Goal: Information Seeking & Learning: Understand process/instructions

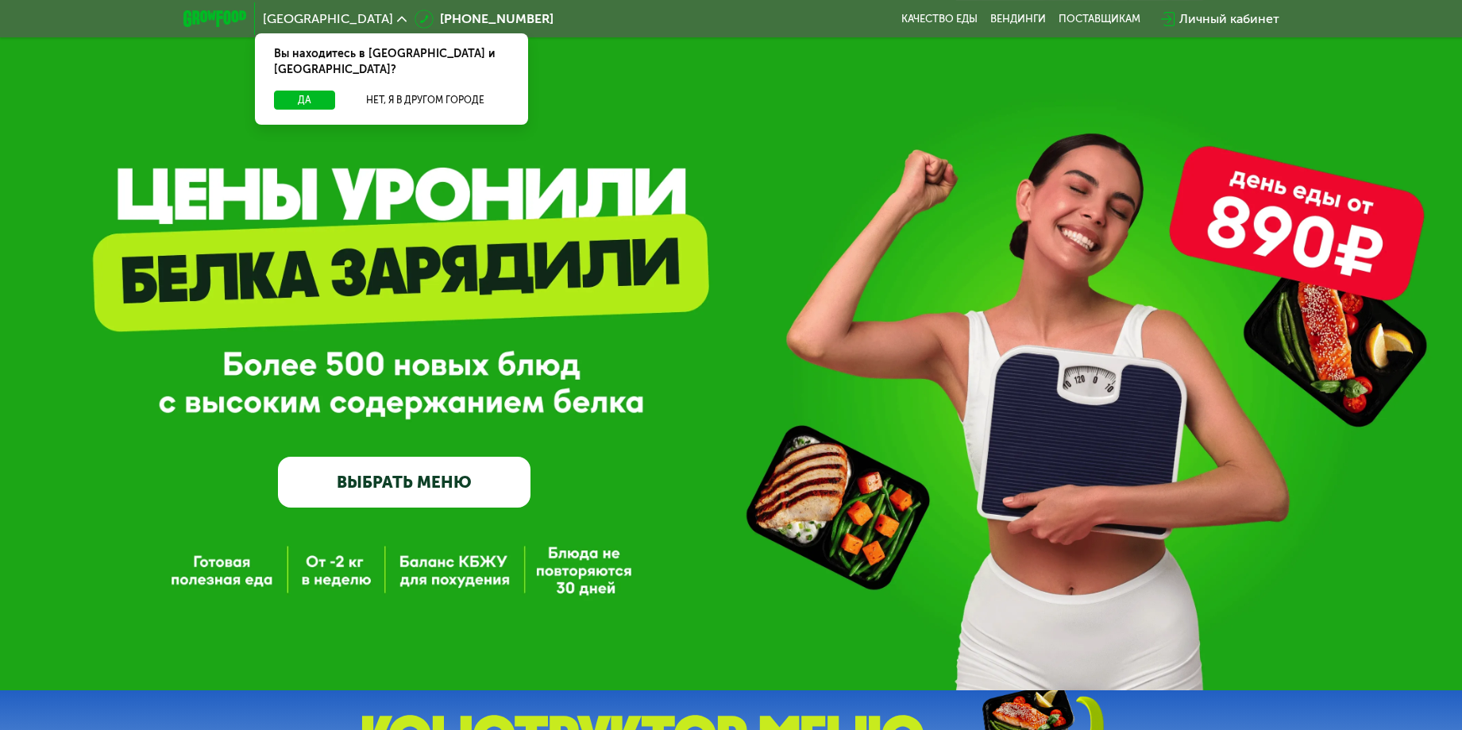
click at [1255, 14] on div "Личный кабинет" at bounding box center [1229, 19] width 100 height 19
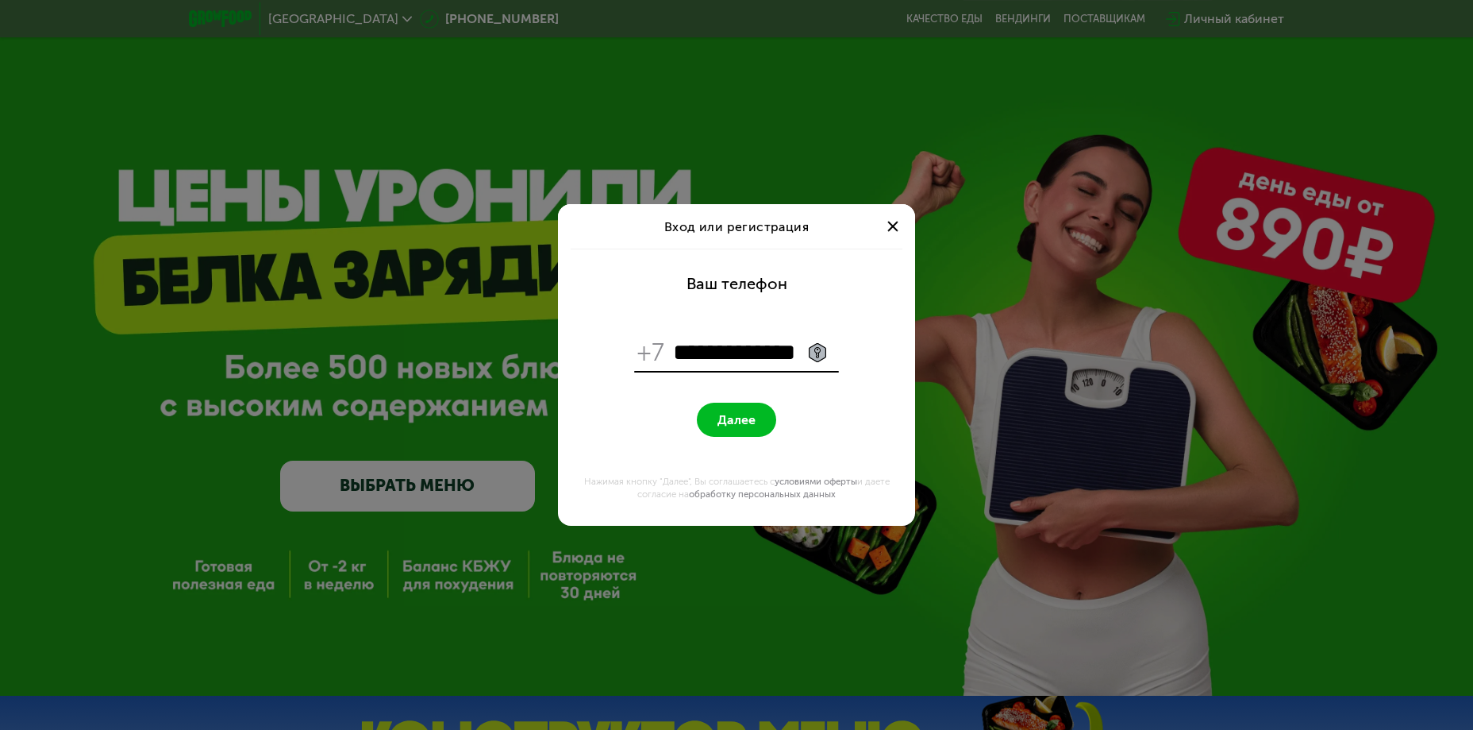
click at [760, 426] on button "Далее" at bounding box center [736, 420] width 79 height 34
click at [682, 352] on input "**********" at bounding box center [754, 352] width 163 height 30
type input "**********"
click at [697, 403] on button "Далее" at bounding box center [736, 420] width 79 height 34
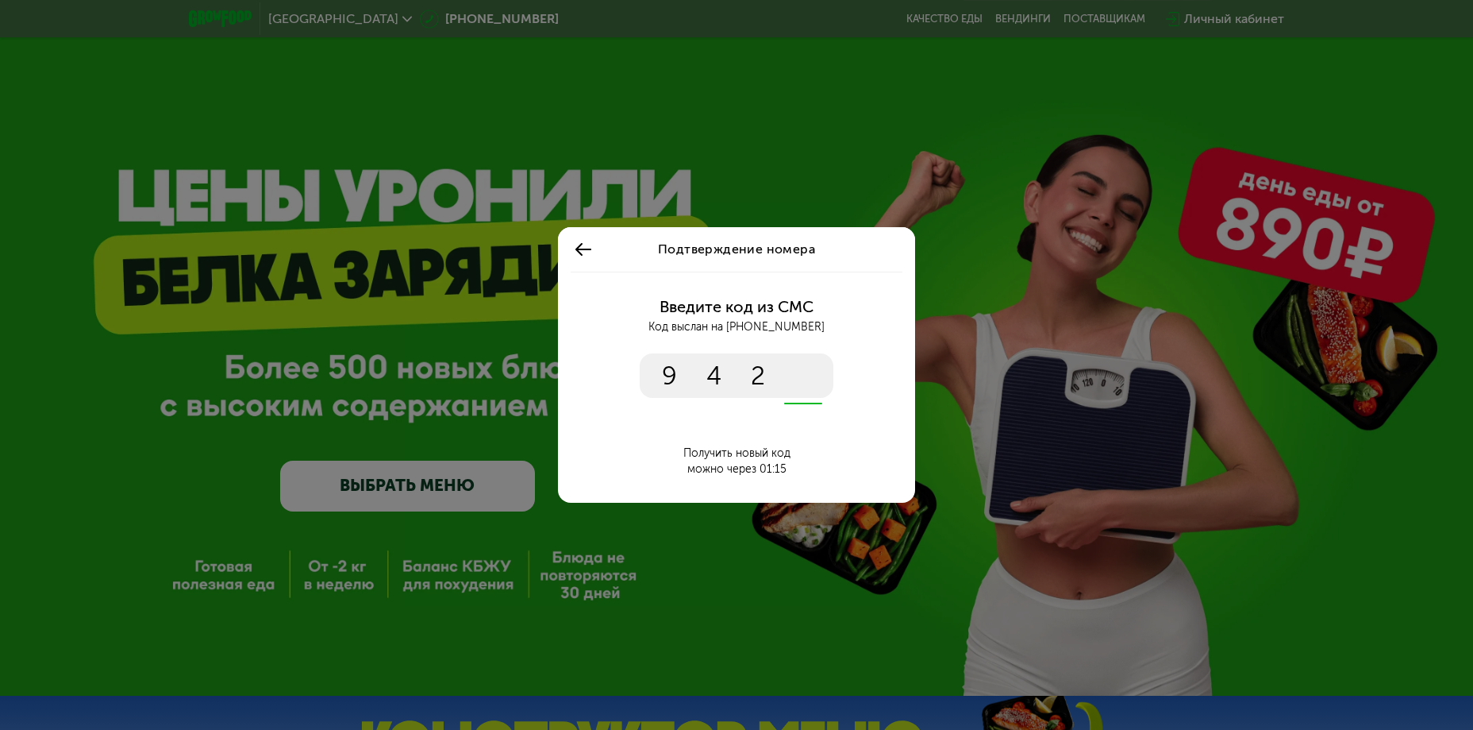
type input "****"
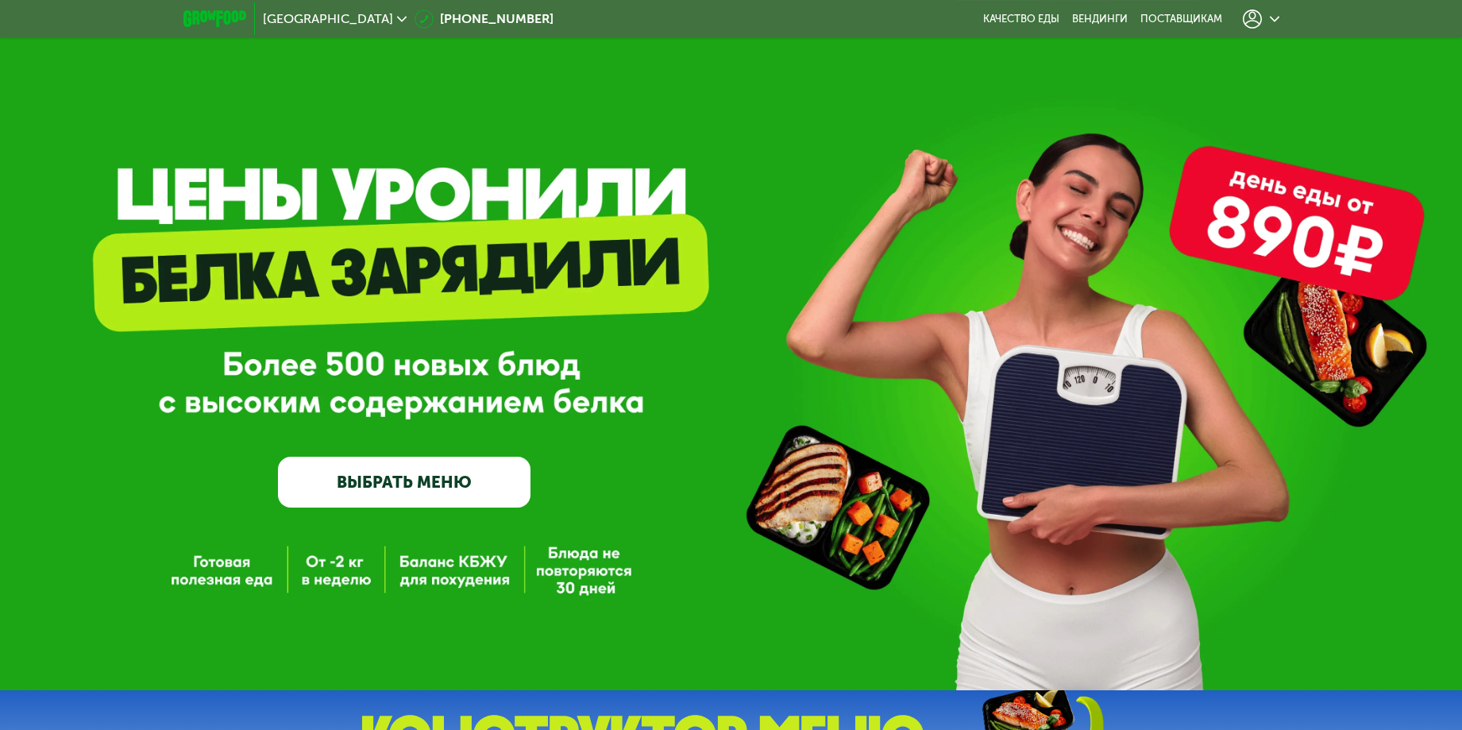
click at [1269, 15] on icon at bounding box center [1274, 19] width 10 height 10
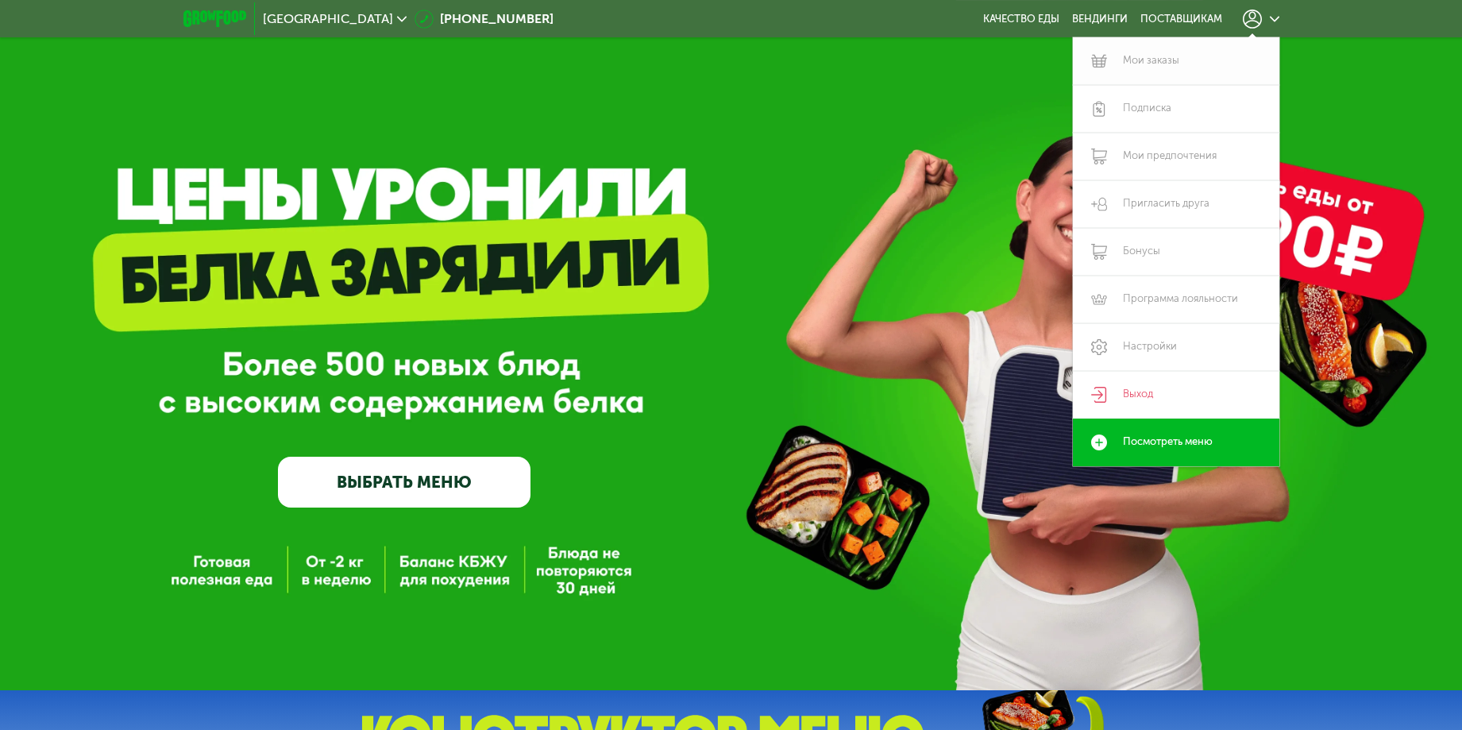
click at [1155, 58] on link "Мои заказы" at bounding box center [1176, 61] width 206 height 48
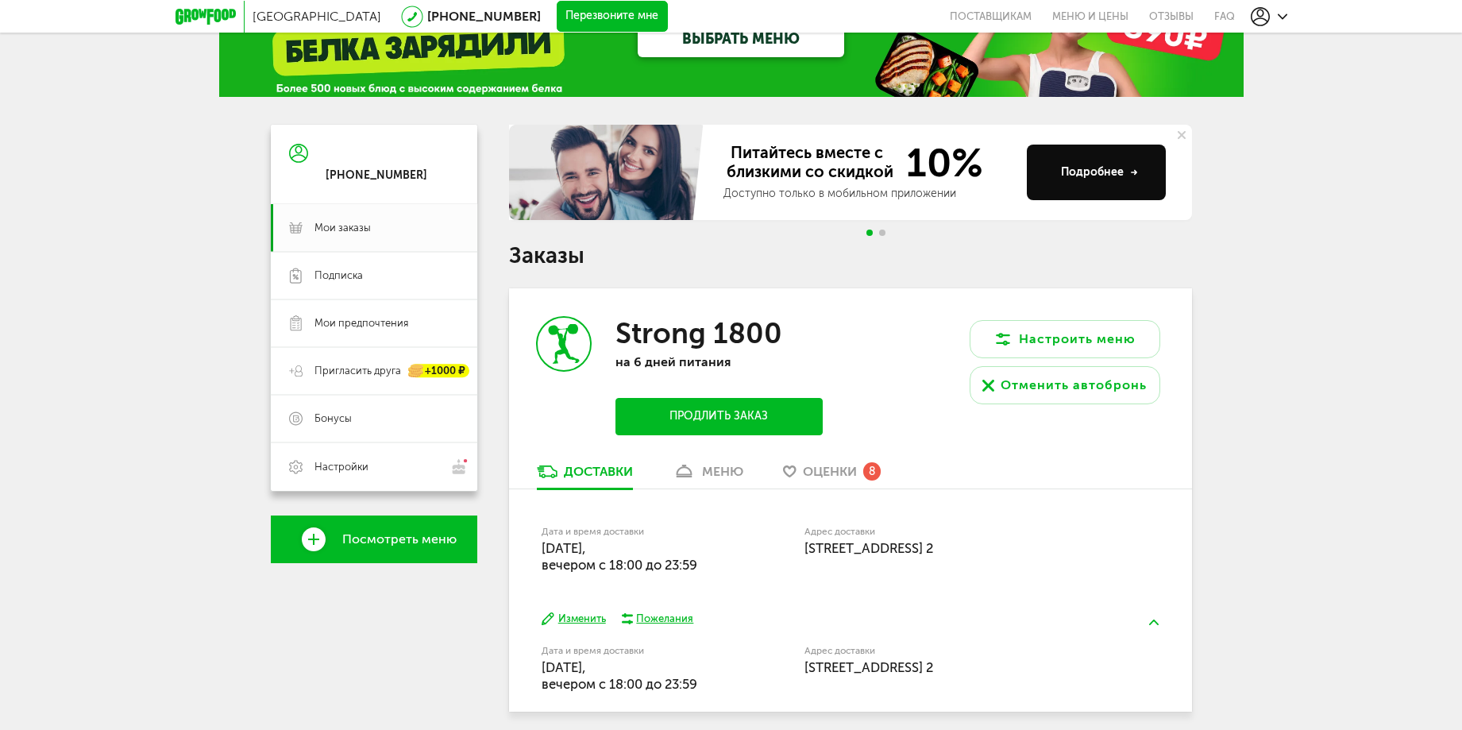
scroll to position [125, 0]
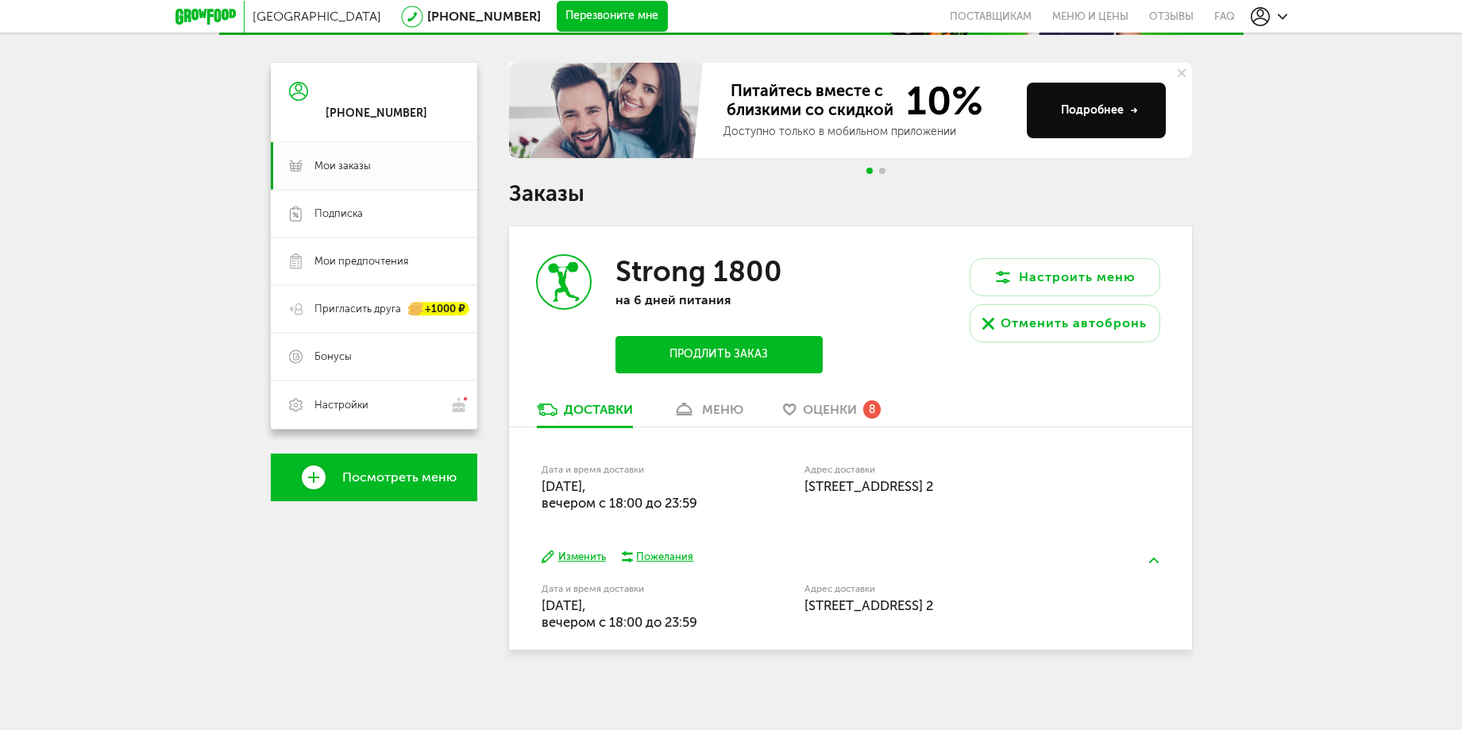
click at [847, 410] on span "Оценки" at bounding box center [830, 409] width 54 height 15
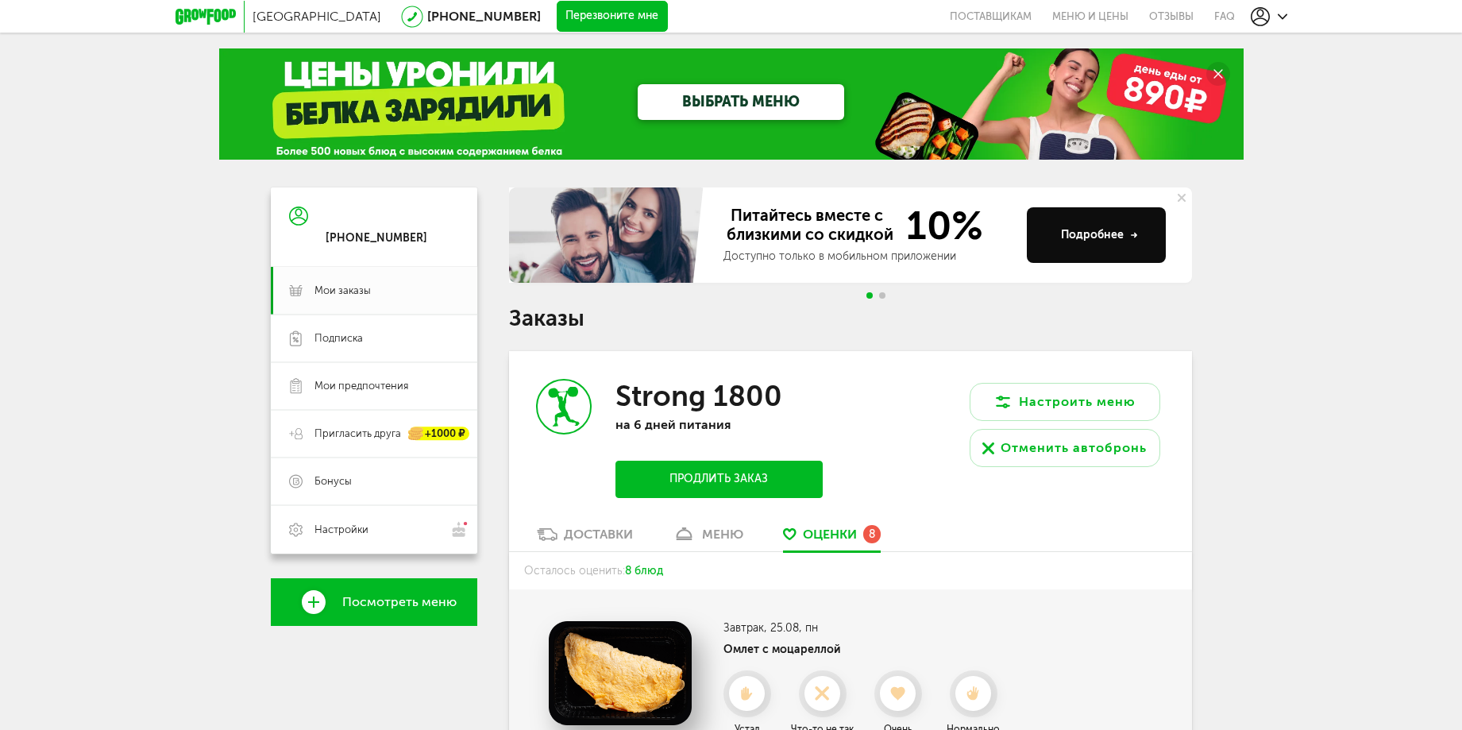
click at [1131, 236] on icon at bounding box center [1134, 235] width 6 height 8
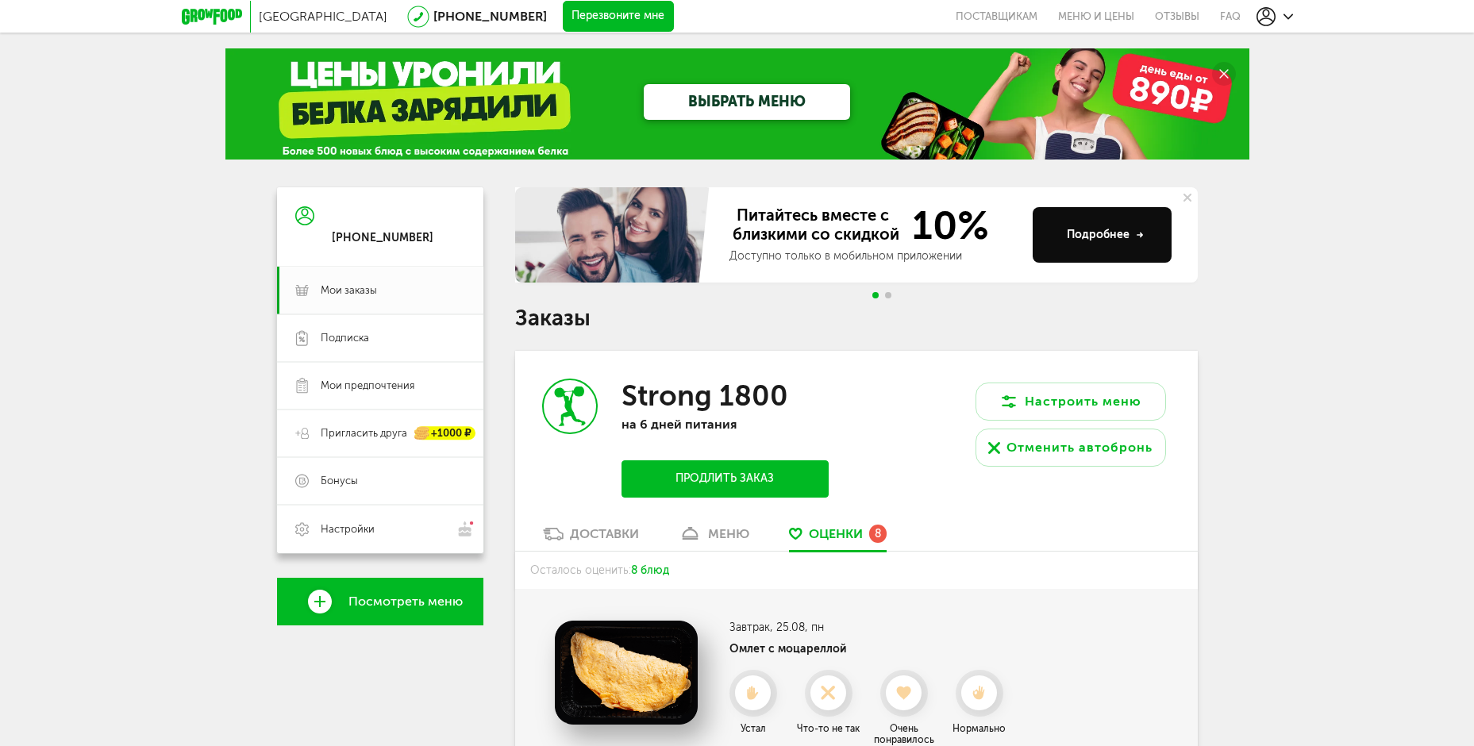
click at [372, 98] on div "ВЫБРАТЬ МЕНЮ" at bounding box center [737, 103] width 1024 height 111
click at [226, 18] on icon at bounding box center [212, 17] width 60 height 16
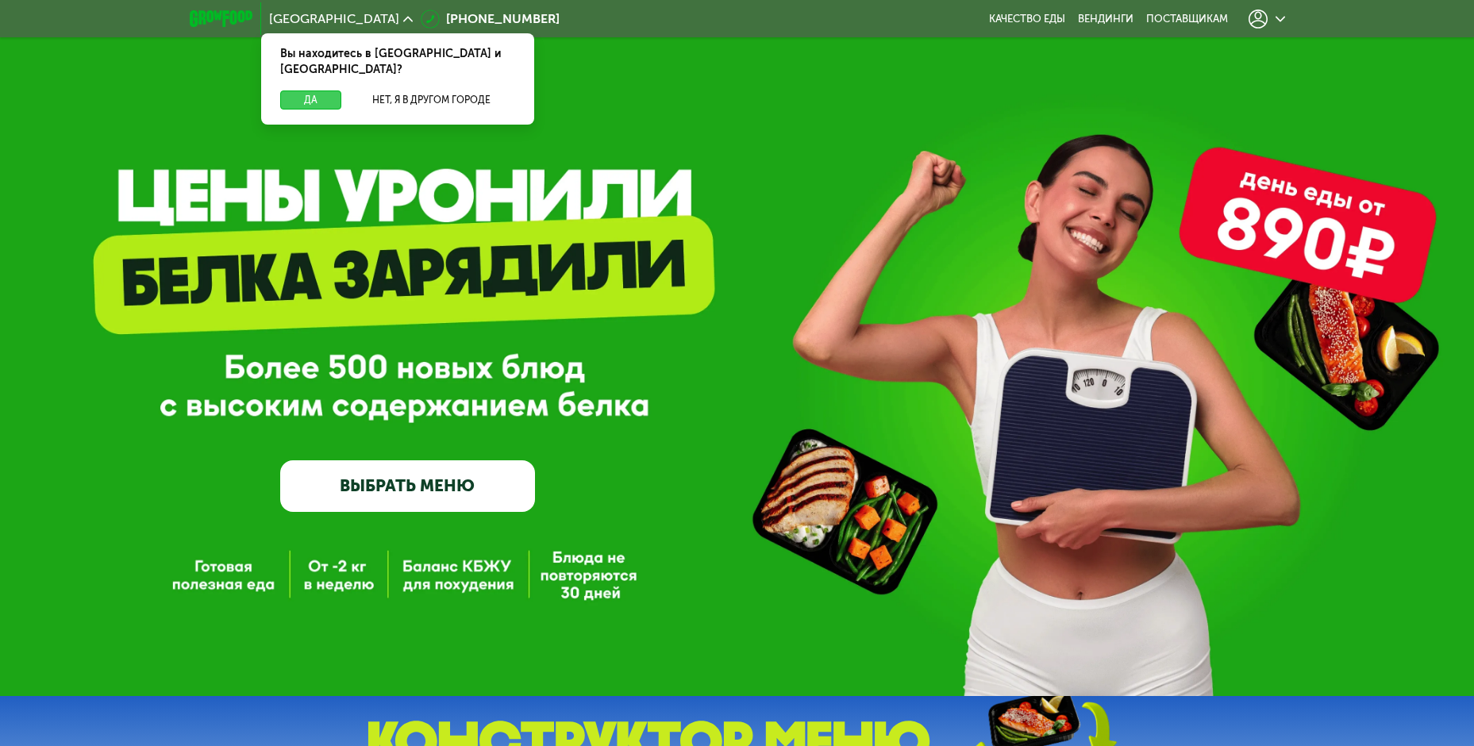
click at [299, 91] on button "Да" at bounding box center [310, 100] width 61 height 19
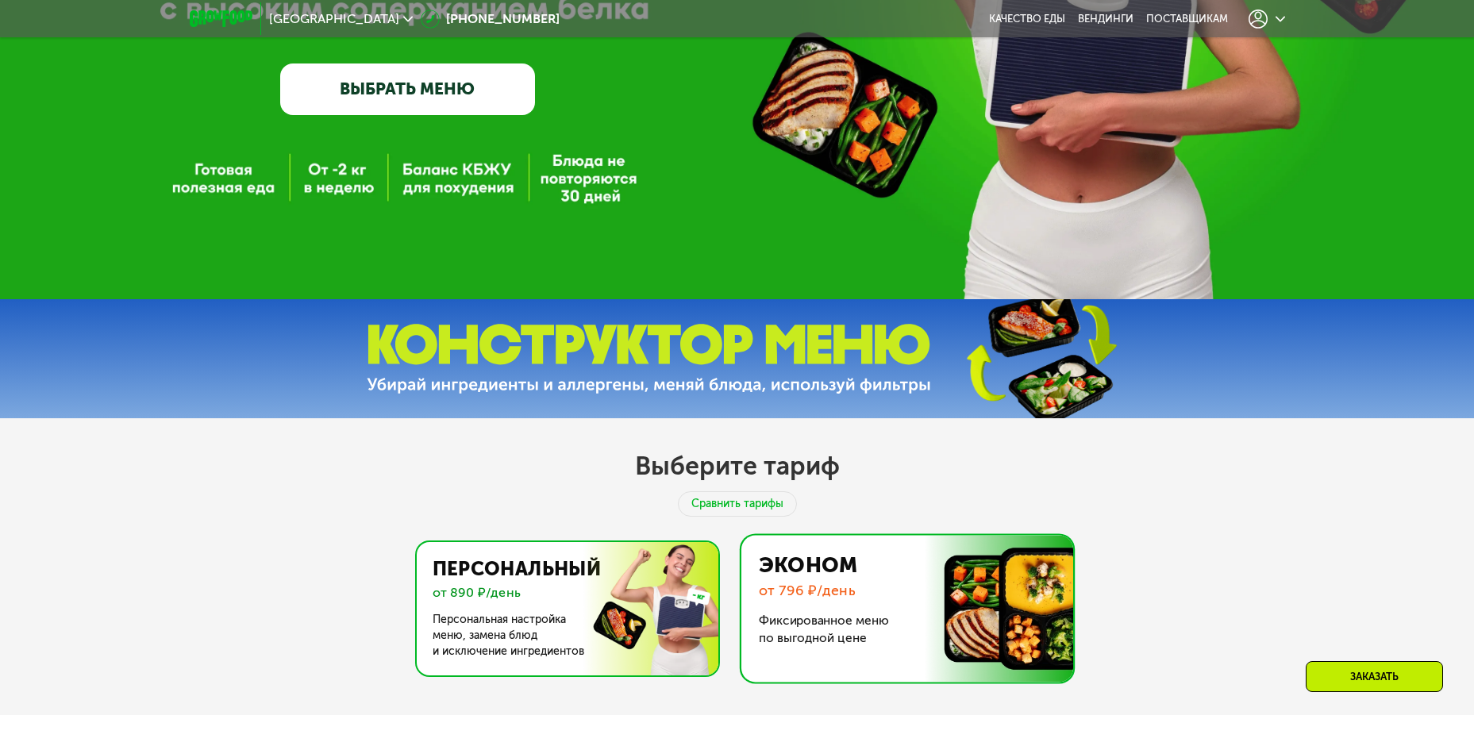
scroll to position [715, 0]
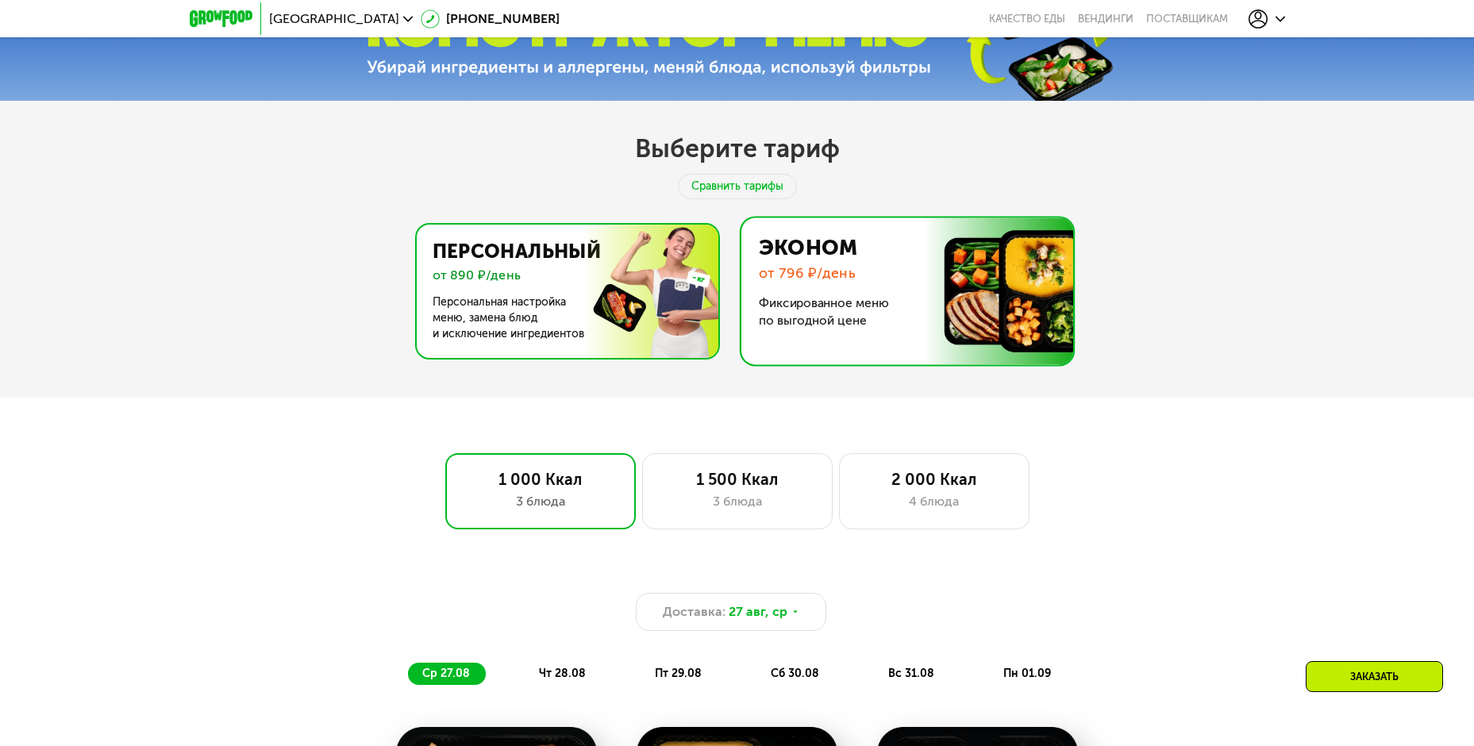
click at [580, 317] on img at bounding box center [563, 291] width 309 height 133
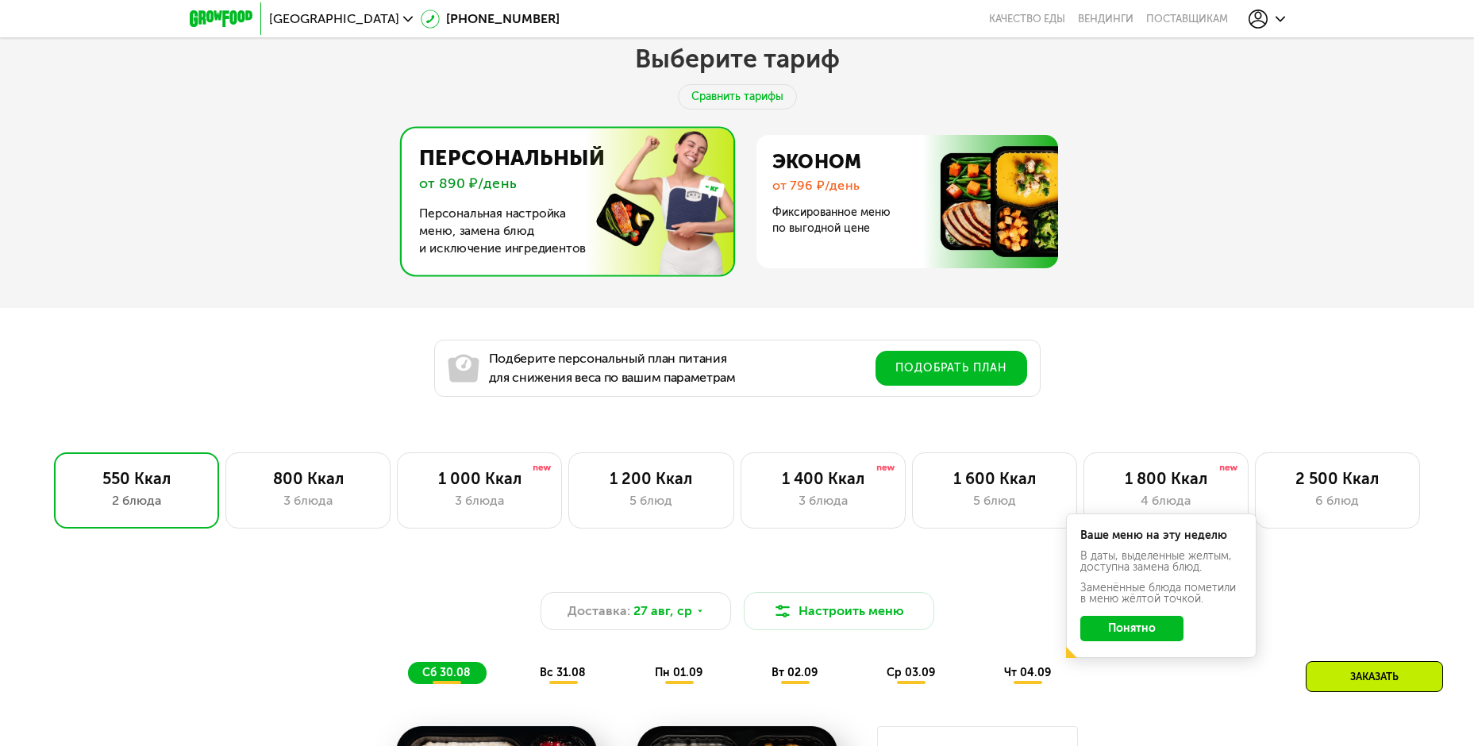
scroll to position [873, 0]
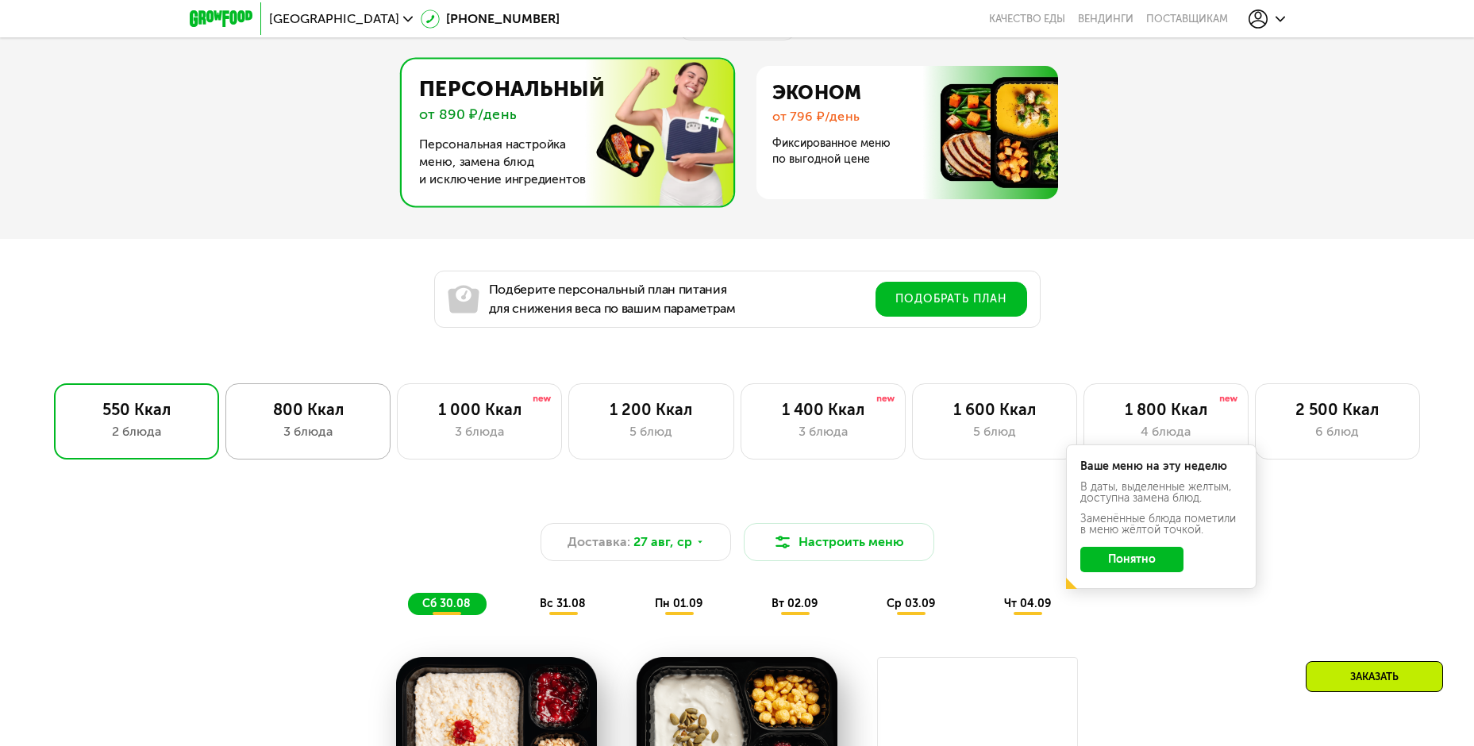
click at [310, 441] on div "3 блюда" at bounding box center [308, 431] width 132 height 19
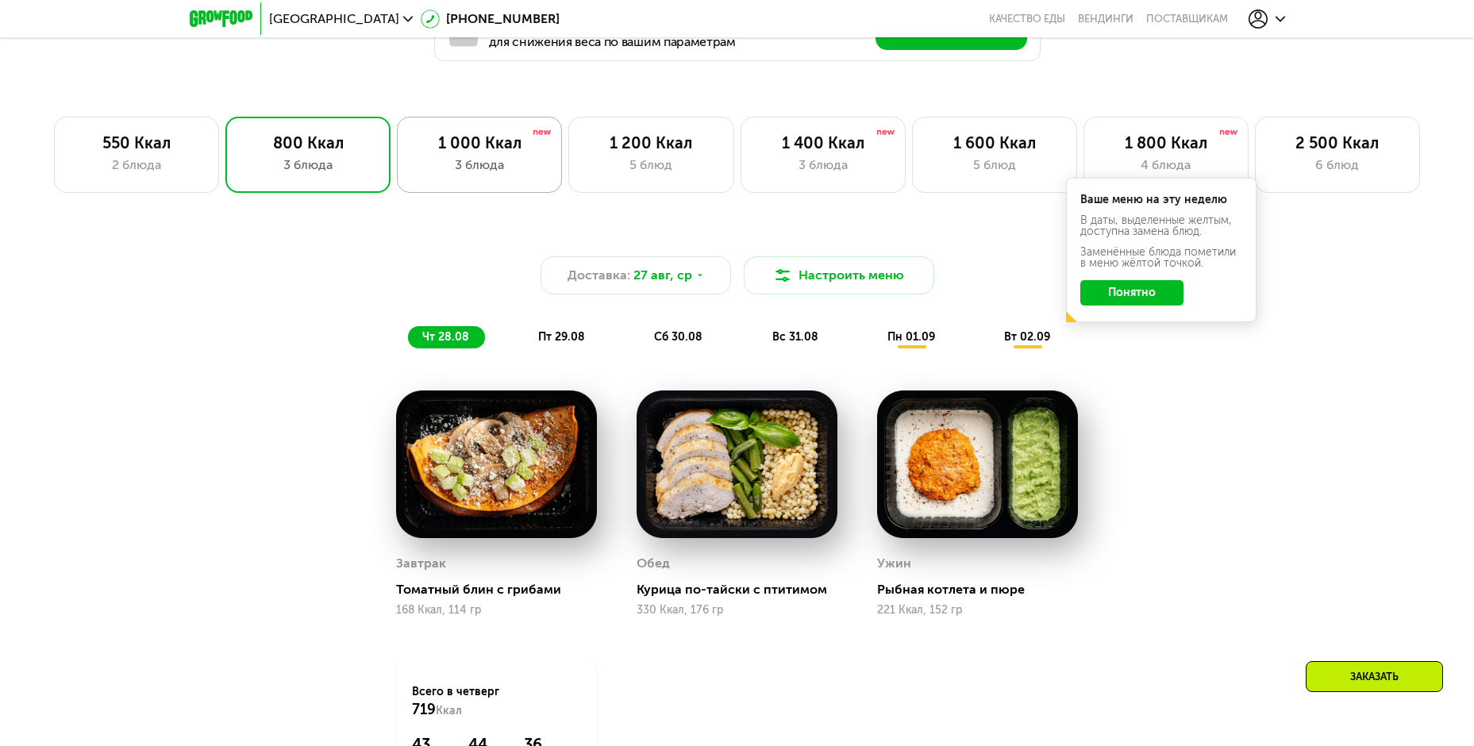
scroll to position [953, 0]
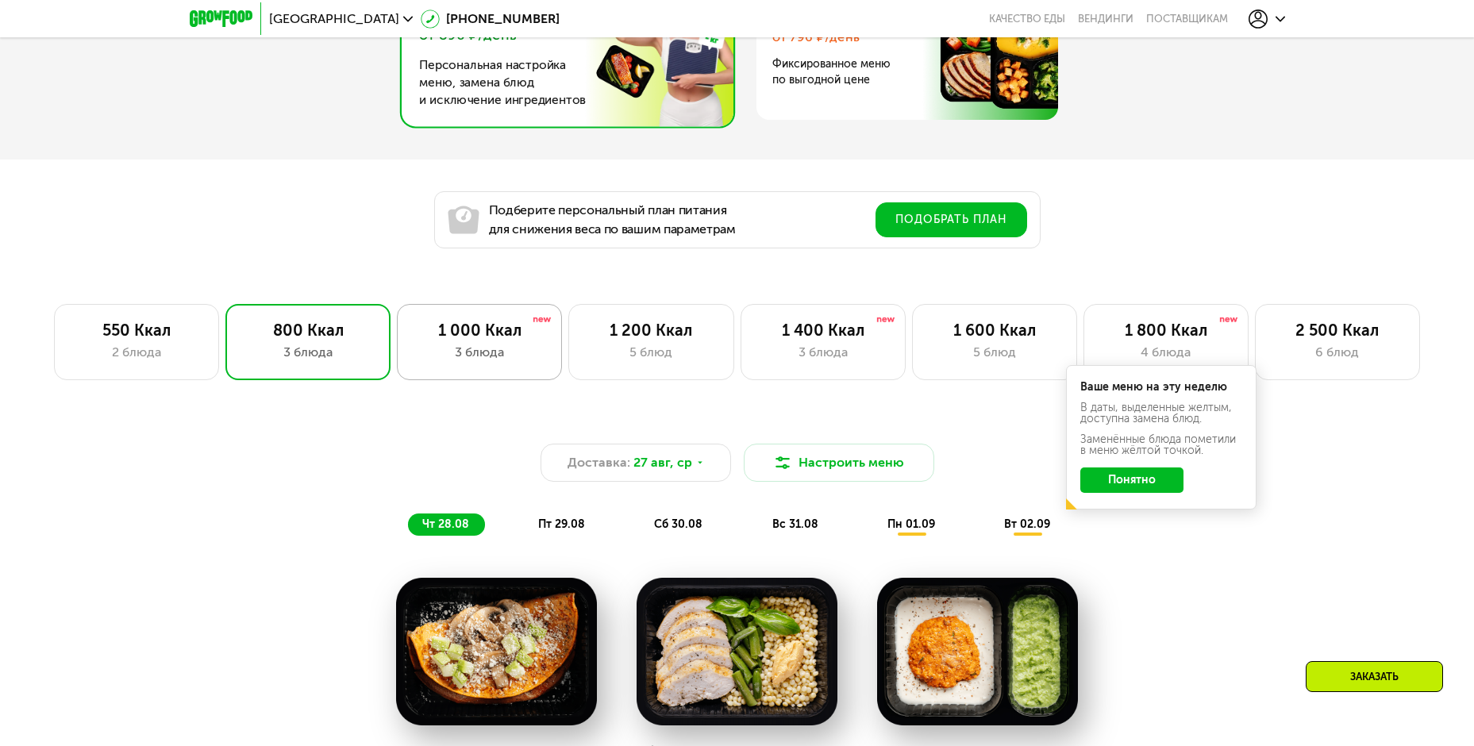
click at [568, 346] on div "1 000 Ккал 3 блюда" at bounding box center [650, 342] width 165 height 76
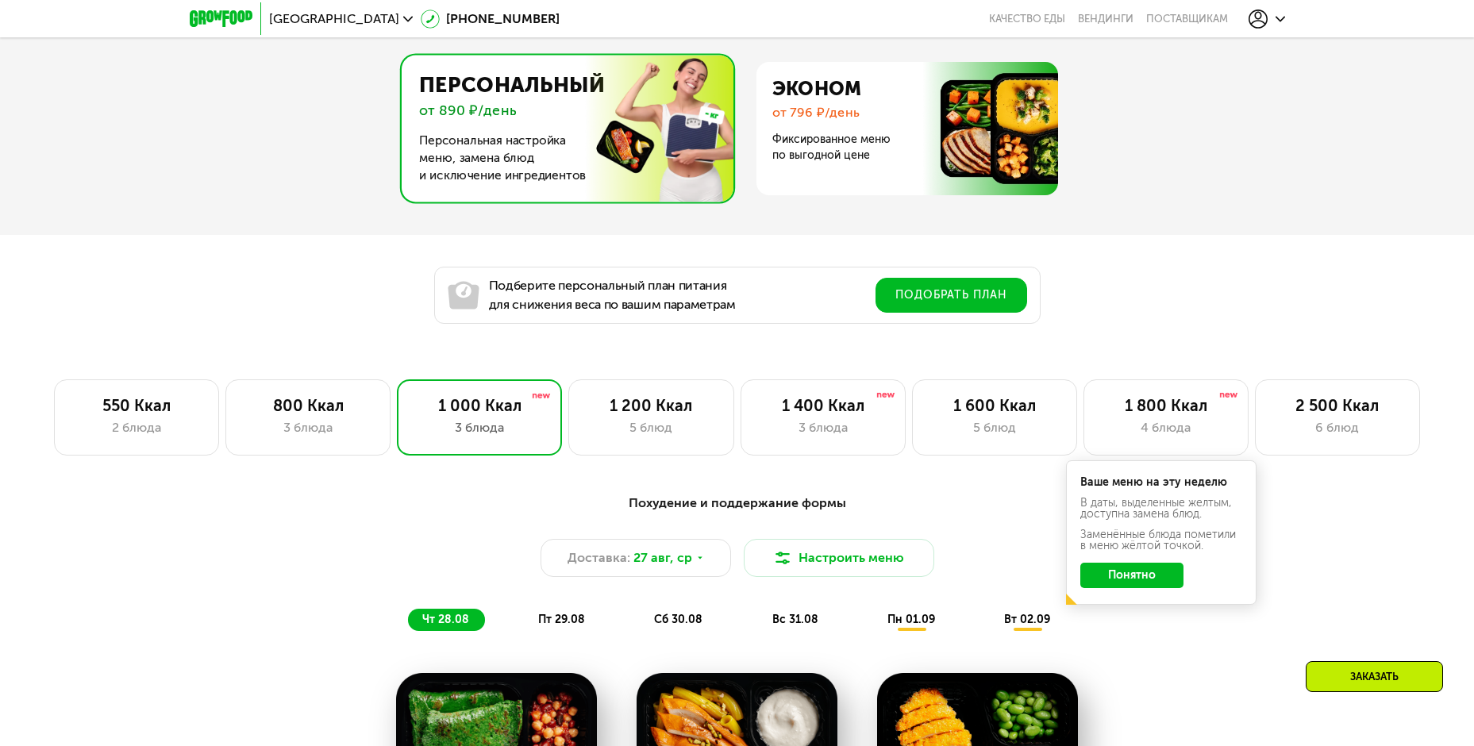
scroll to position [873, 0]
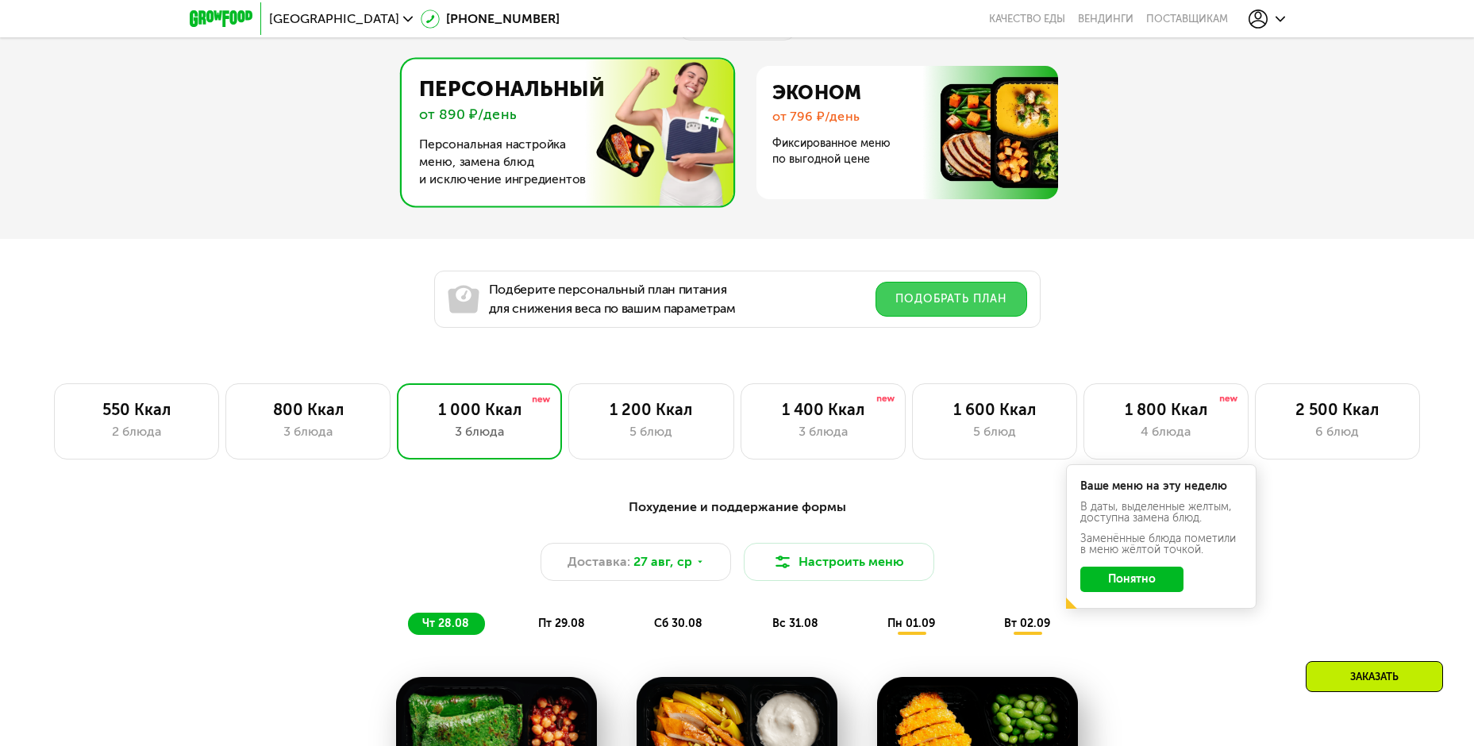
click at [961, 311] on button "Подобрать план" at bounding box center [952, 299] width 152 height 35
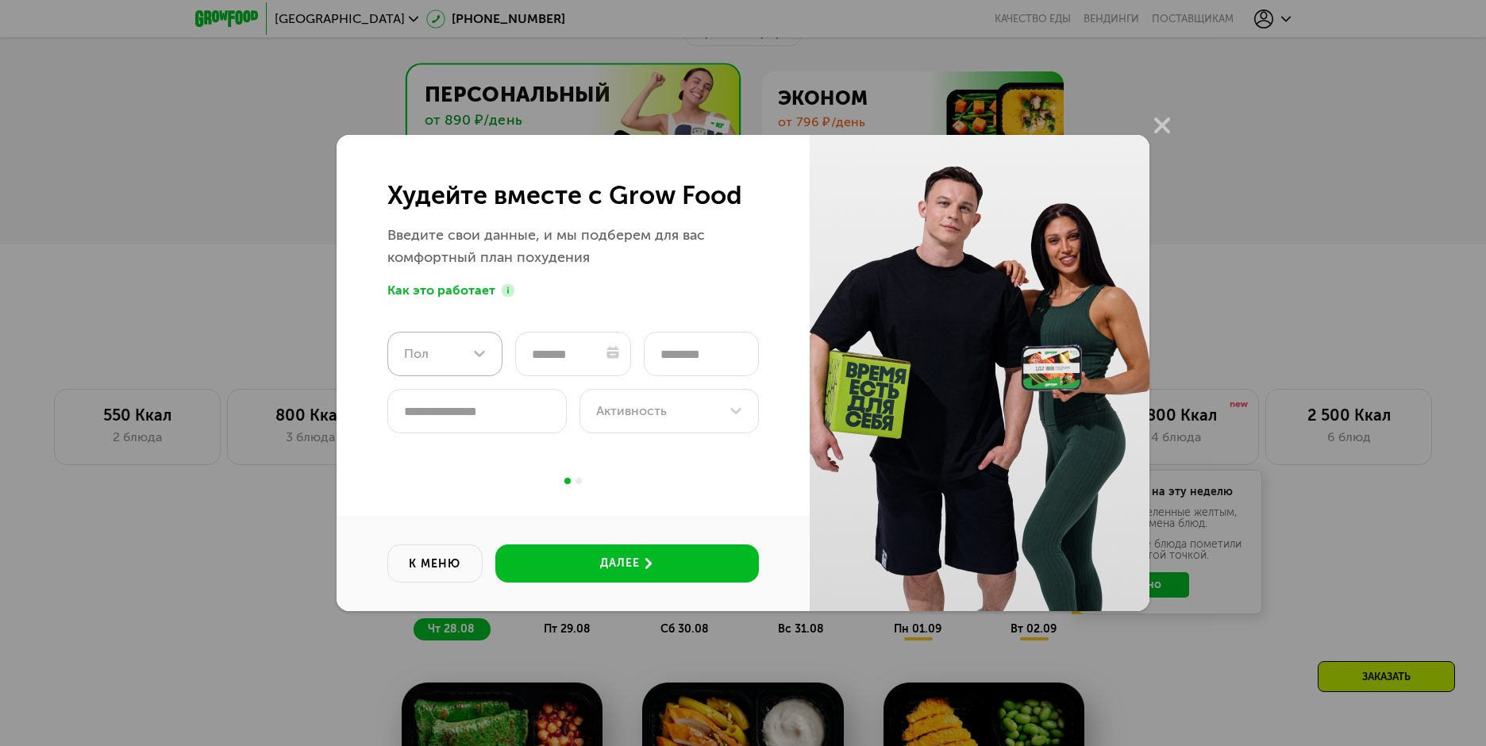
click at [476, 356] on icon at bounding box center [479, 354] width 11 height 6
click at [468, 400] on li "Женщина" at bounding box center [446, 399] width 127 height 44
click at [611, 358] on input "date" at bounding box center [613, 352] width 13 height 13
type input "**********"
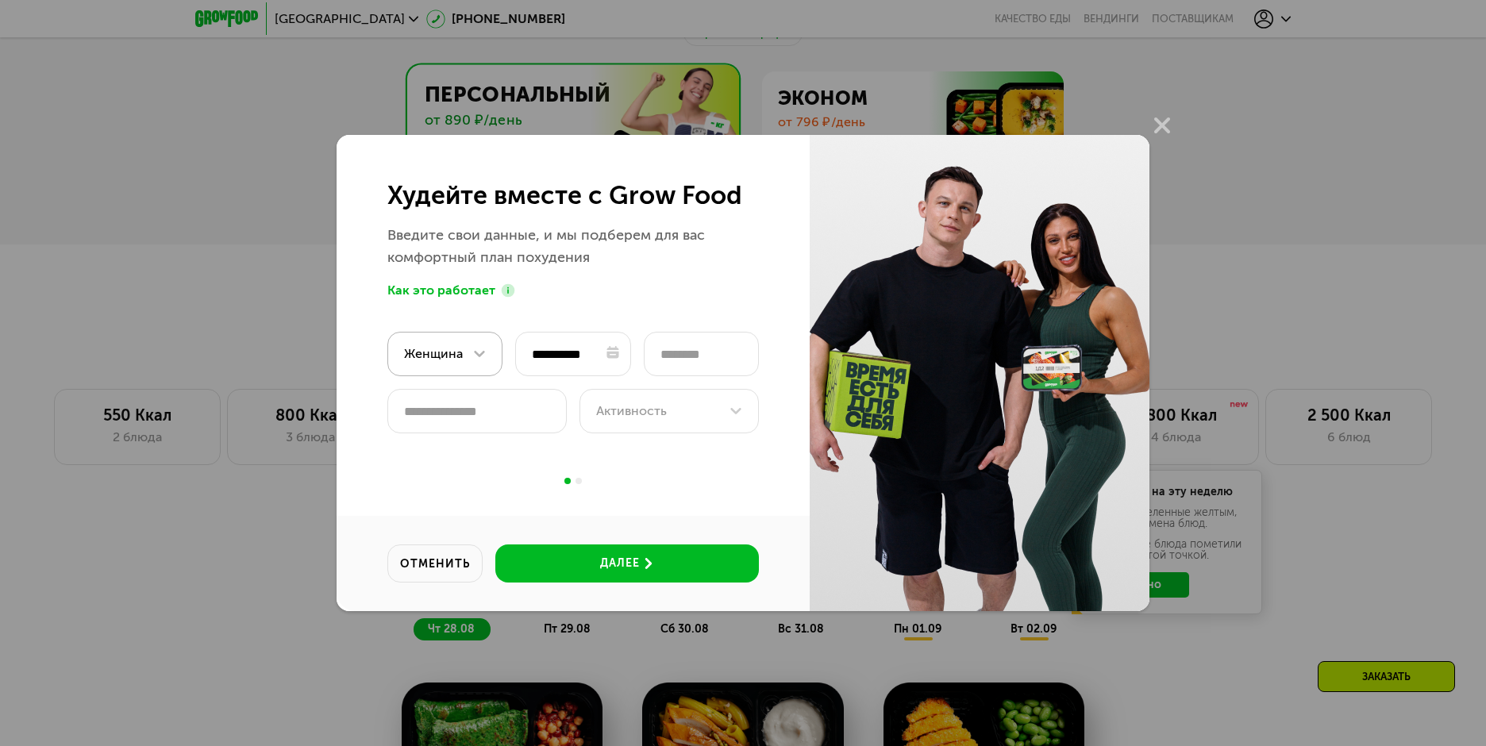
type input "**********"
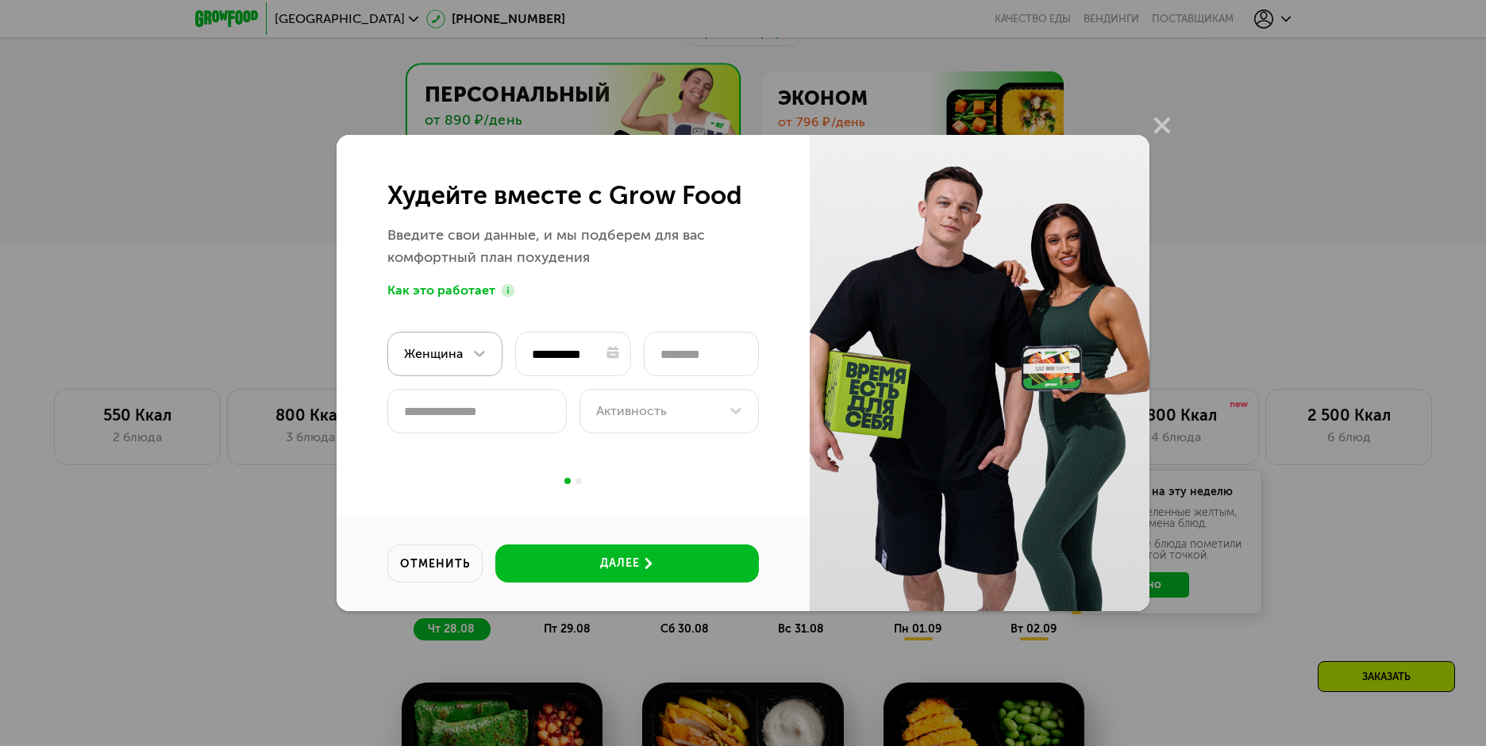
type input "**********"
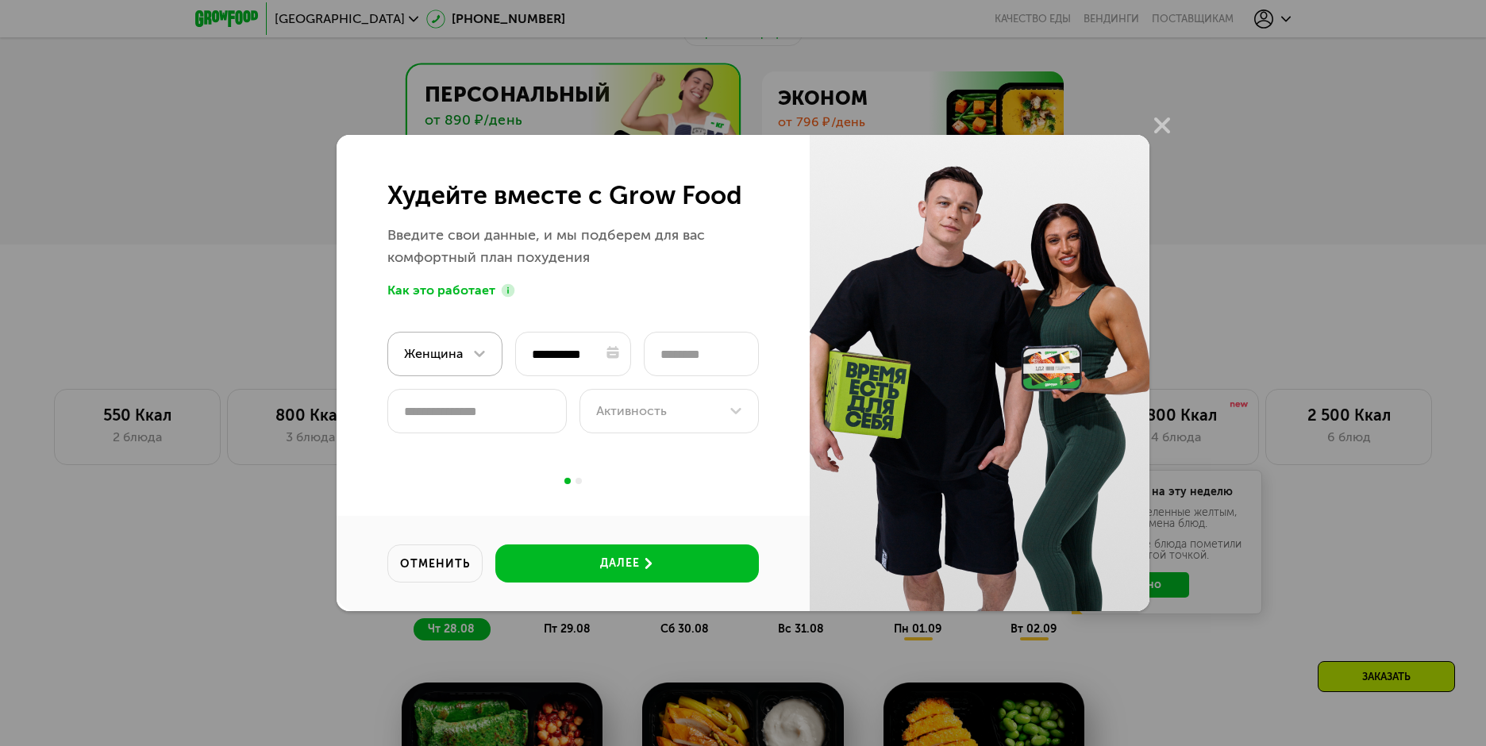
type input "**********"
click at [712, 360] on input "number" at bounding box center [701, 354] width 115 height 44
type input "***"
click at [477, 410] on input "number" at bounding box center [476, 411] width 179 height 44
type input "**"
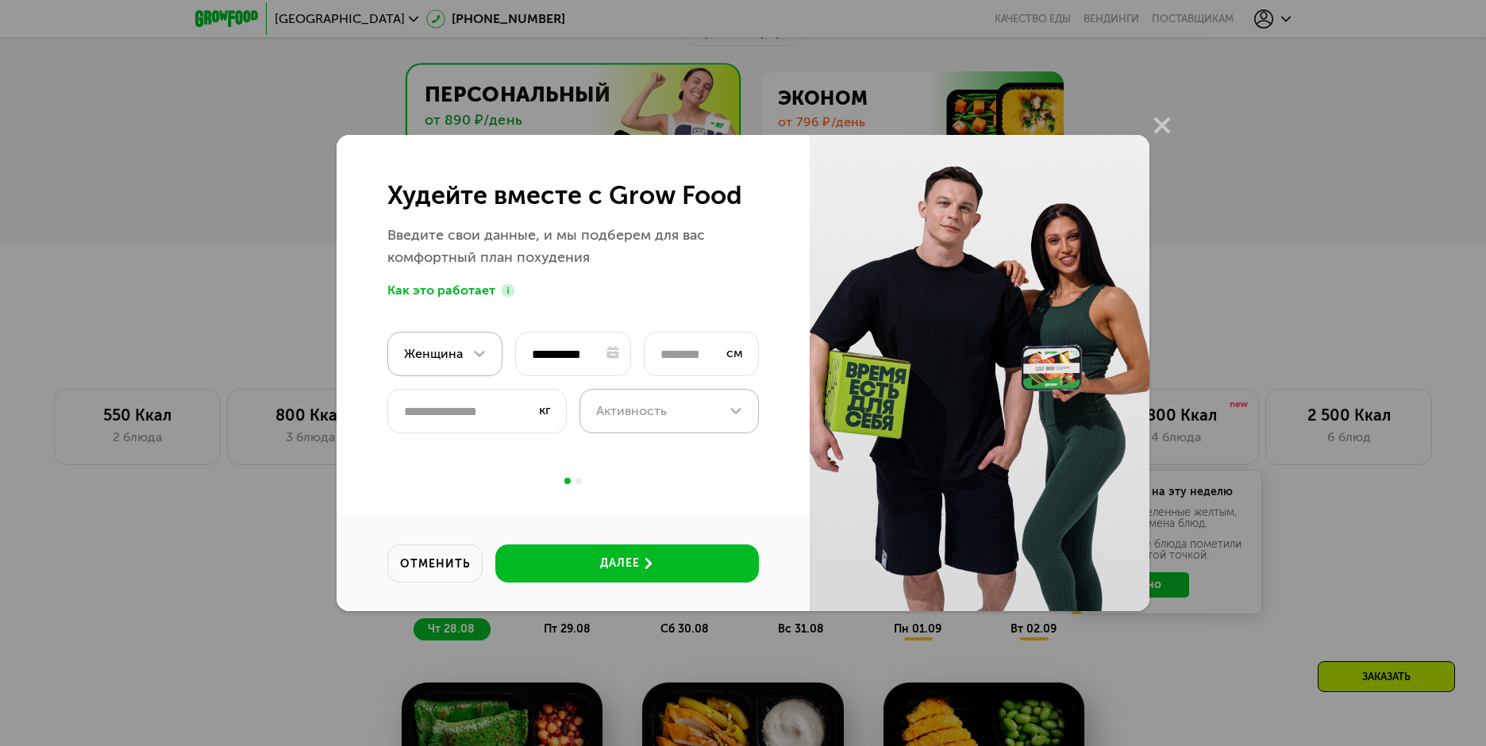
click at [726, 410] on div at bounding box center [735, 411] width 19 height 19
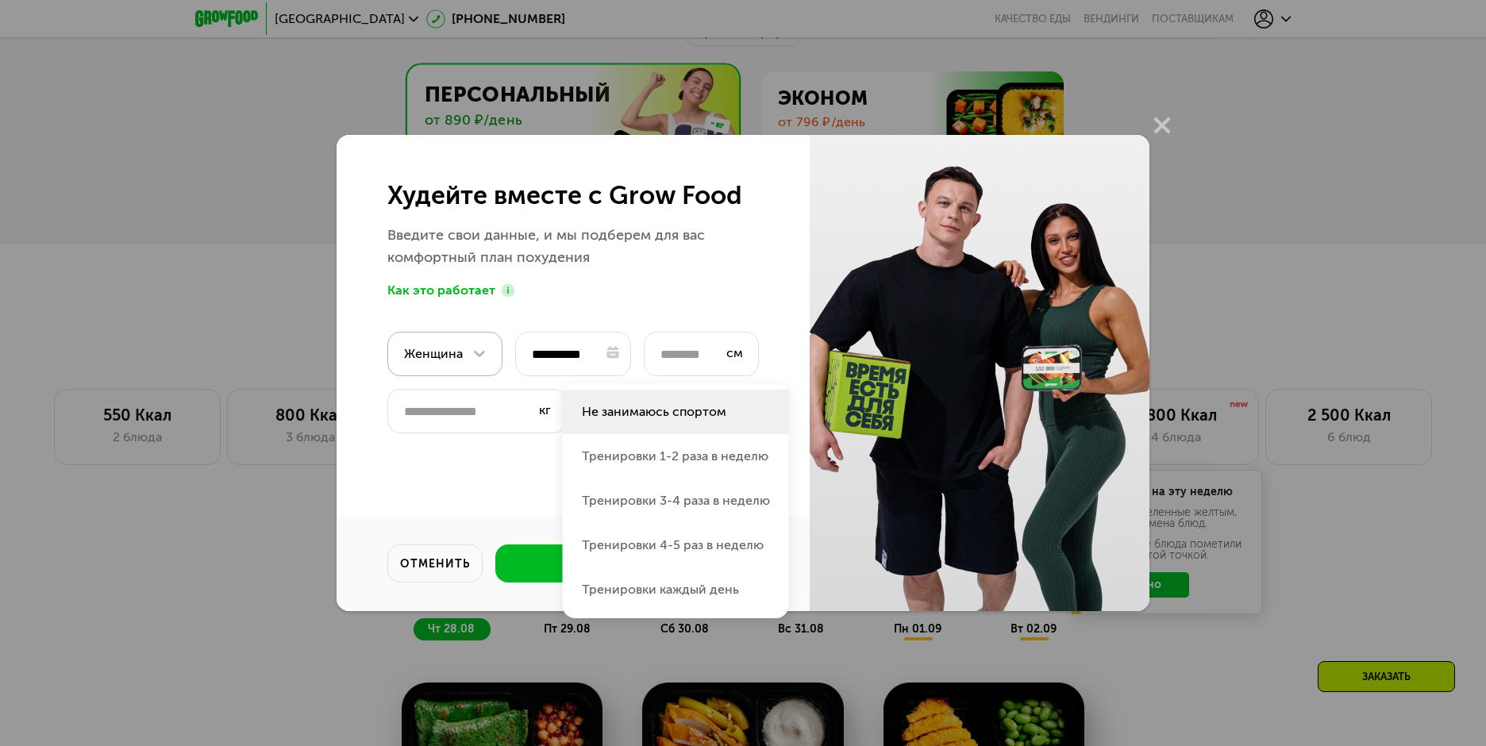
click at [689, 434] on li "Не занимаюсь спортом" at bounding box center [676, 456] width 226 height 44
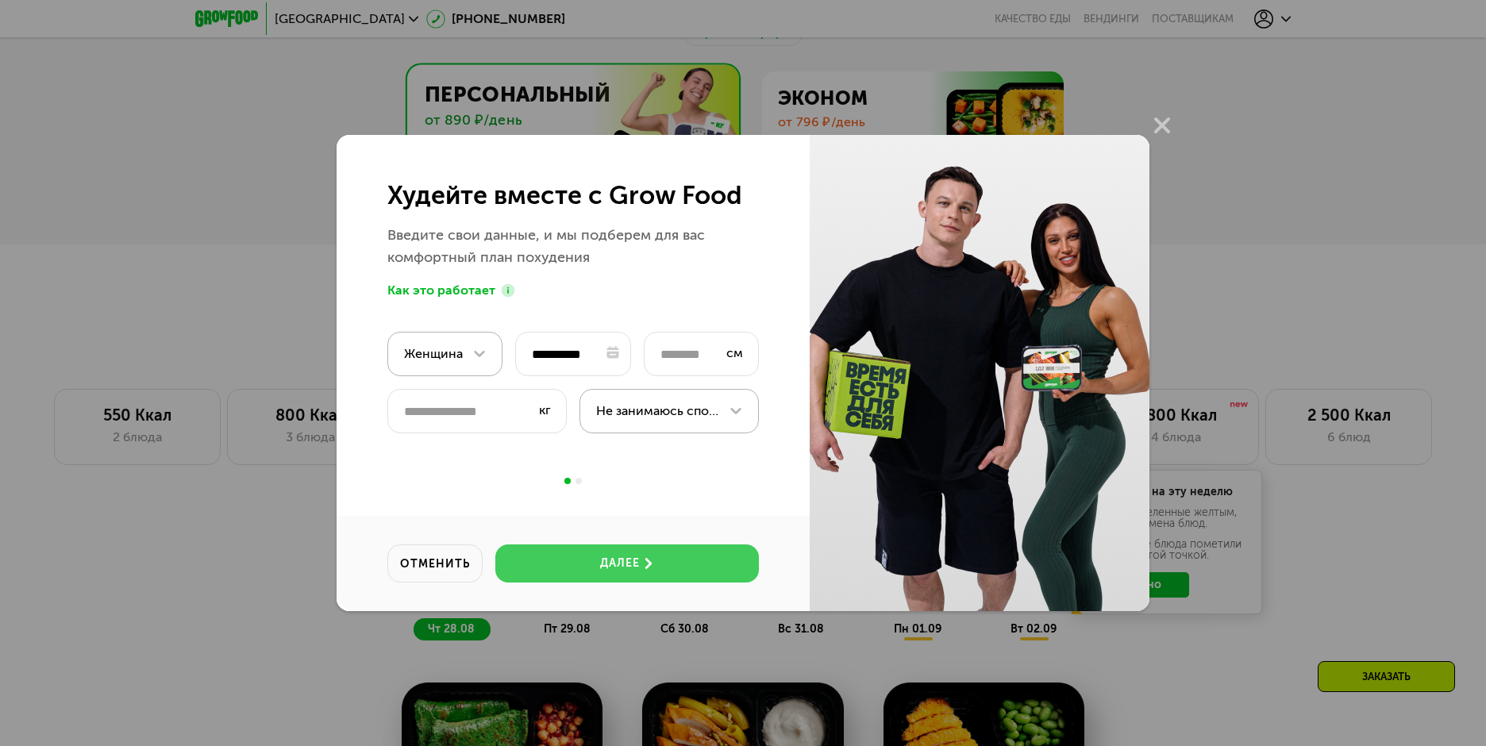
click at [668, 568] on button "далее" at bounding box center [627, 564] width 264 height 38
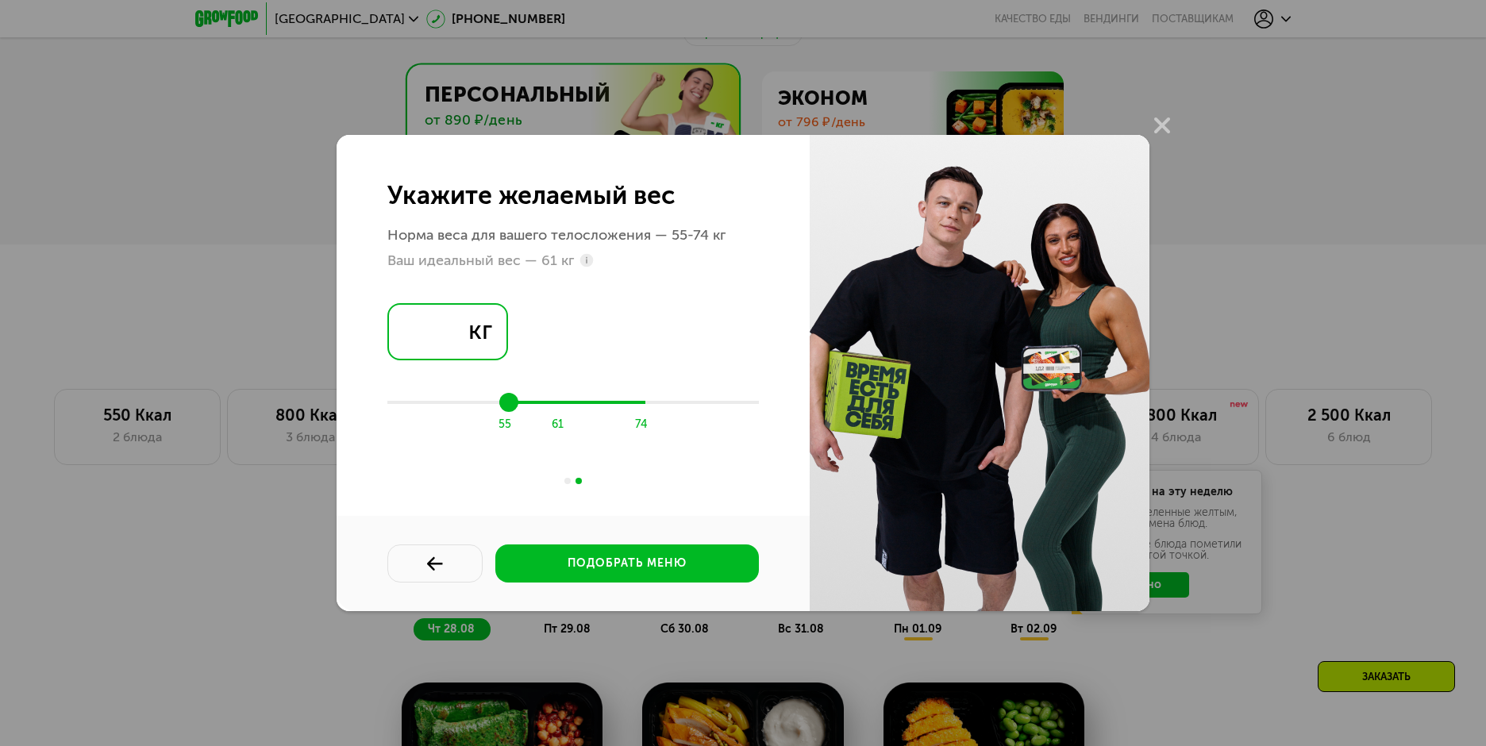
drag, startPoint x: 431, startPoint y: 331, endPoint x: 397, endPoint y: 332, distance: 34.1
click at [397, 332] on input "**" at bounding box center [447, 331] width 121 height 57
type input "*"
type input "**"
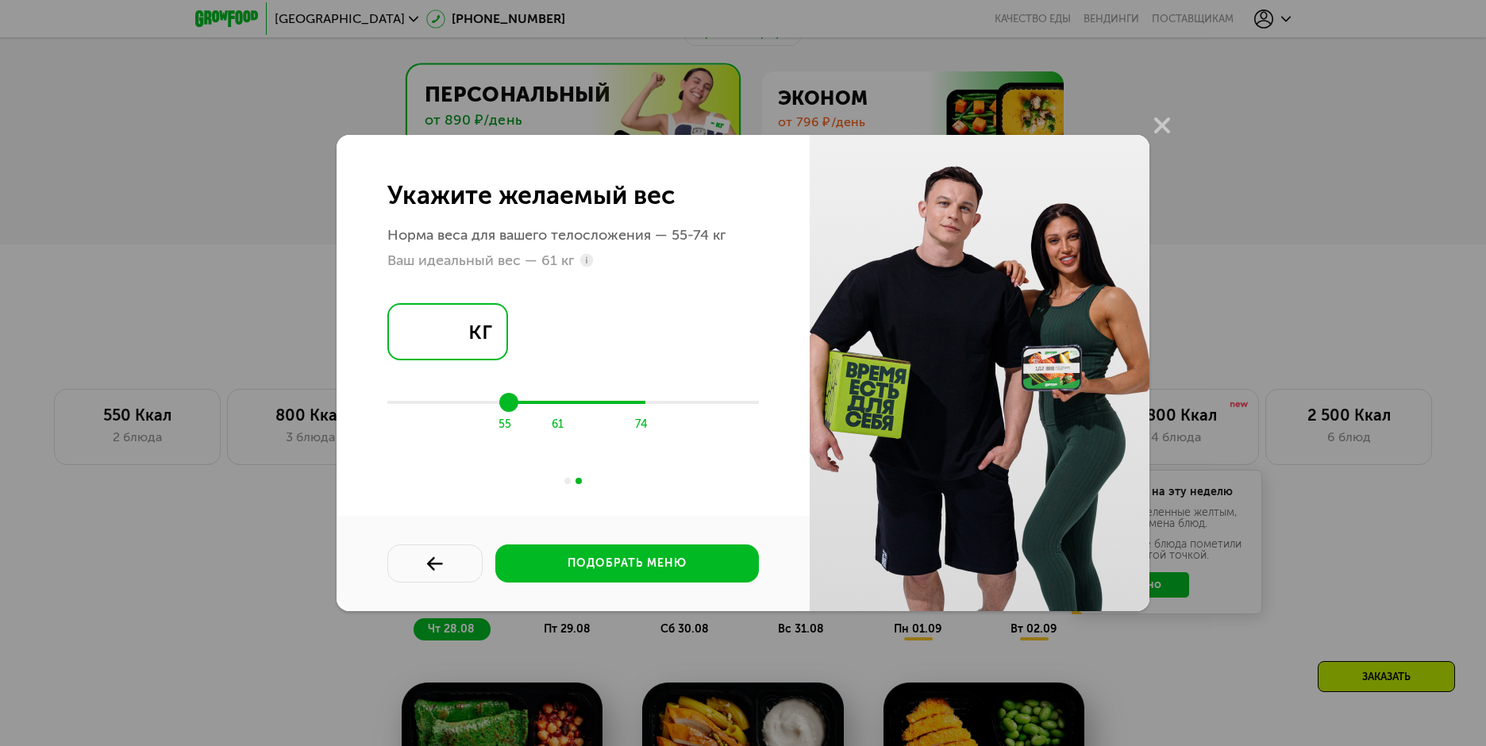
type input "**"
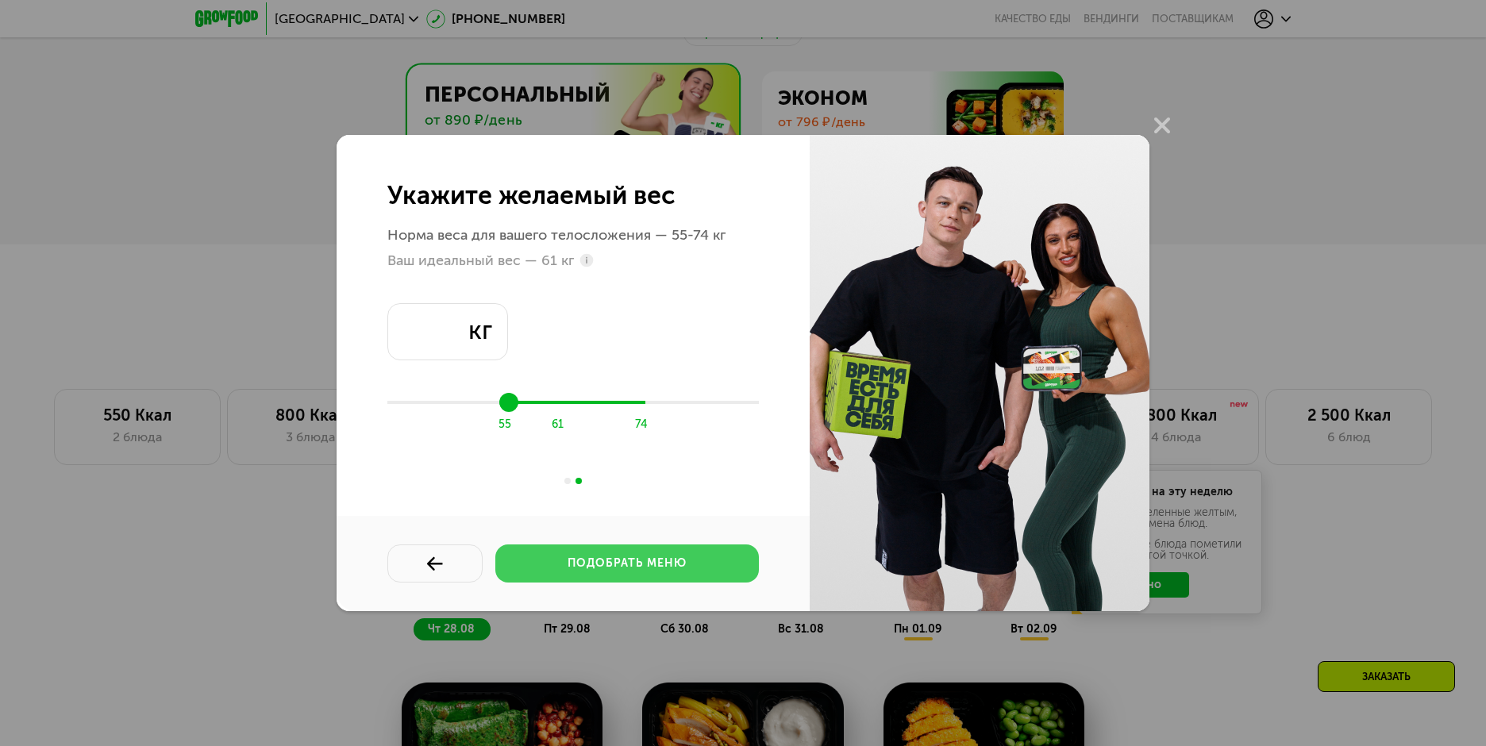
click at [708, 562] on button "подобрать меню" at bounding box center [627, 564] width 264 height 38
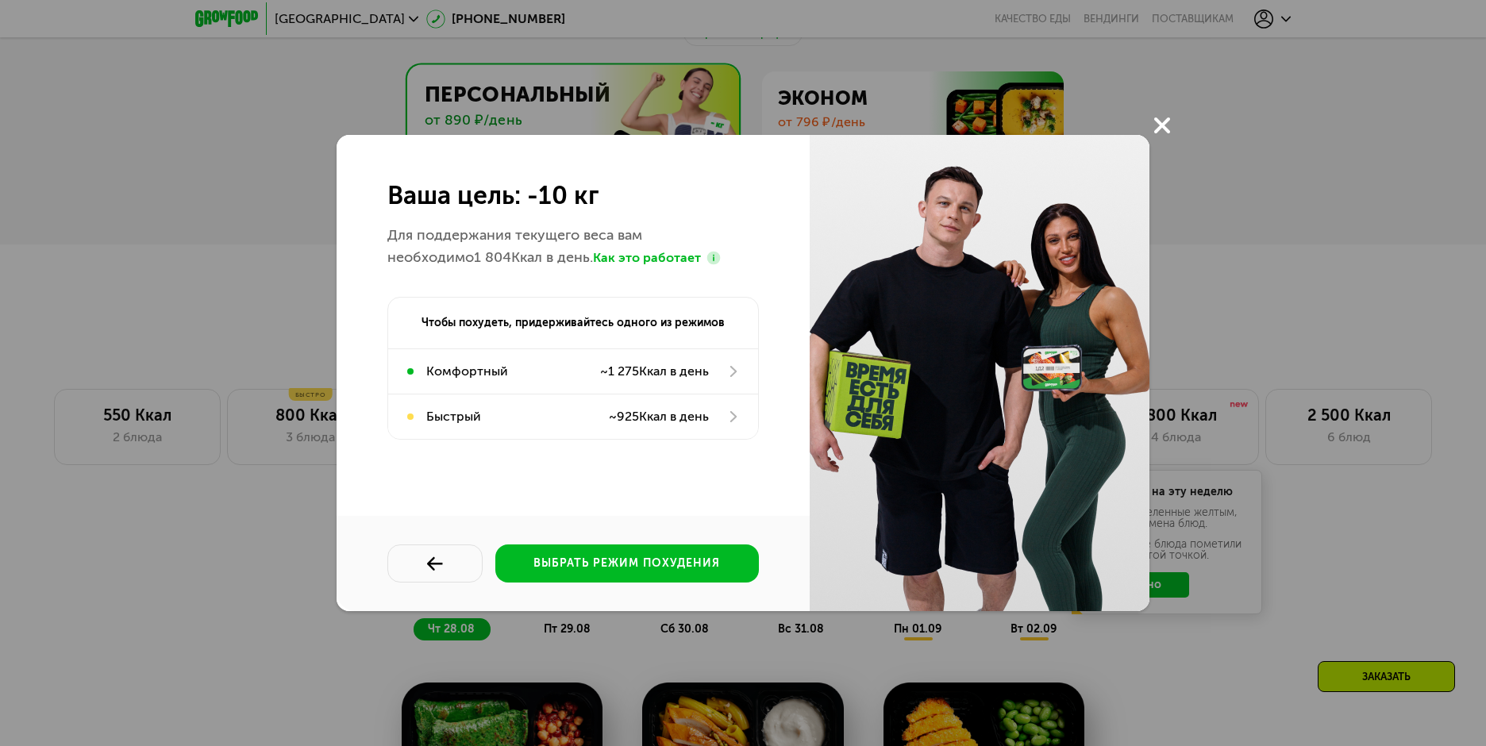
click at [1160, 125] on icon at bounding box center [1162, 125] width 16 height 16
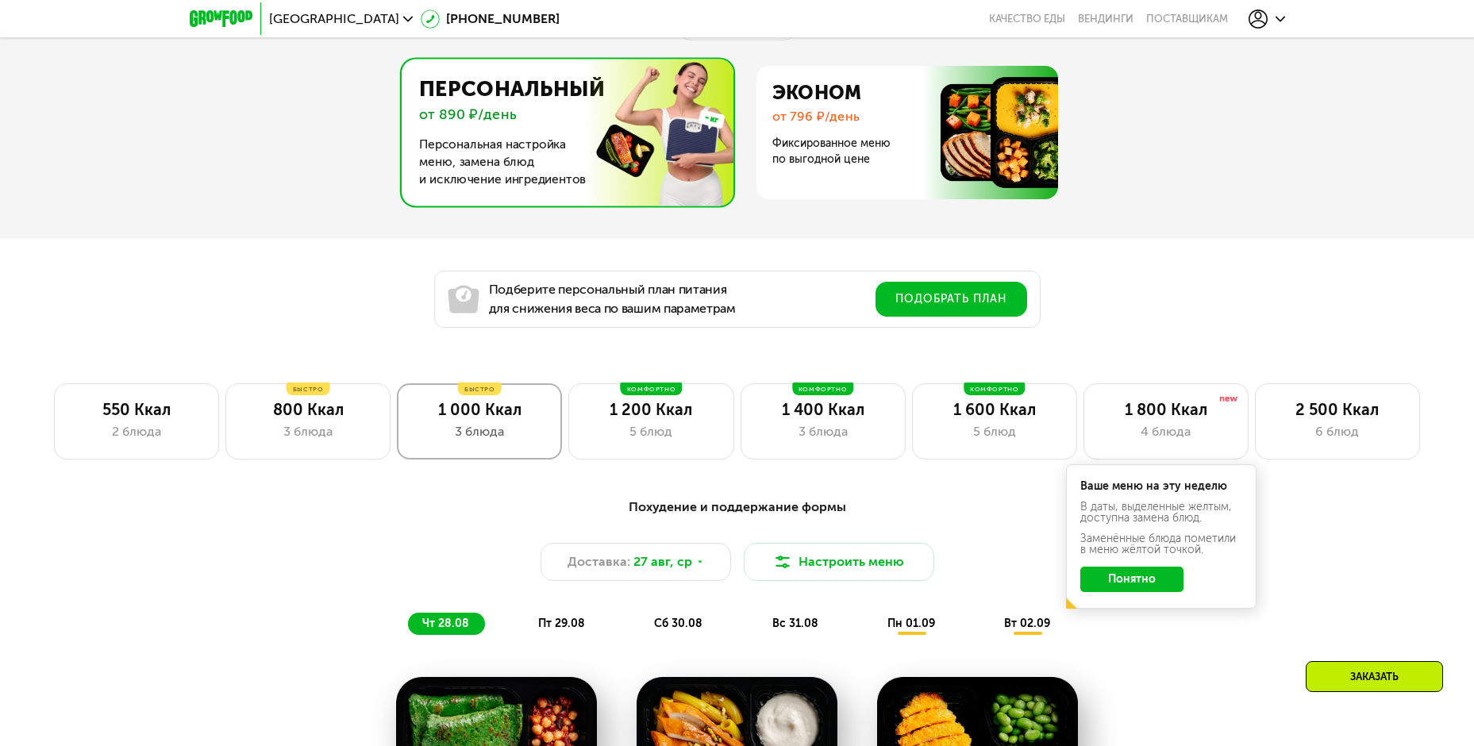
click at [500, 435] on div "3 блюда" at bounding box center [480, 431] width 132 height 19
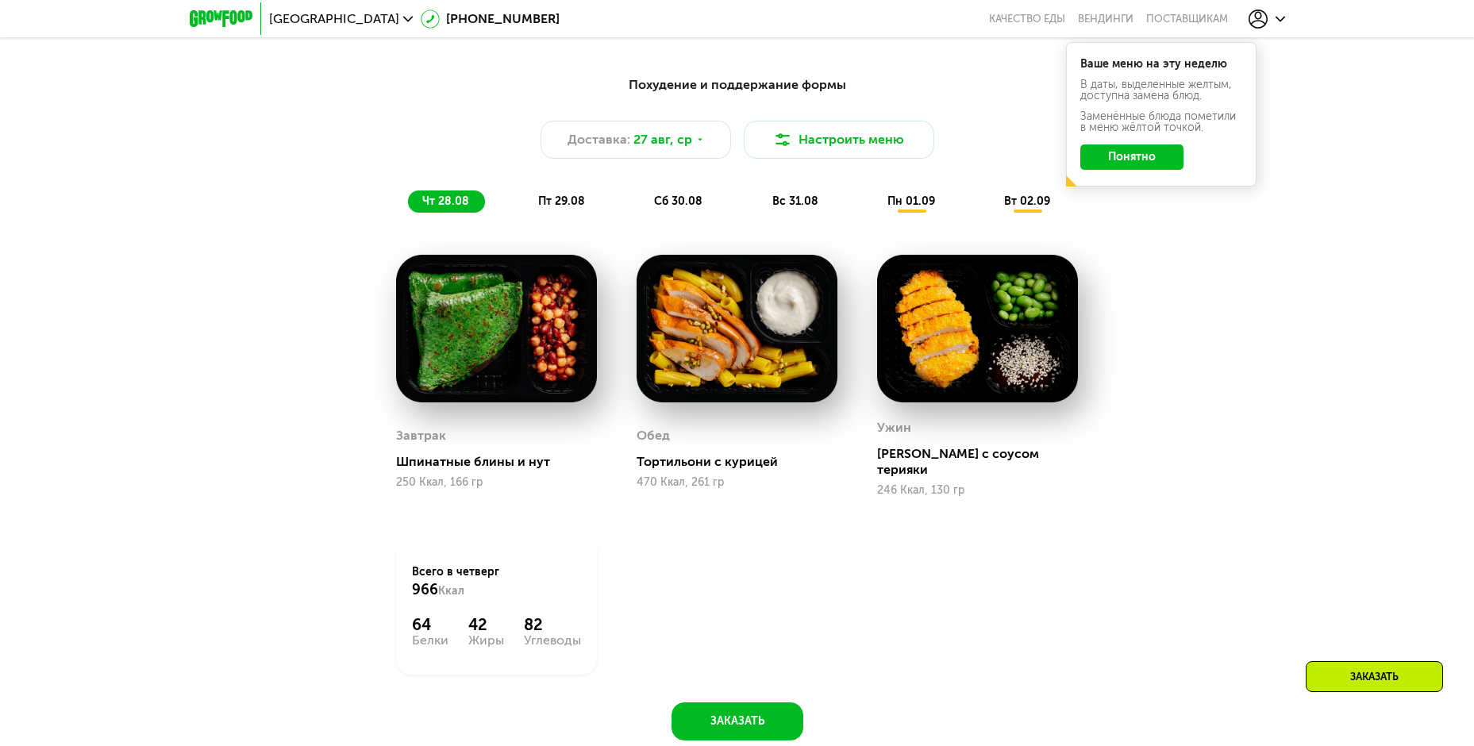
scroll to position [1270, 0]
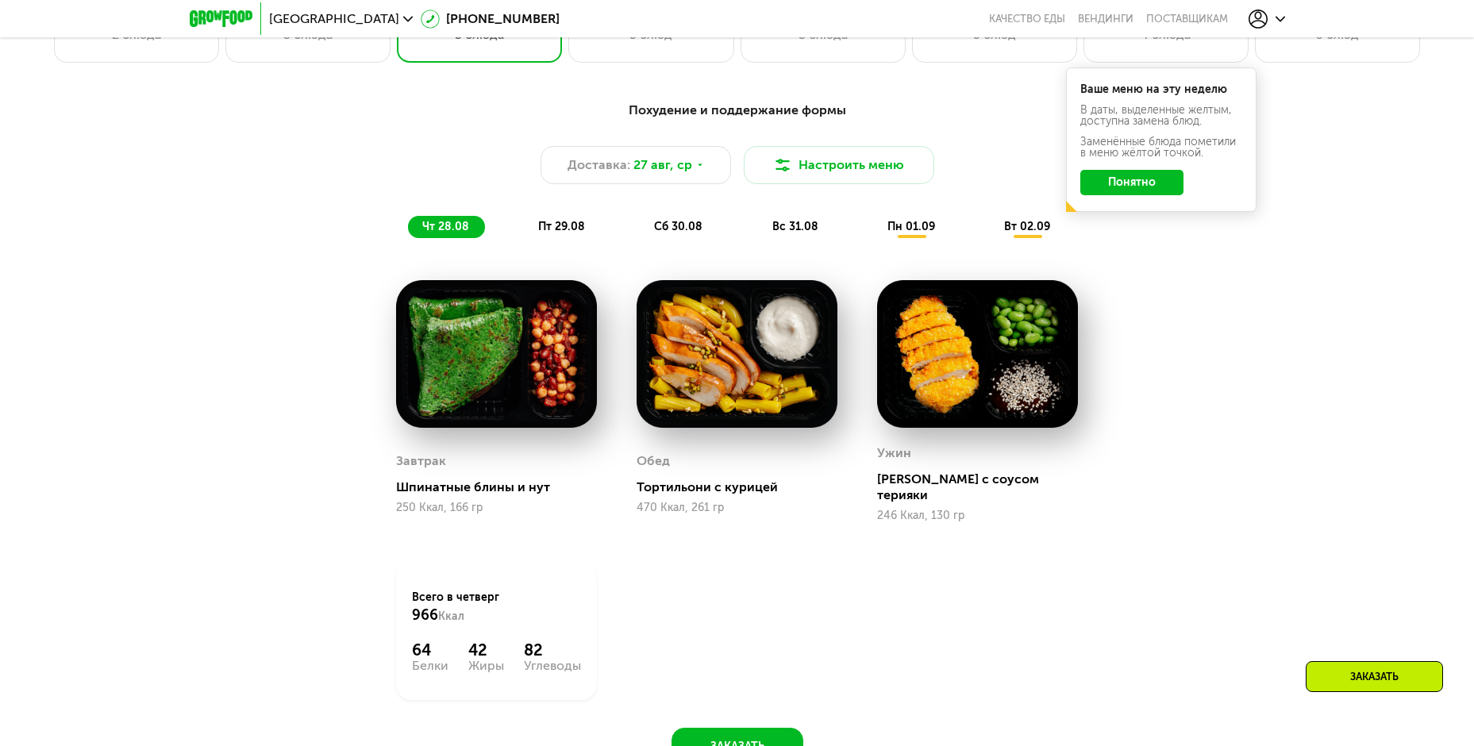
click at [561, 233] on span "пт 29.08" at bounding box center [561, 226] width 47 height 13
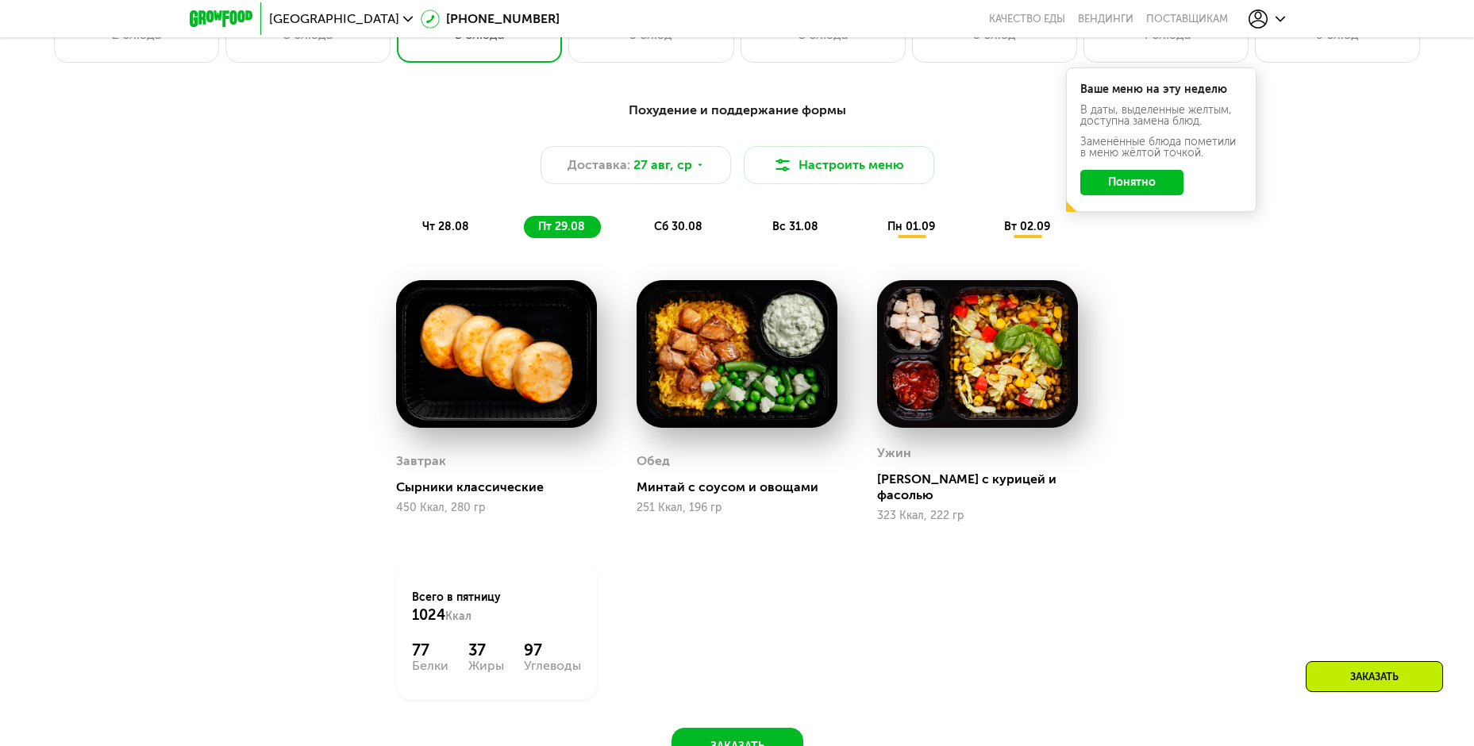
click at [684, 233] on span "сб 30.08" at bounding box center [678, 226] width 48 height 13
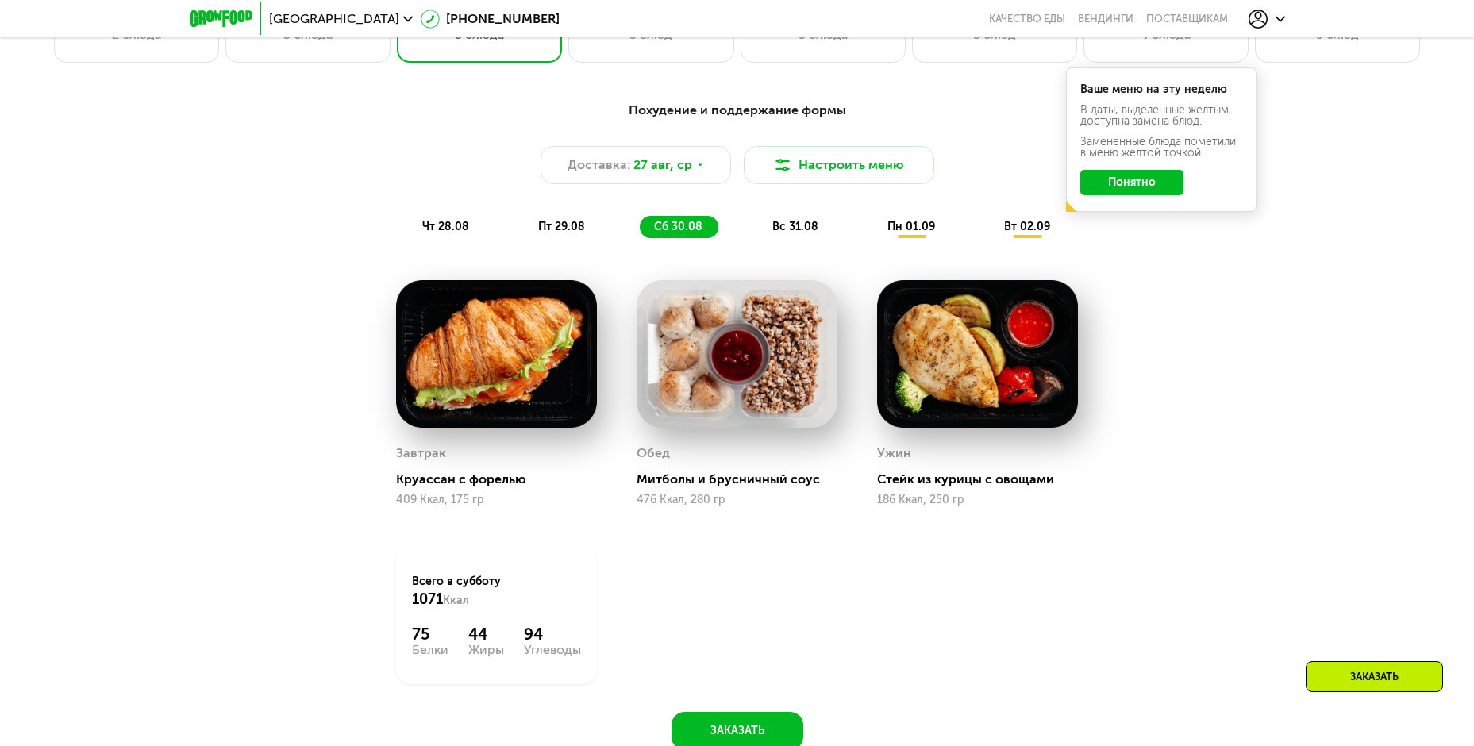
click at [873, 238] on div "вс 31.08" at bounding box center [912, 227] width 78 height 22
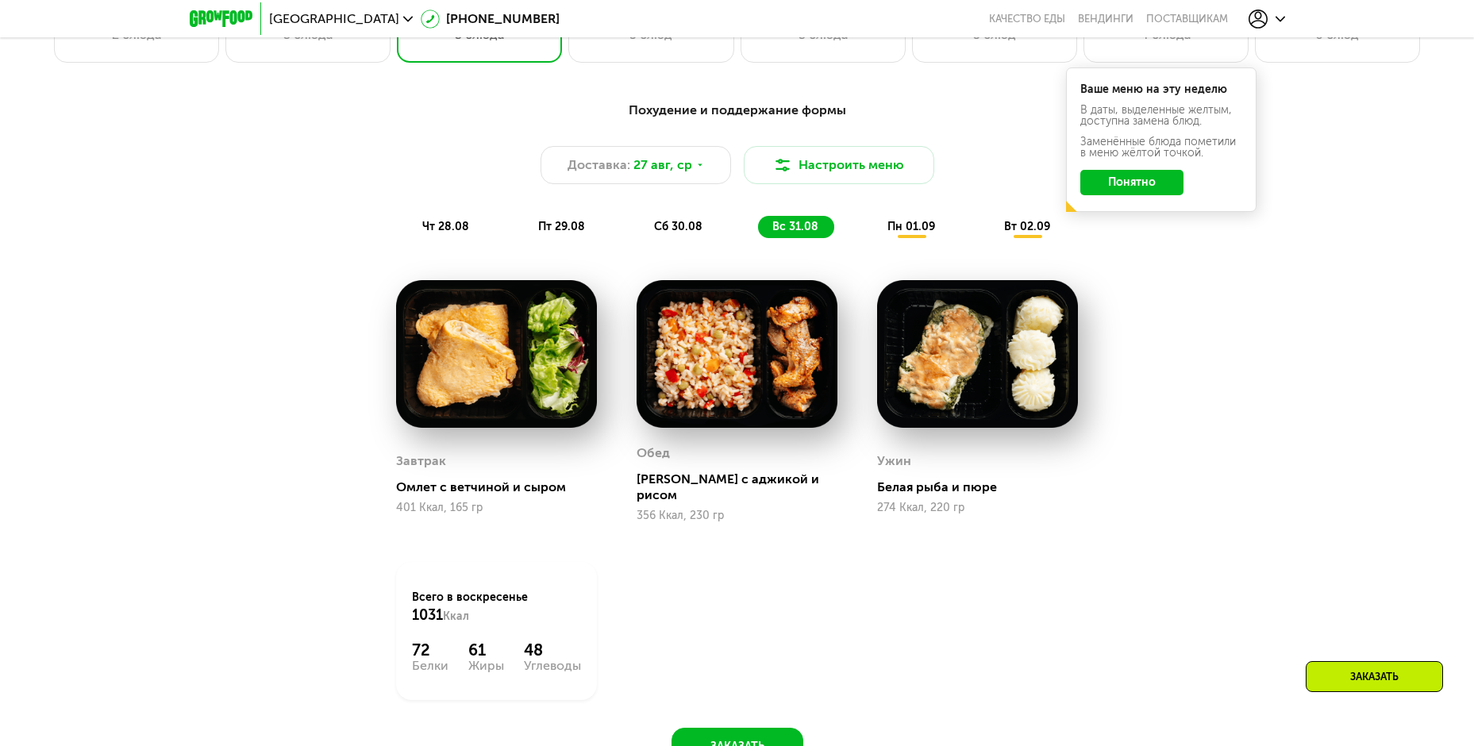
click at [907, 233] on span "пн 01.09" at bounding box center [912, 226] width 48 height 13
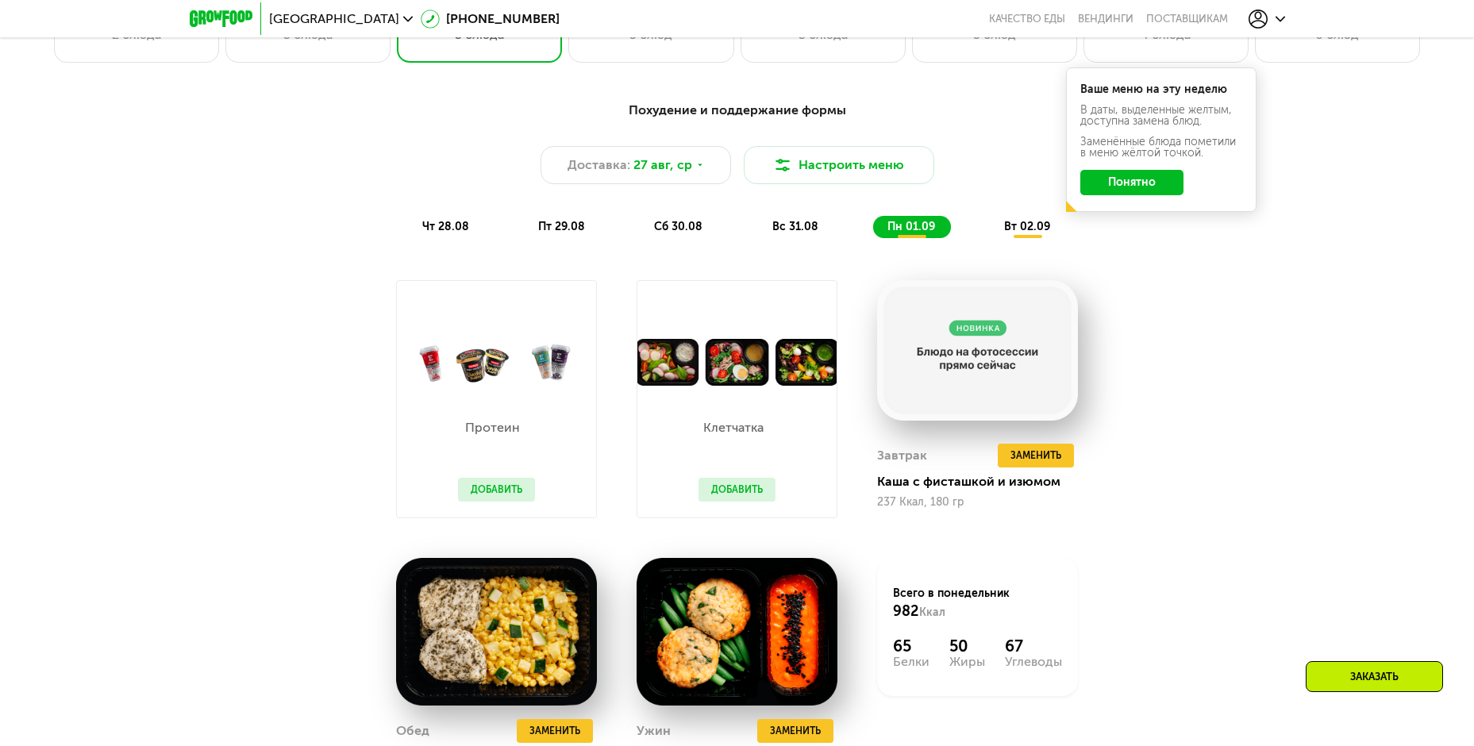
click at [1026, 231] on span "вт 02.09" at bounding box center [1027, 226] width 46 height 13
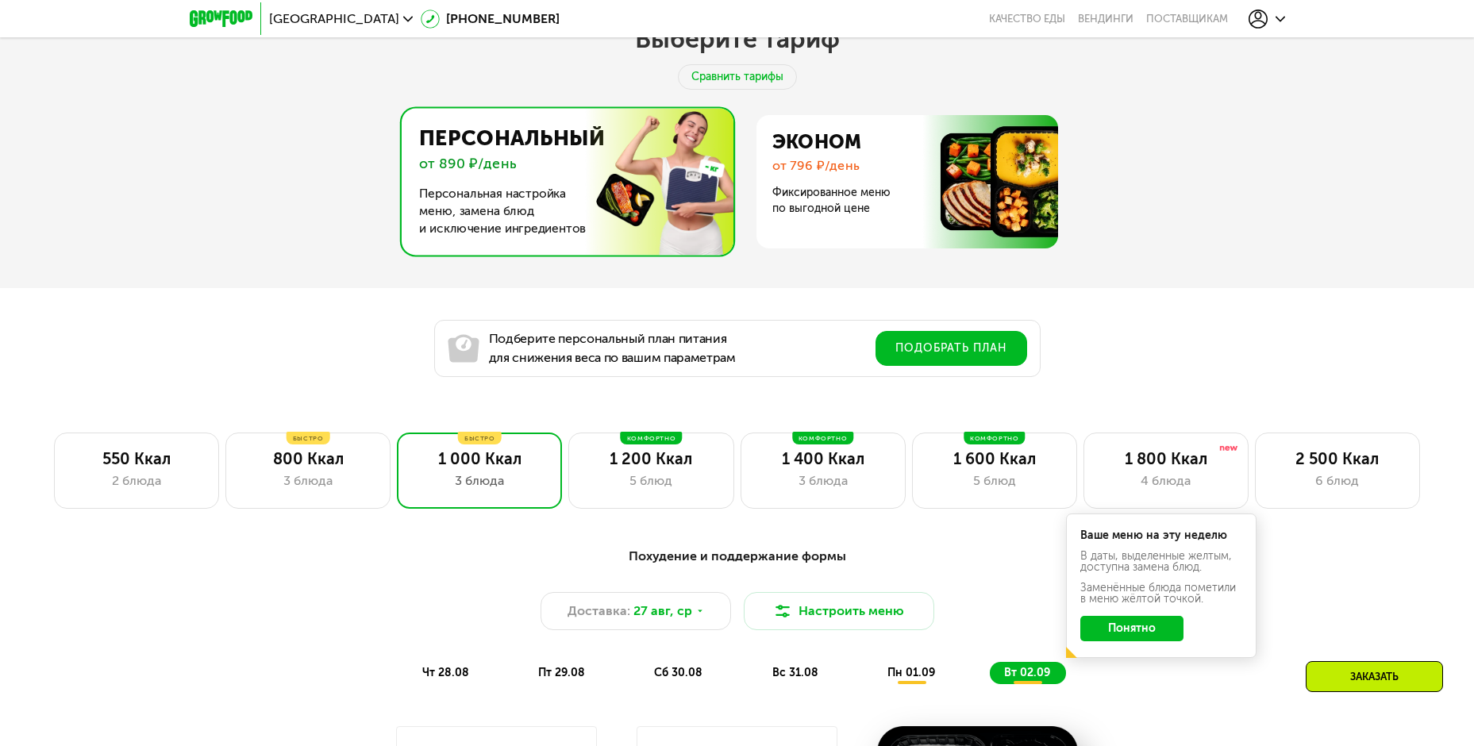
scroll to position [1032, 0]
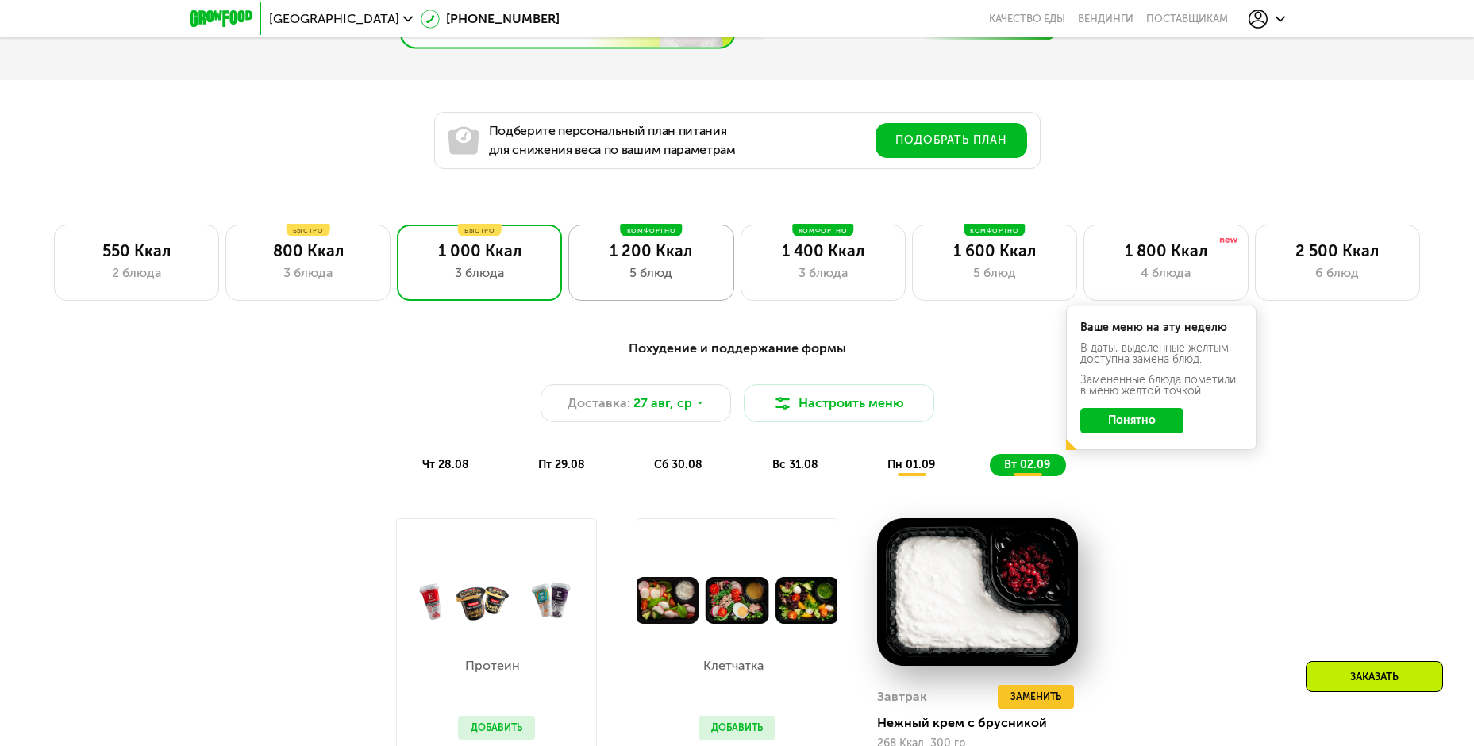
click at [655, 255] on div "1 200 Ккал" at bounding box center [651, 250] width 132 height 19
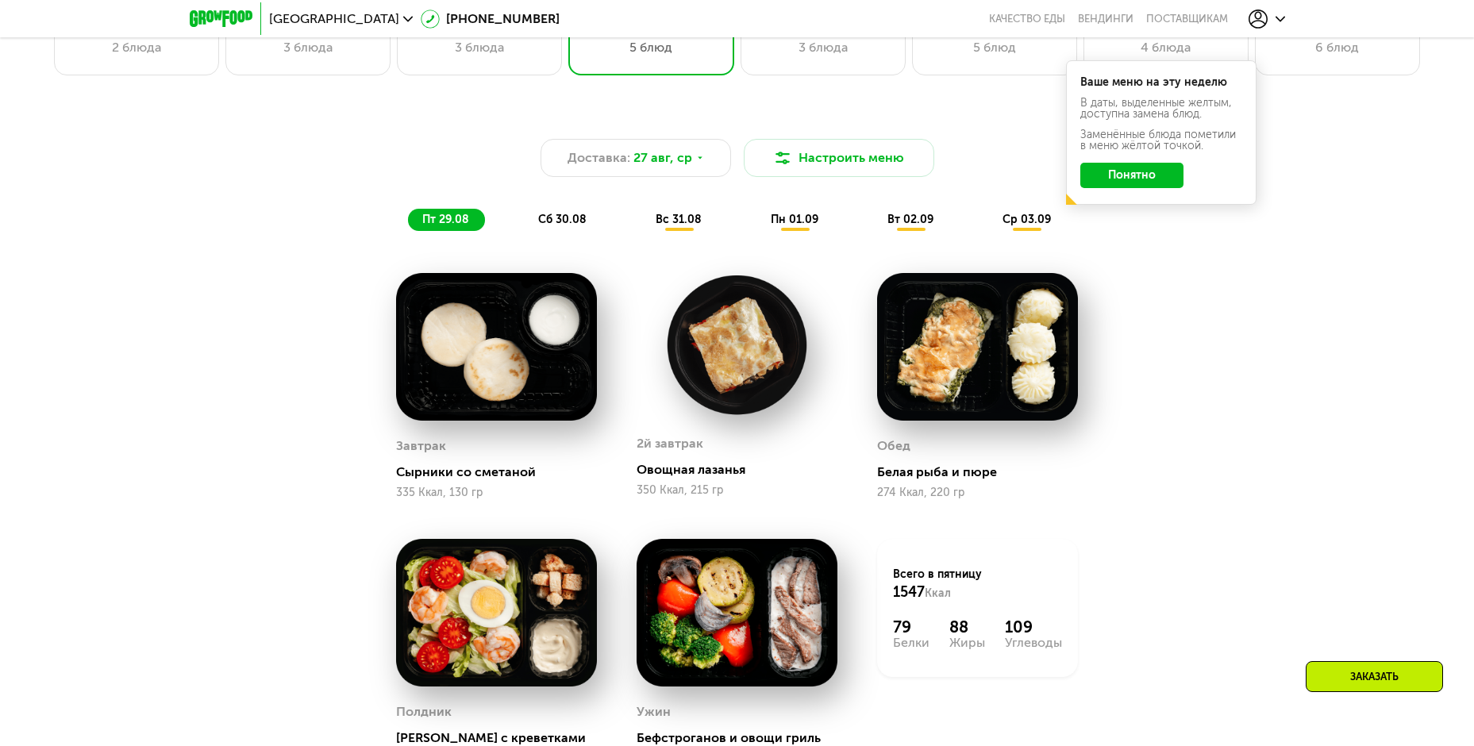
scroll to position [953, 0]
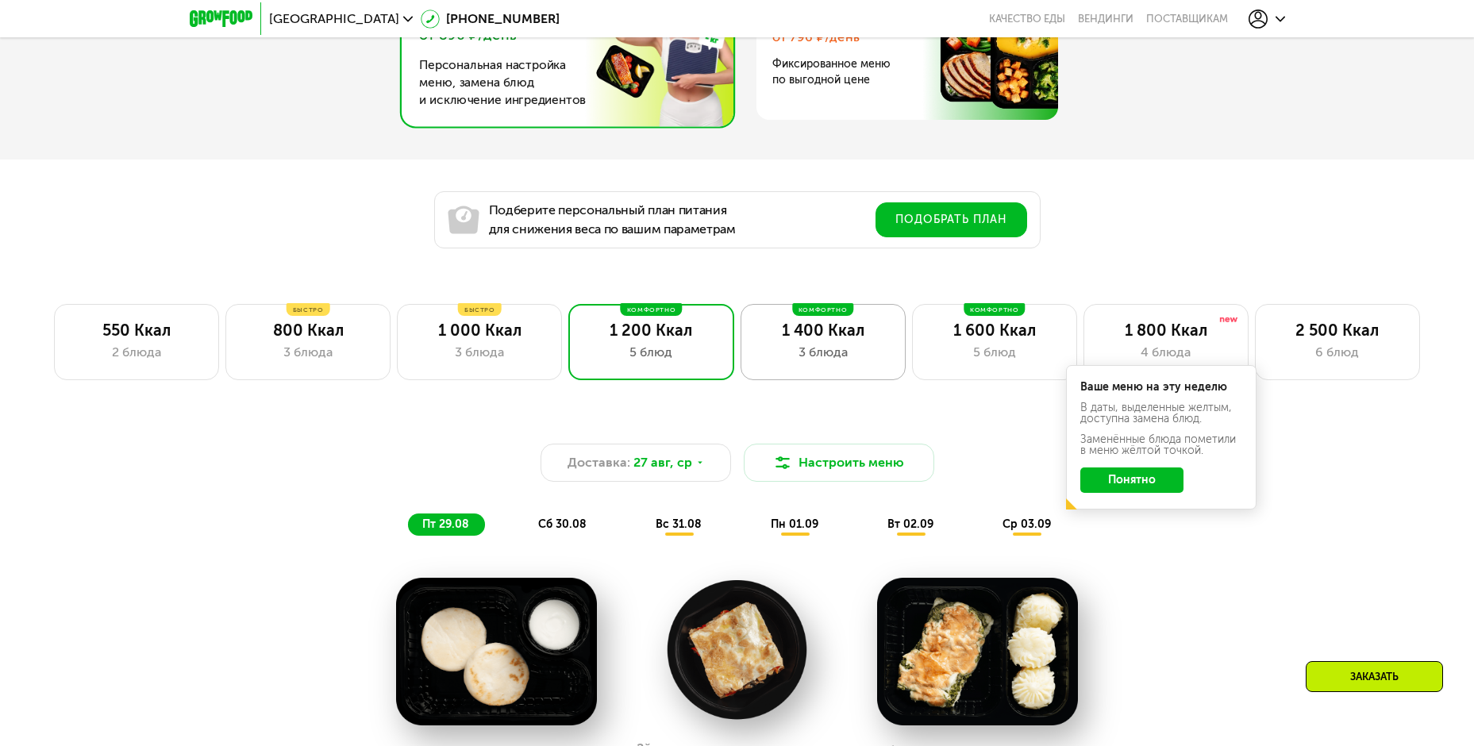
click at [833, 357] on div "3 блюда" at bounding box center [823, 352] width 132 height 19
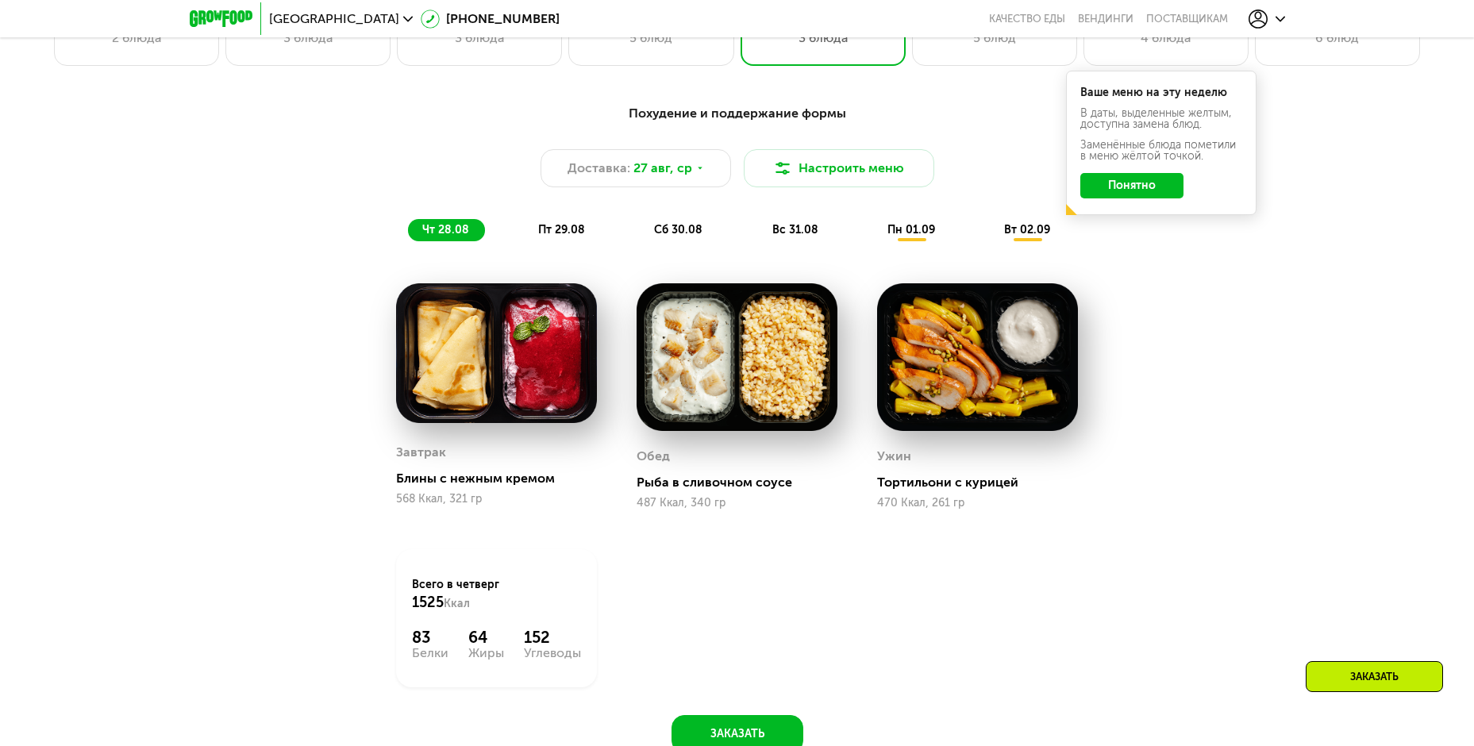
scroll to position [1191, 0]
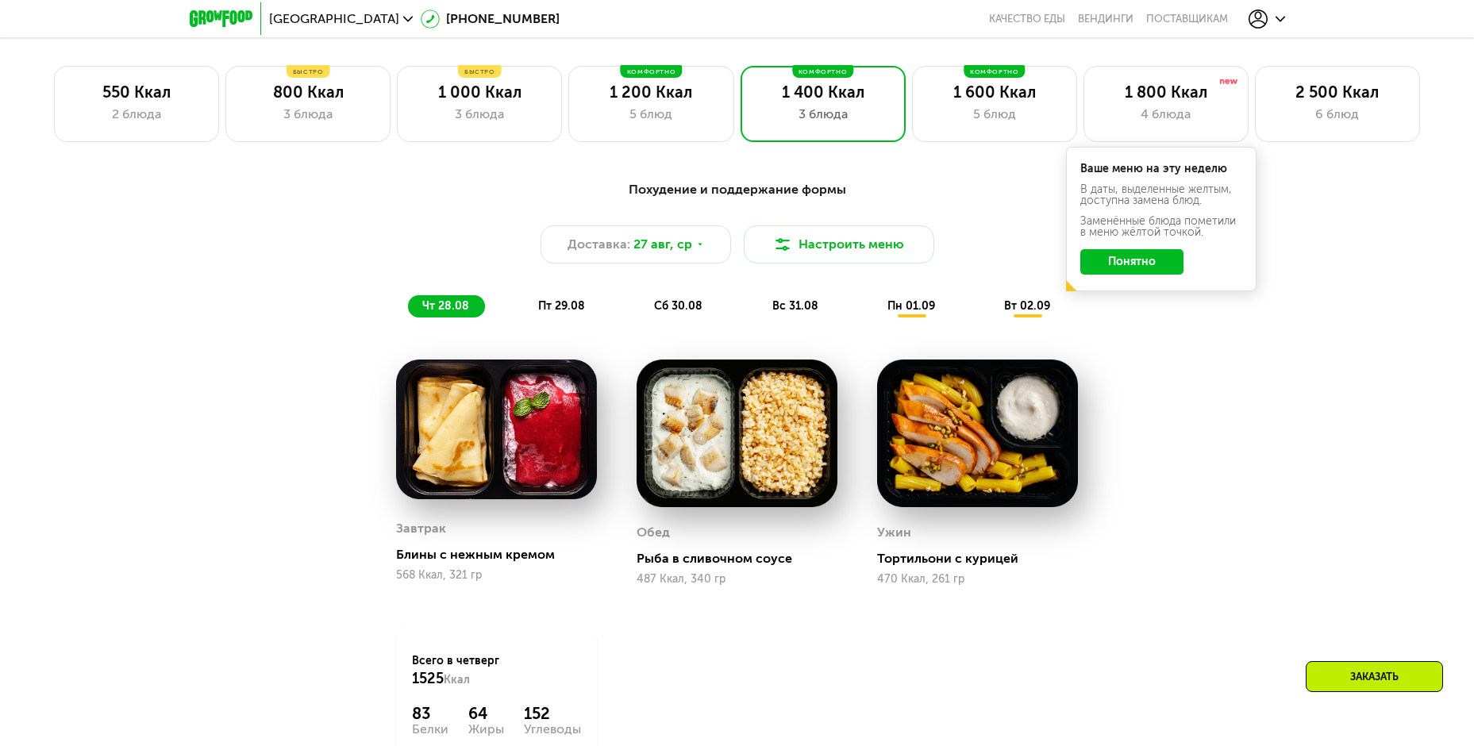
click at [561, 313] on span "пт 29.08" at bounding box center [561, 305] width 47 height 13
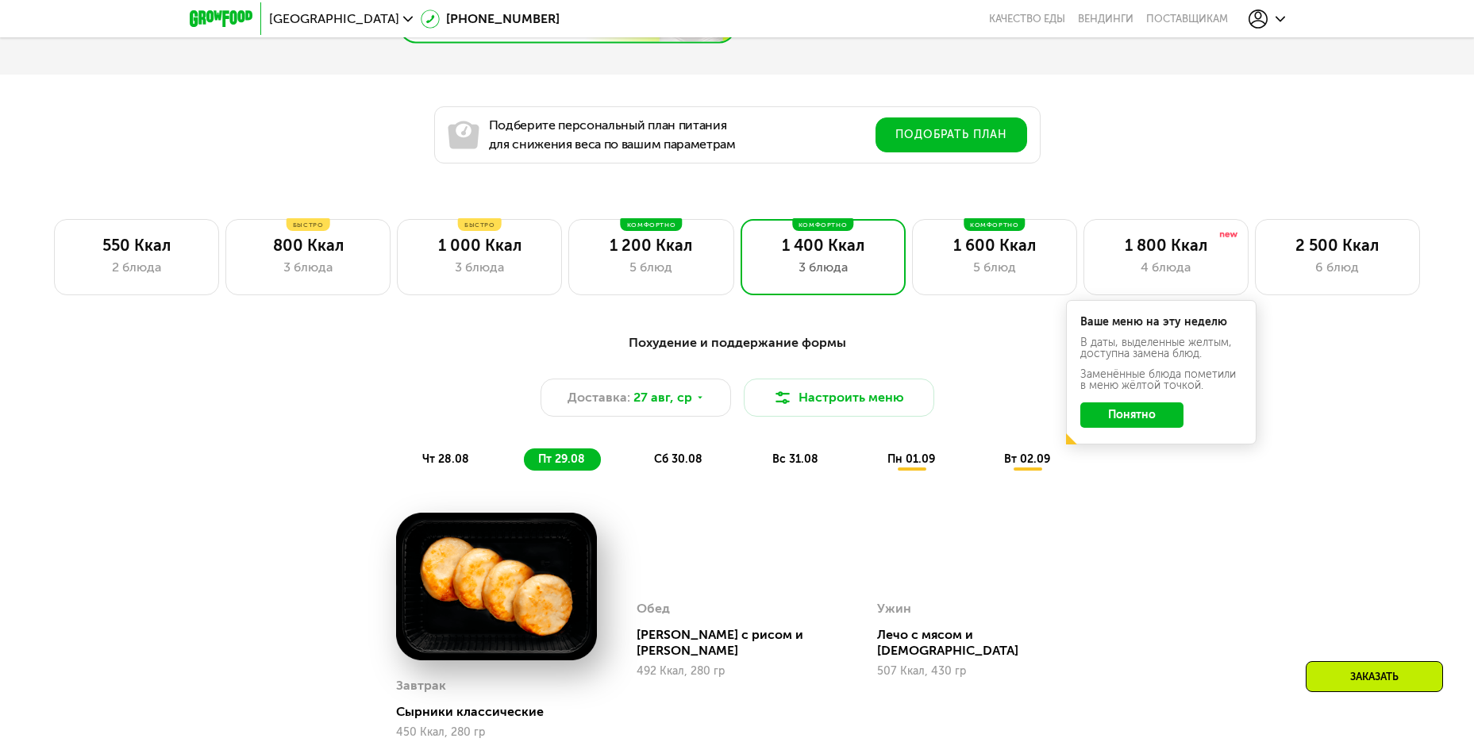
scroll to position [1032, 0]
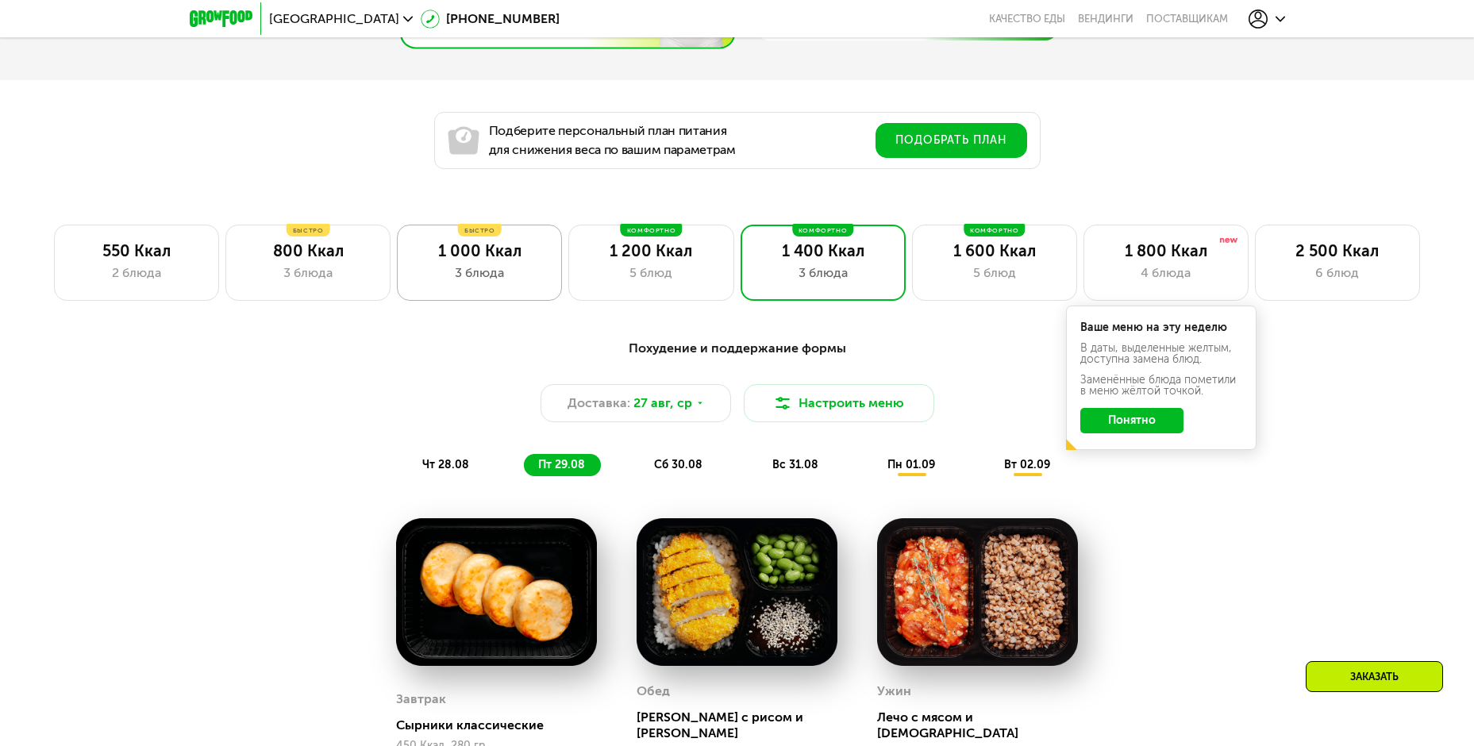
click at [449, 280] on div "3 блюда" at bounding box center [480, 273] width 132 height 19
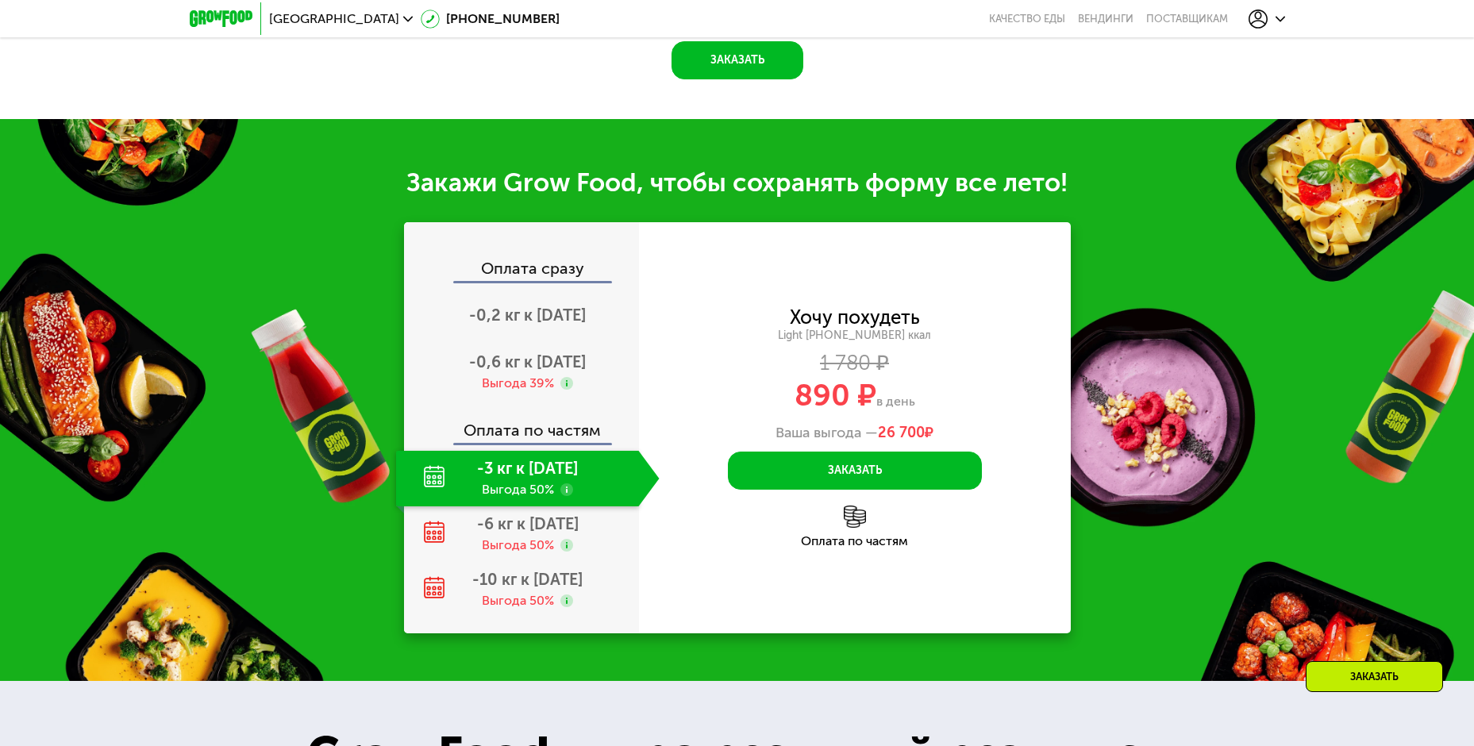
scroll to position [1985, 0]
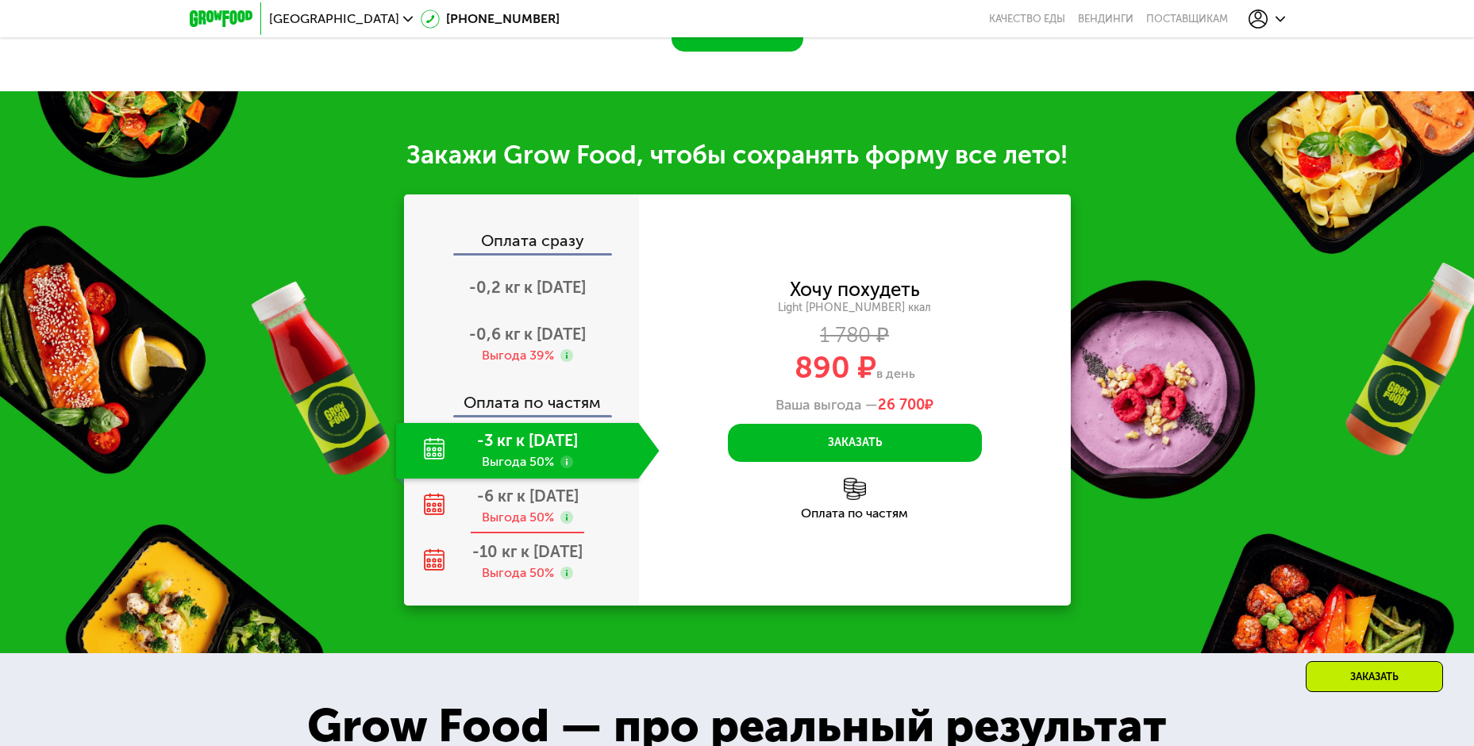
click at [560, 487] on span "-6 кг к 27 окт" at bounding box center [528, 496] width 102 height 19
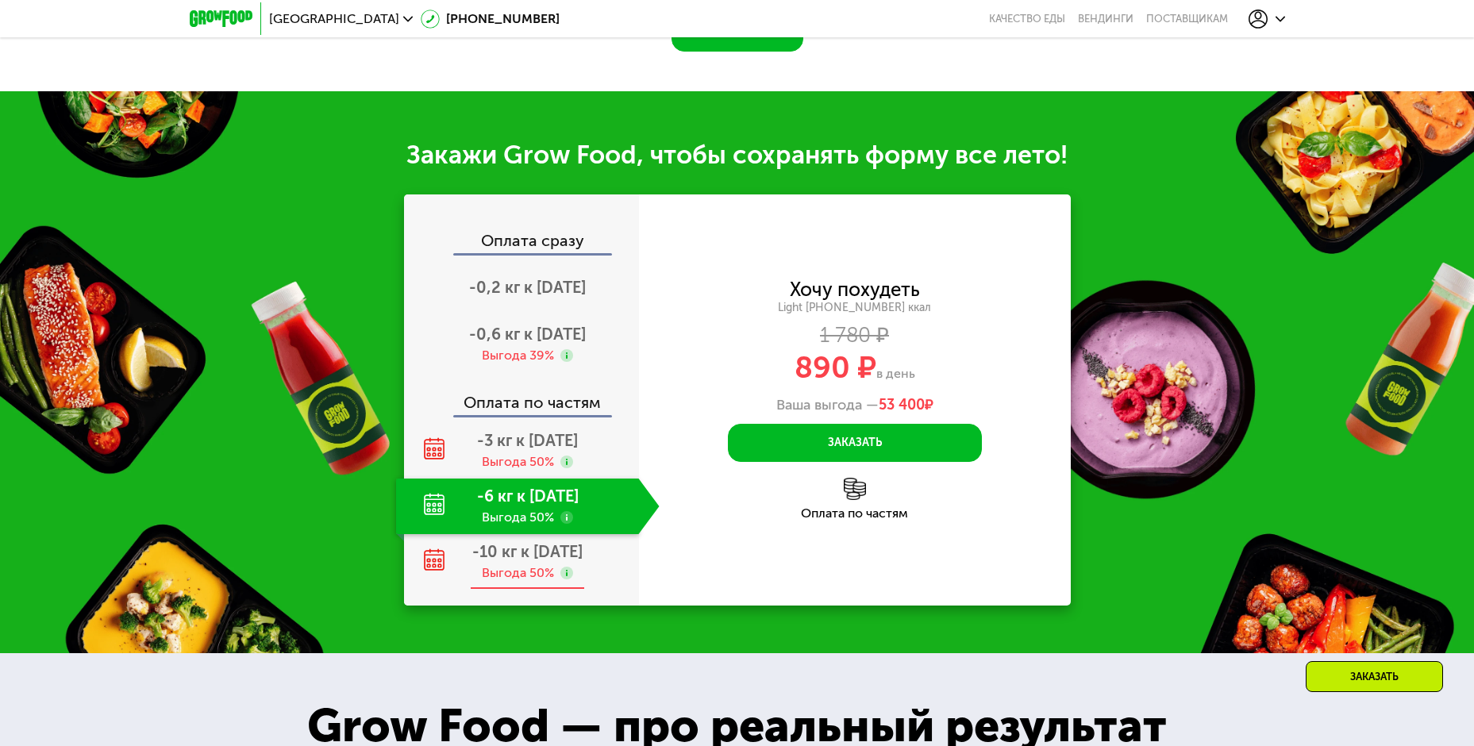
click at [553, 542] on span "-10 кг к 26 дек" at bounding box center [527, 551] width 110 height 19
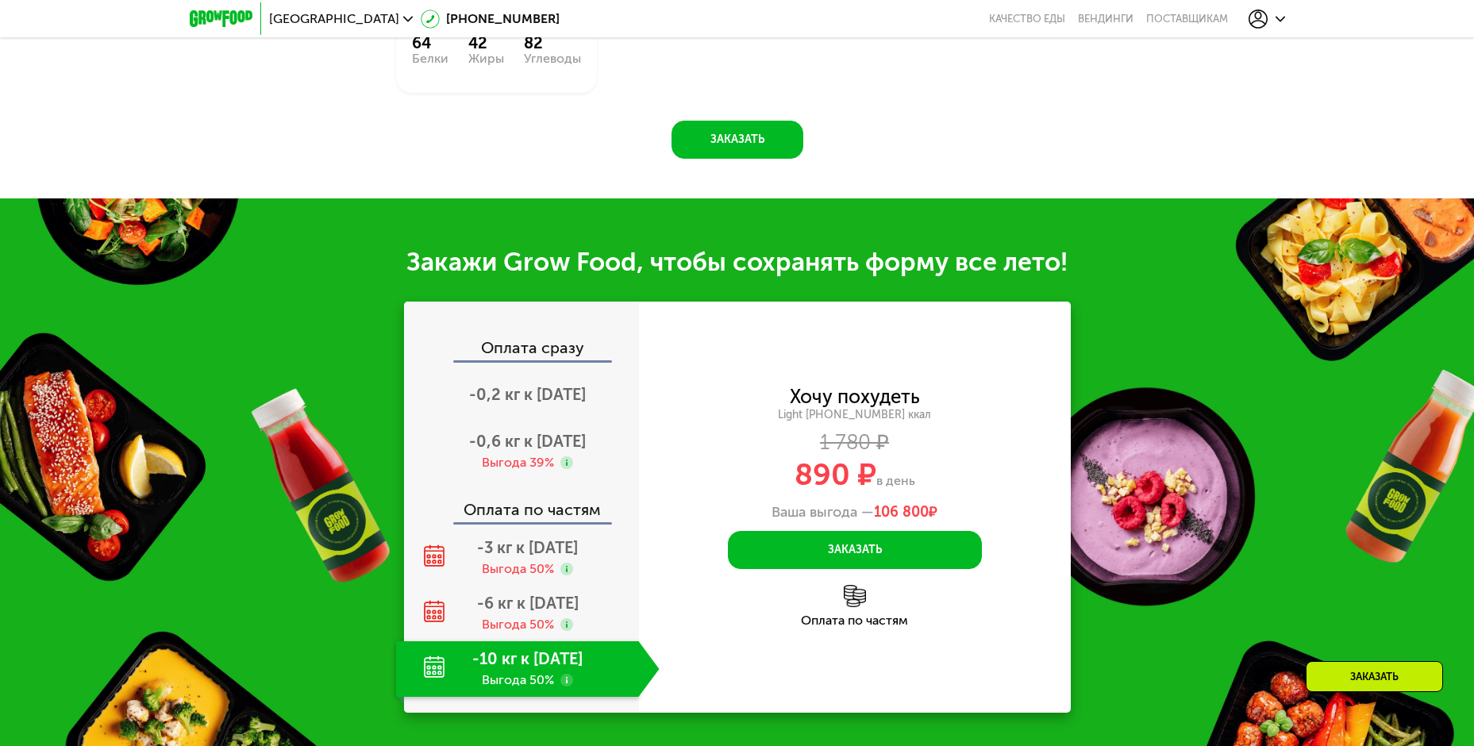
scroll to position [1905, 0]
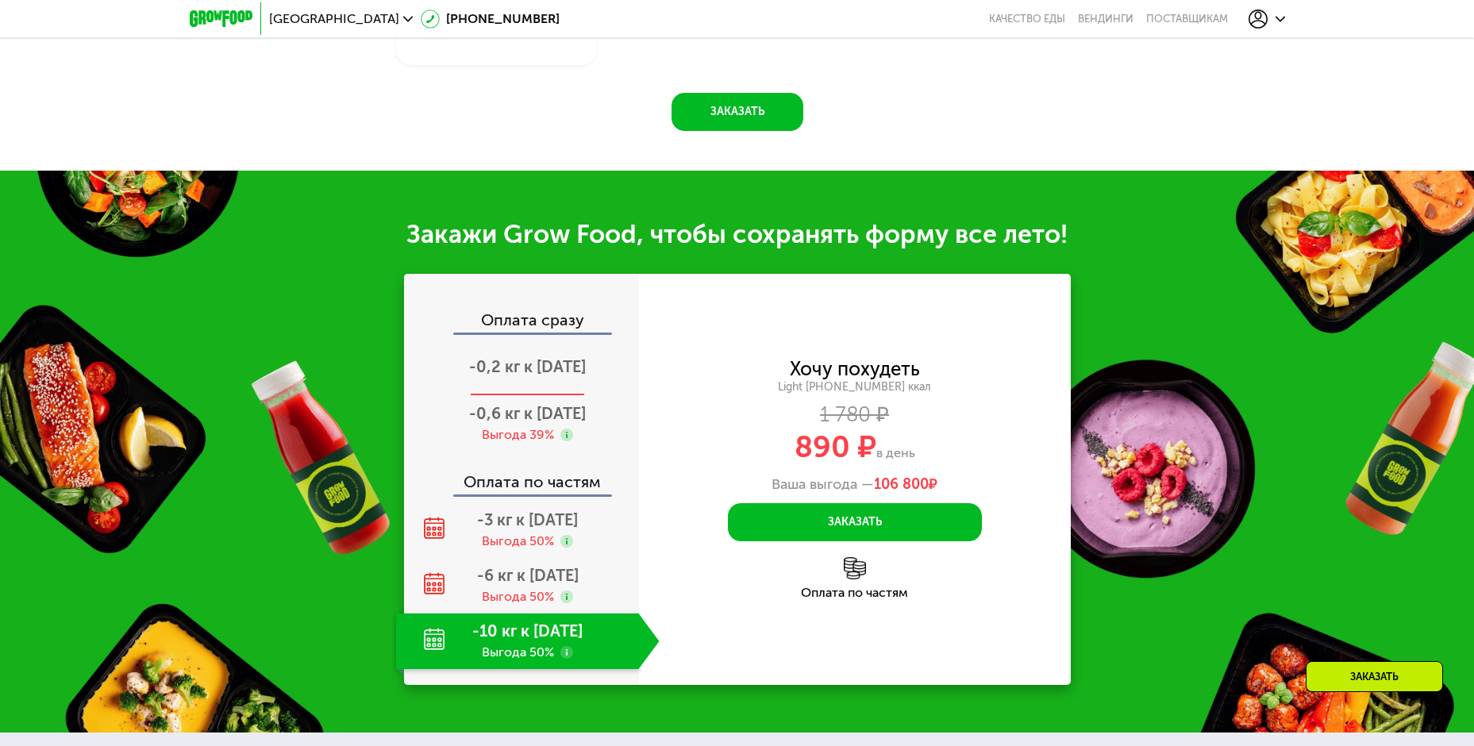
click at [534, 357] on span "-0,2 кг к 30 авг" at bounding box center [527, 366] width 117 height 19
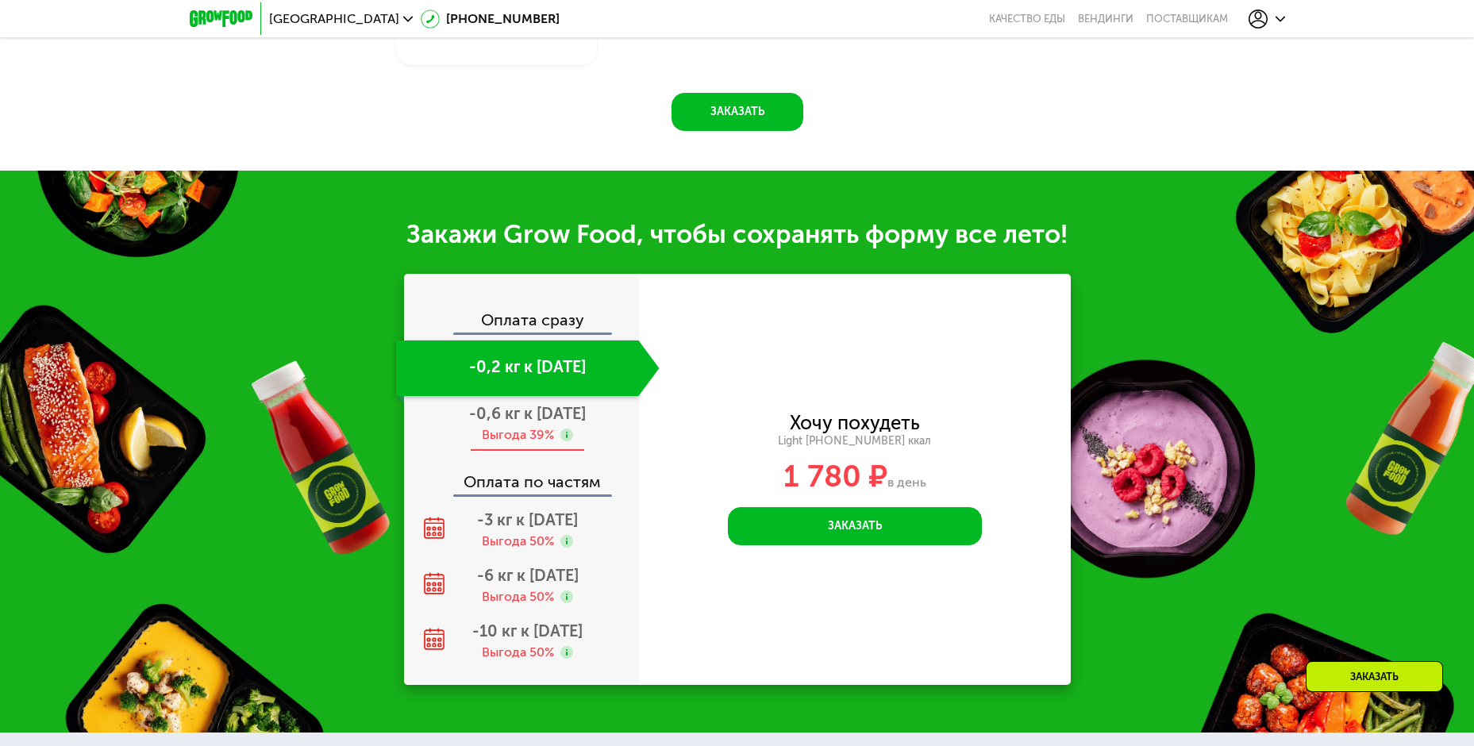
click at [532, 405] on span "-0,6 кг к 3 сен" at bounding box center [527, 413] width 117 height 19
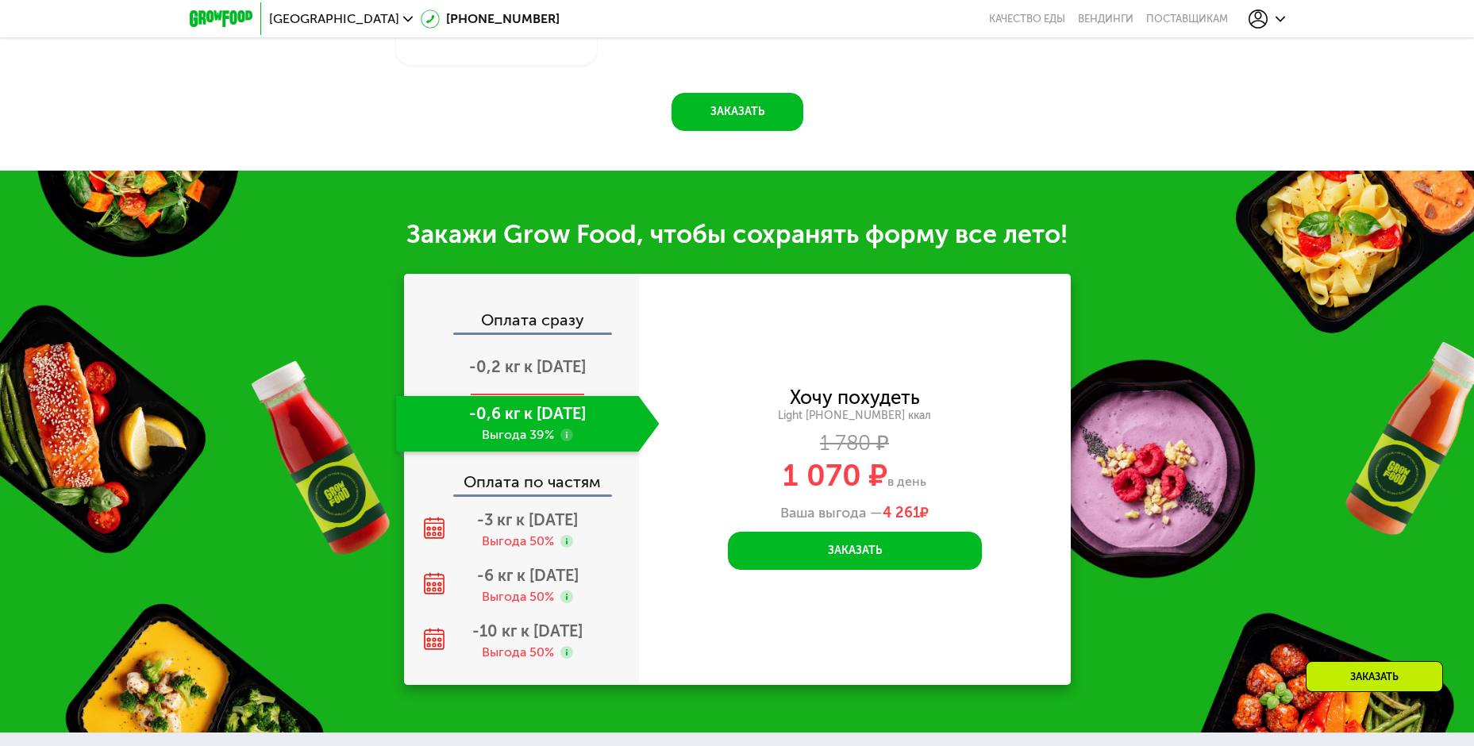
click at [543, 360] on span "-0,2 кг к 30 авг" at bounding box center [527, 366] width 117 height 19
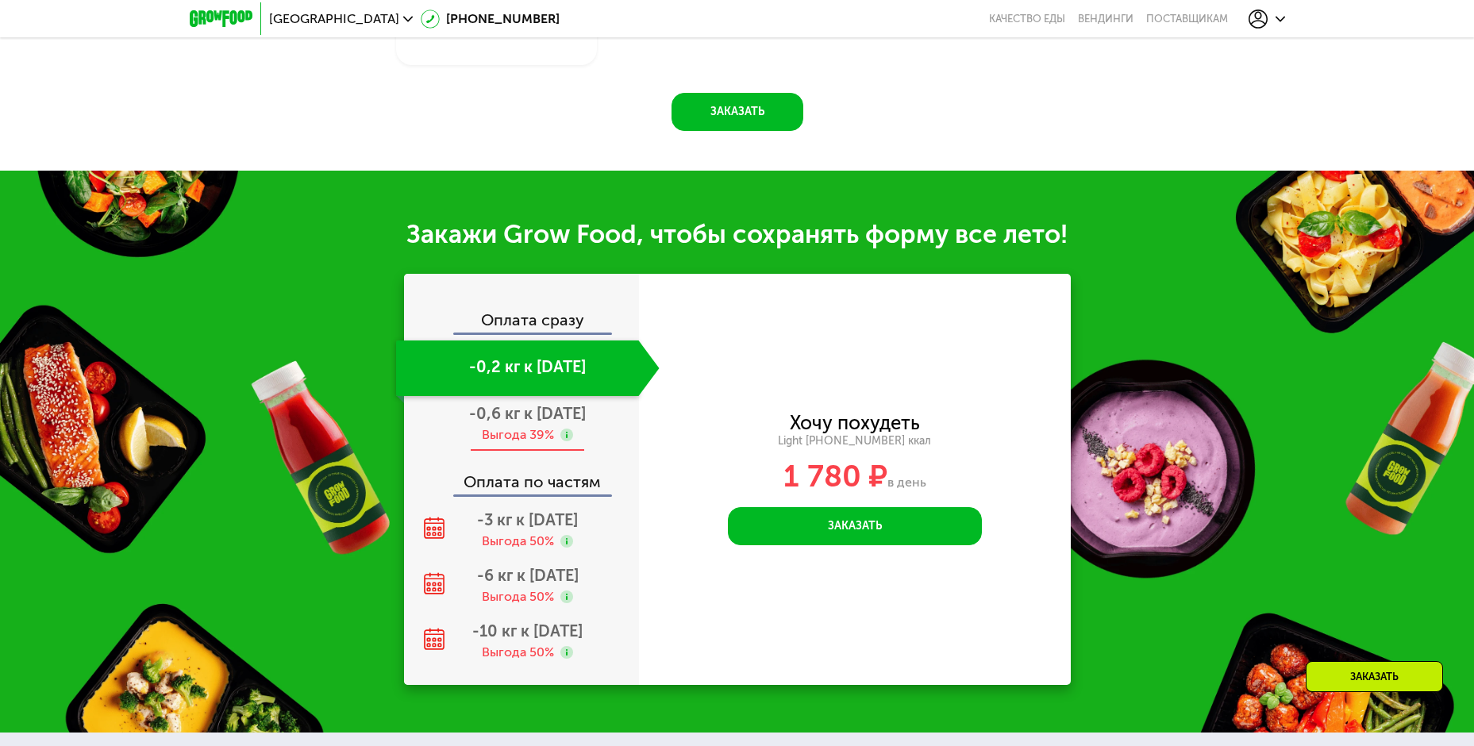
click at [532, 406] on span "-0,6 кг к 3 сен" at bounding box center [527, 413] width 117 height 19
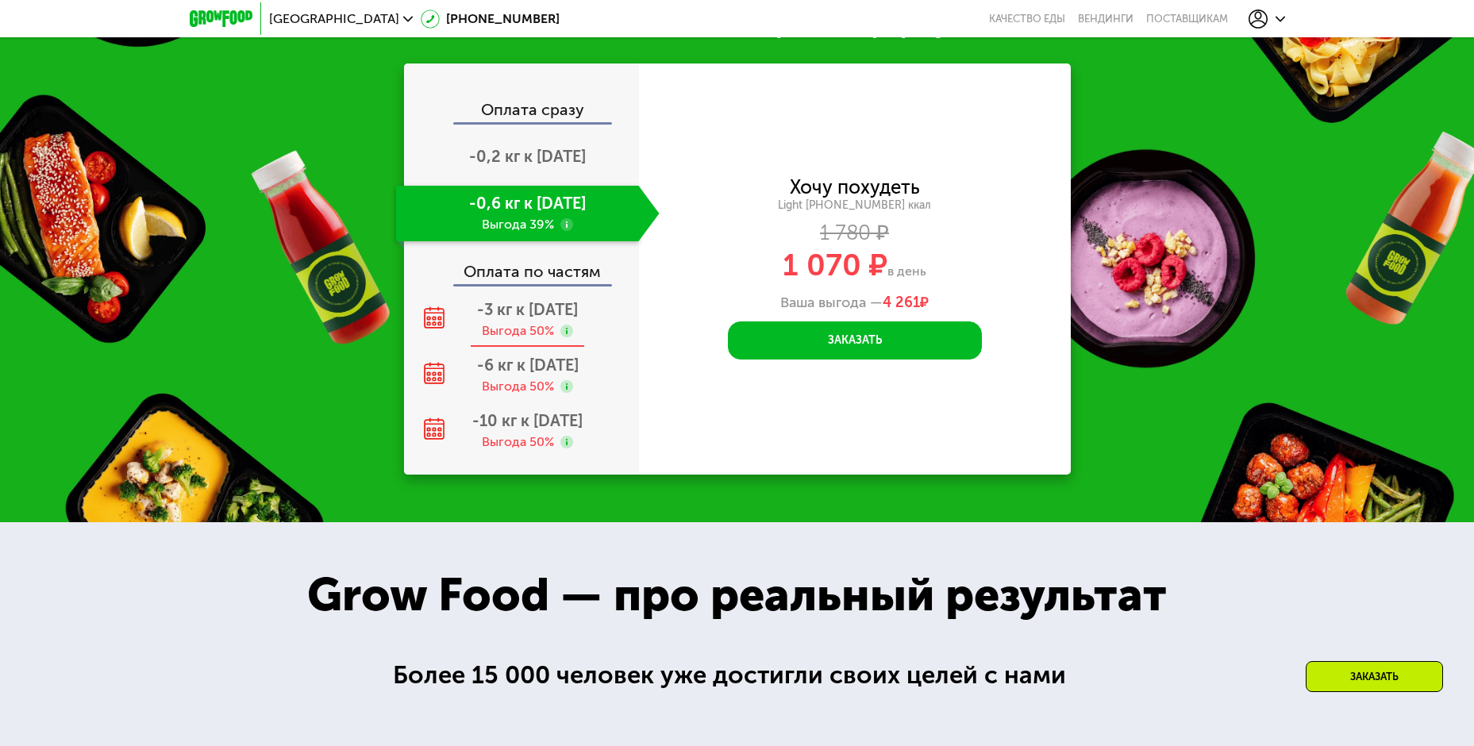
scroll to position [2144, 0]
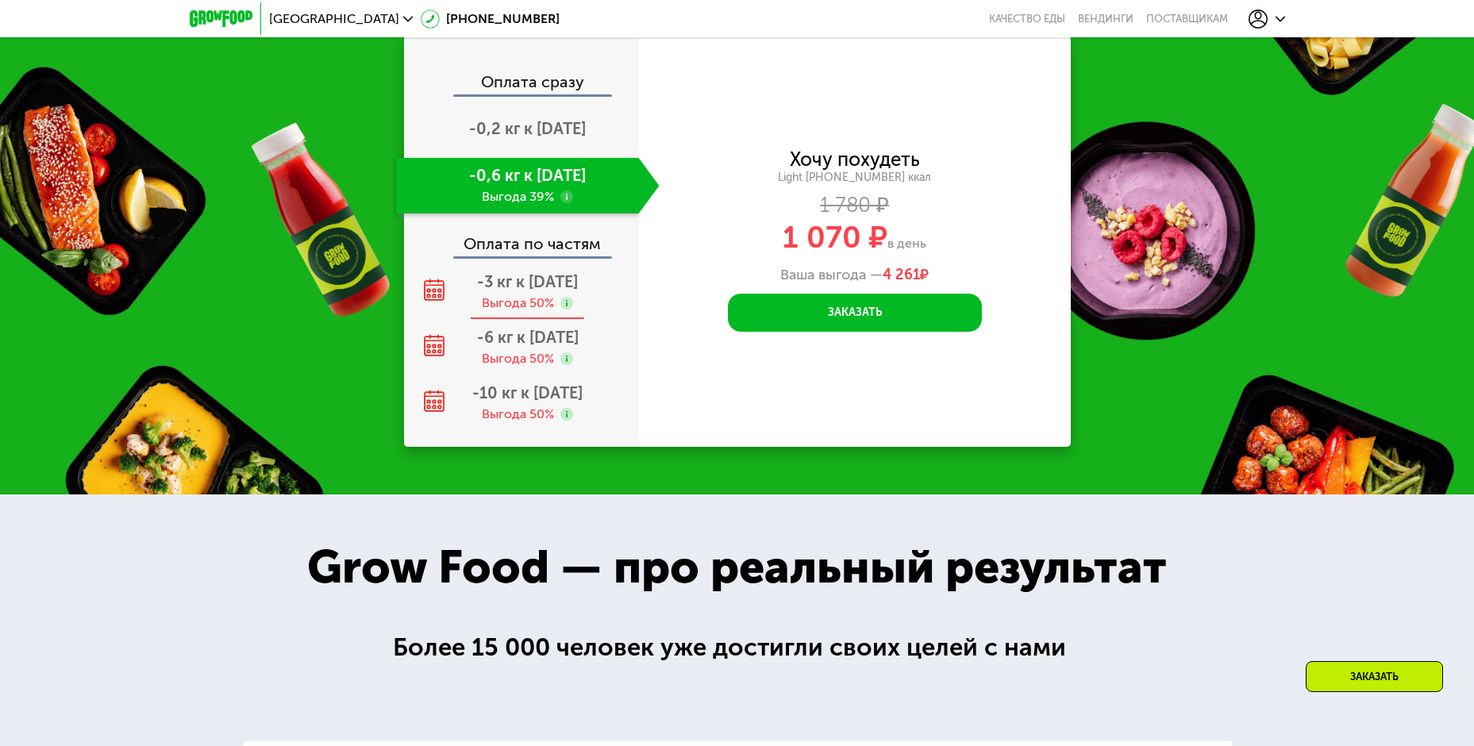
click at [537, 295] on div "Выгода 50%" at bounding box center [518, 303] width 72 height 17
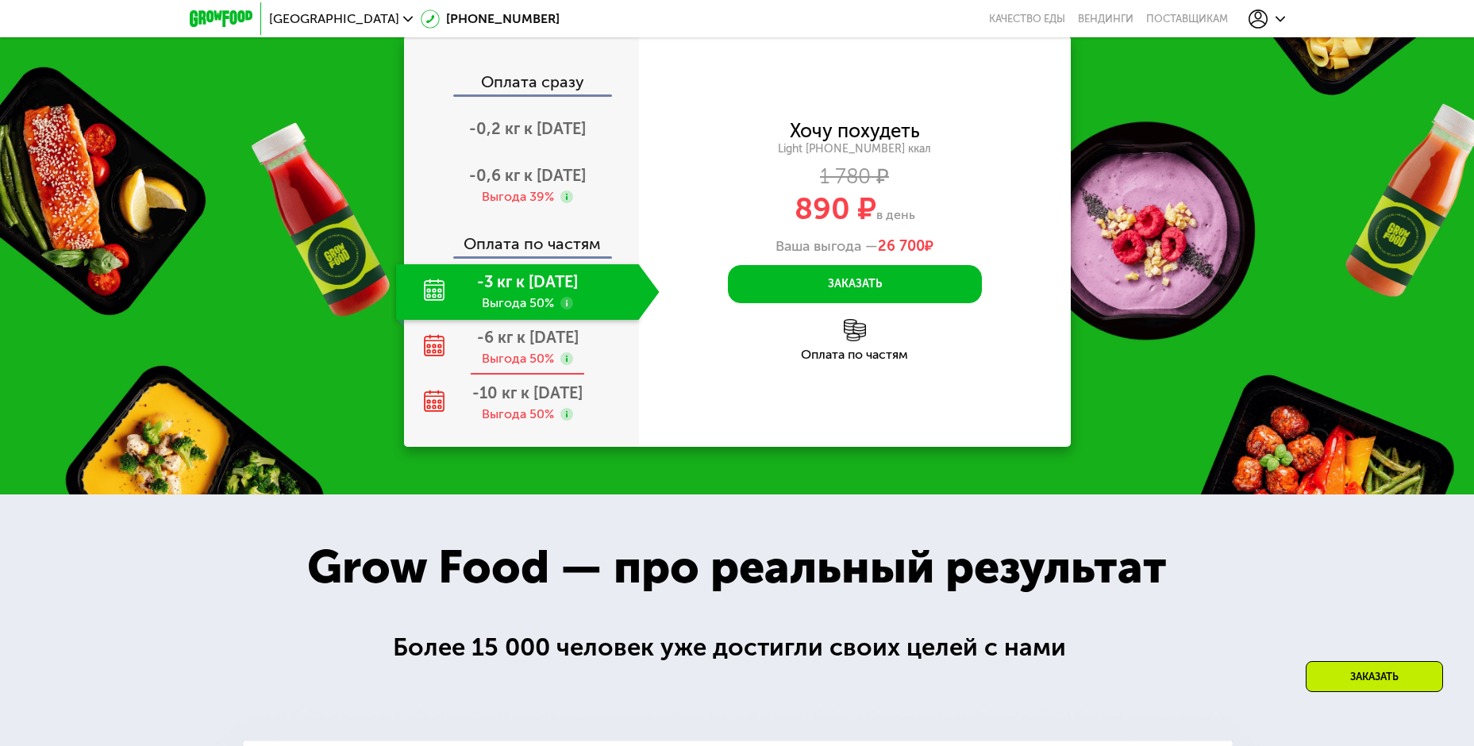
click at [519, 328] on span "-6 кг к 27 окт" at bounding box center [528, 337] width 102 height 19
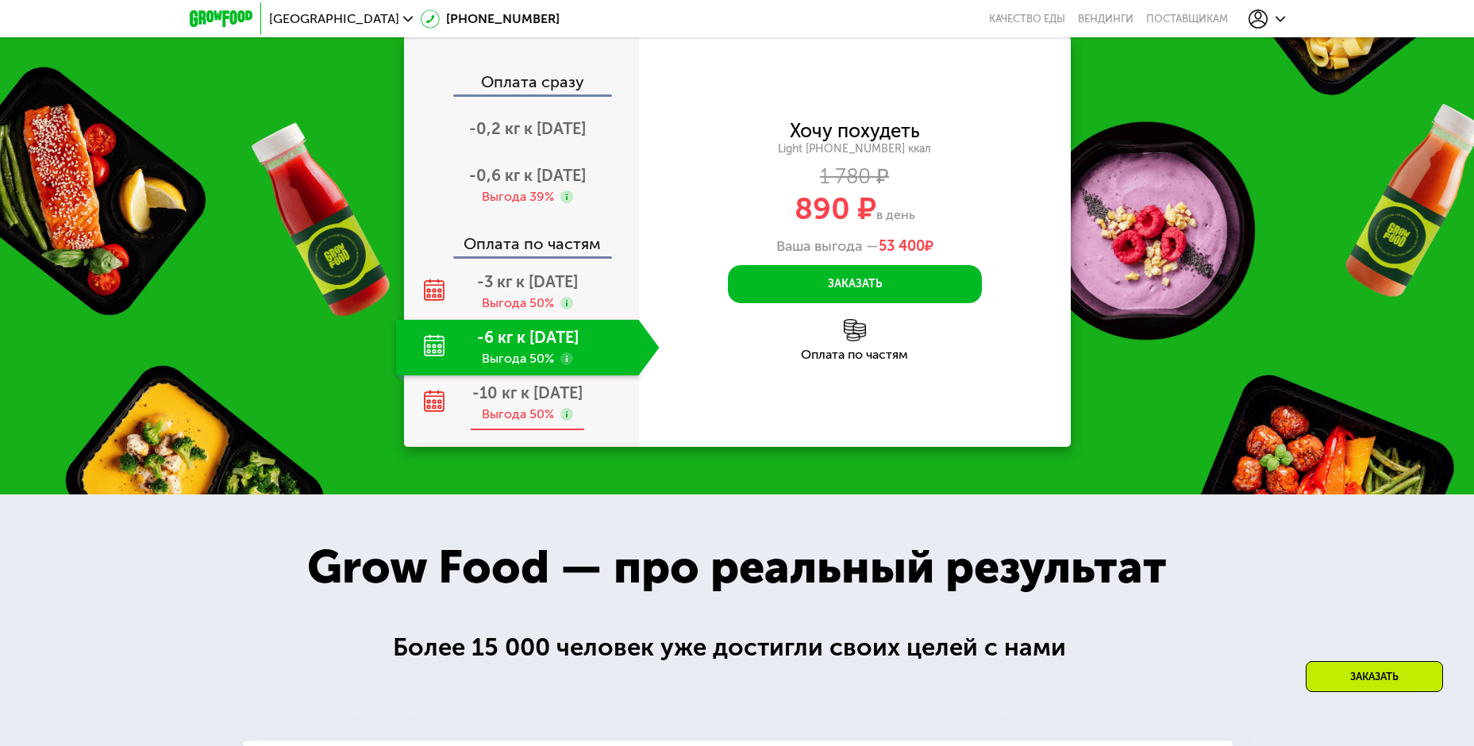
click at [528, 383] on span "-10 кг к 26 дек" at bounding box center [527, 392] width 110 height 19
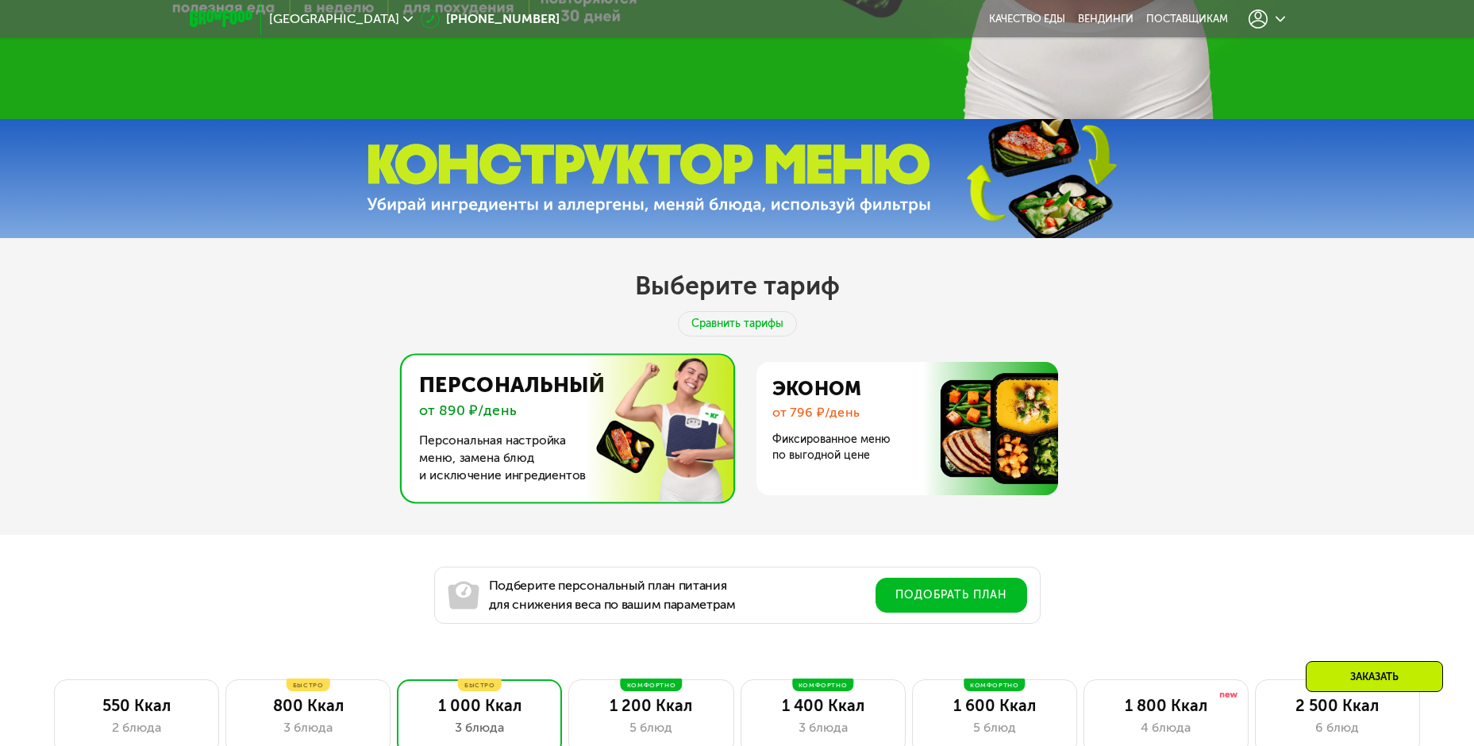
scroll to position [715, 0]
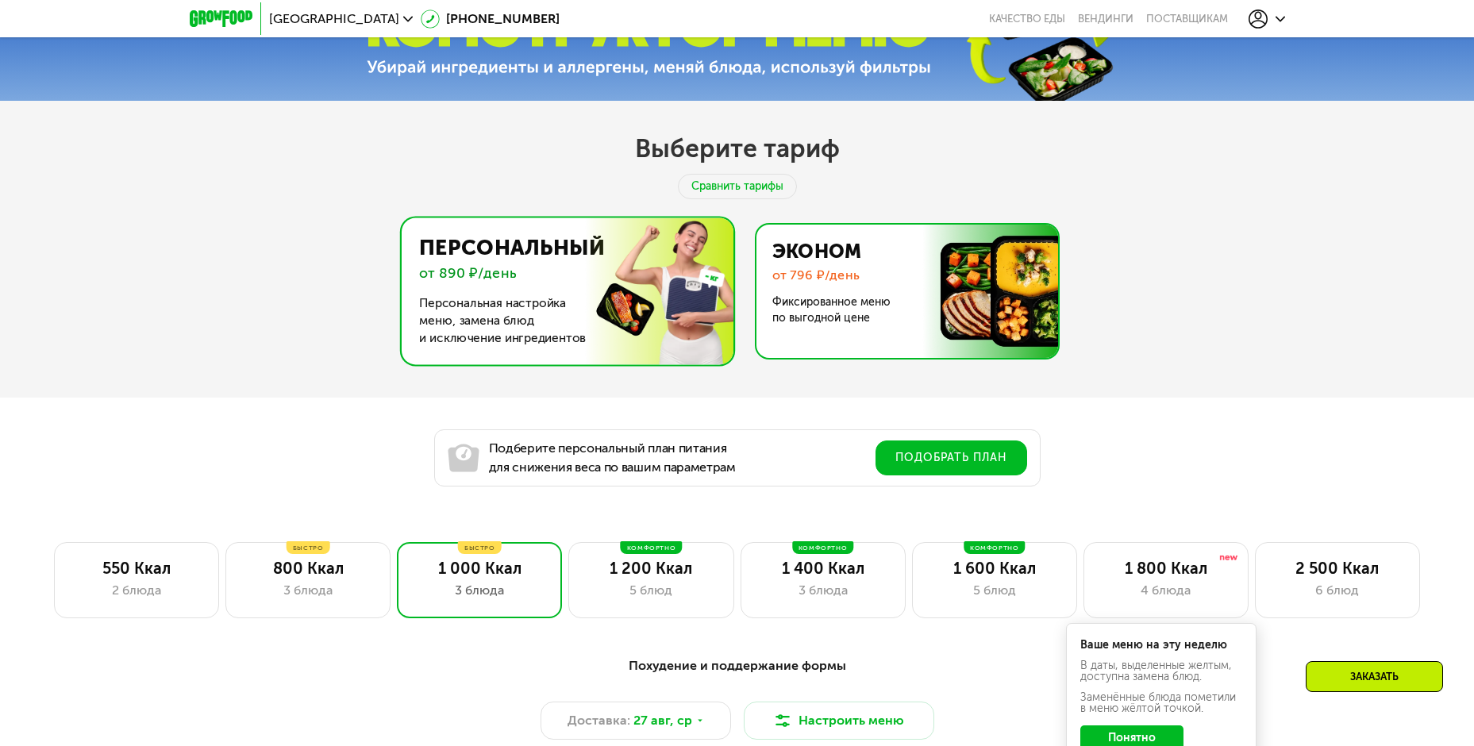
click at [859, 290] on img at bounding box center [903, 291] width 309 height 133
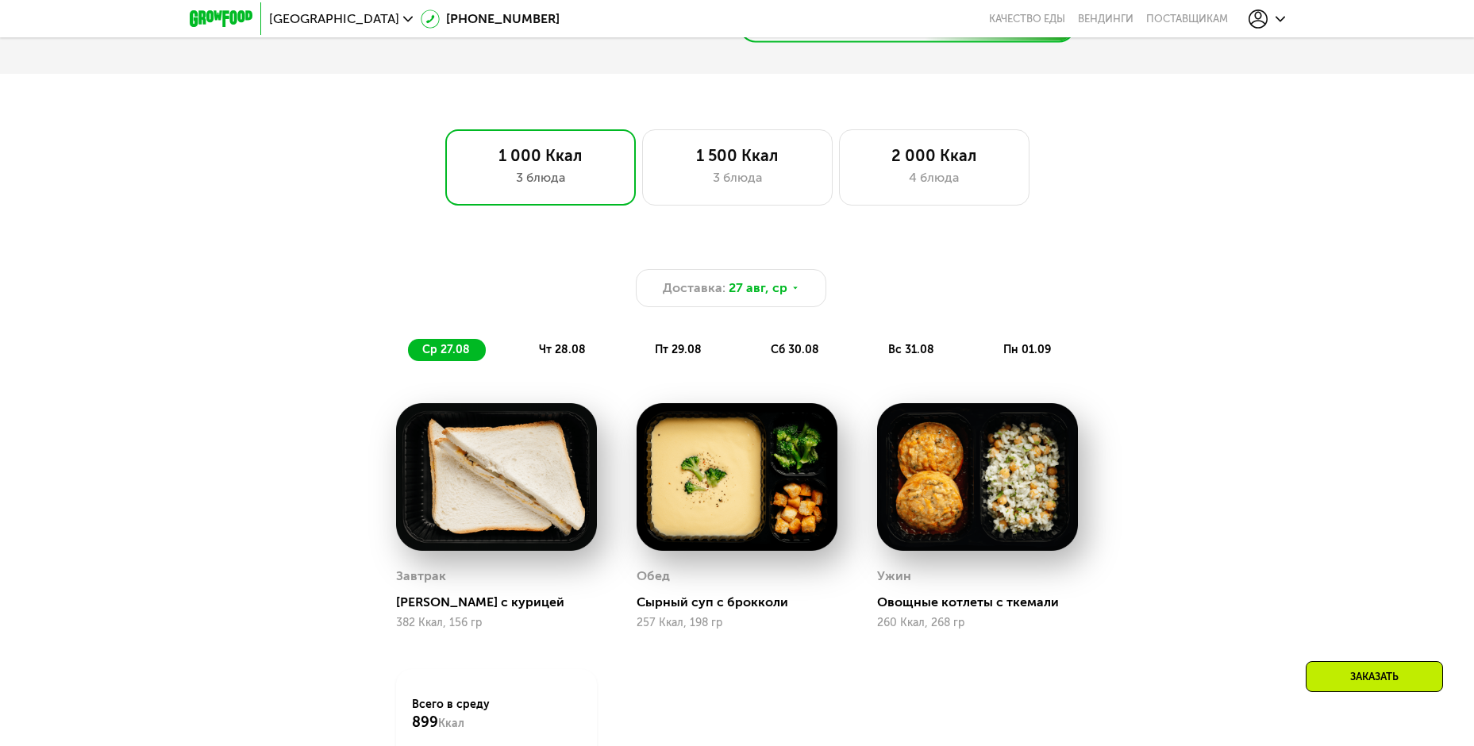
scroll to position [1032, 0]
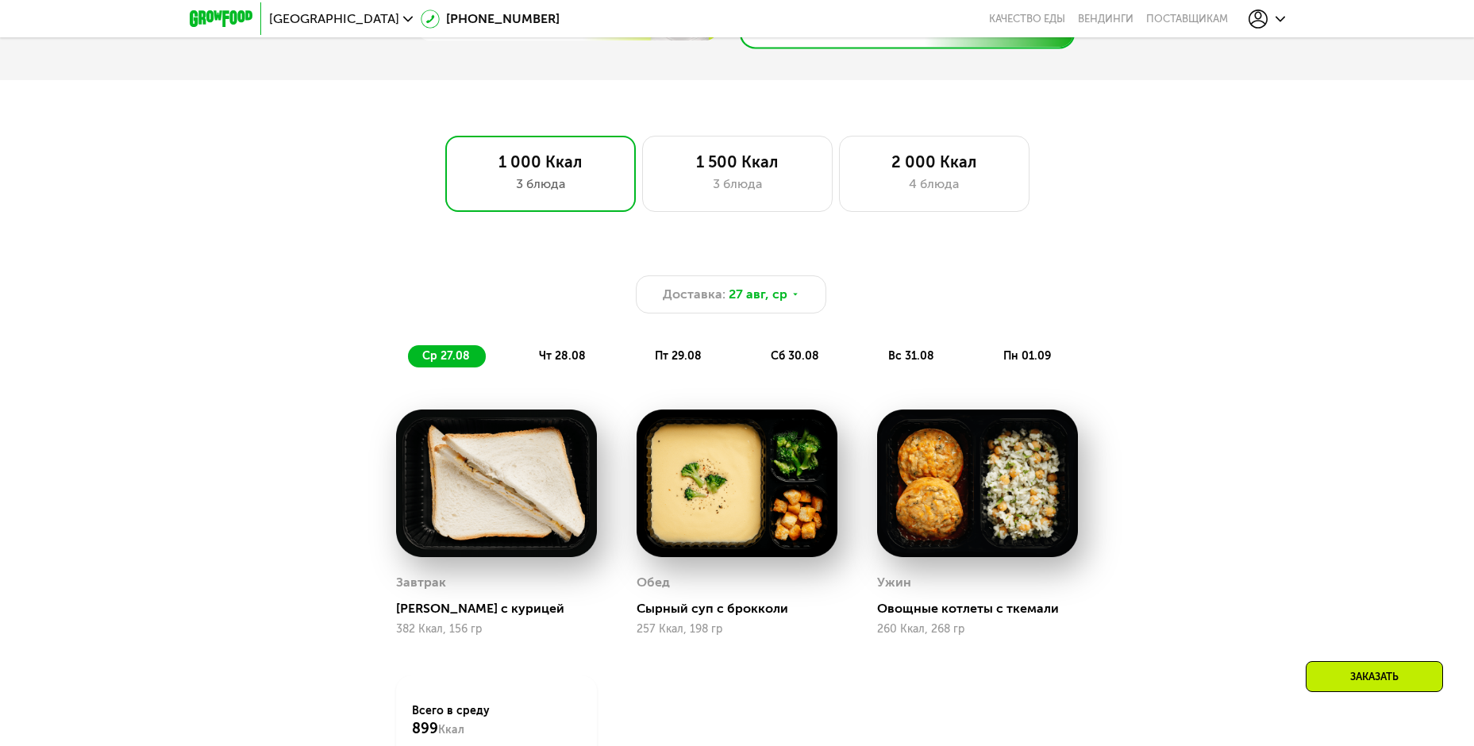
click at [553, 357] on span "чт 28.08" at bounding box center [562, 355] width 47 height 13
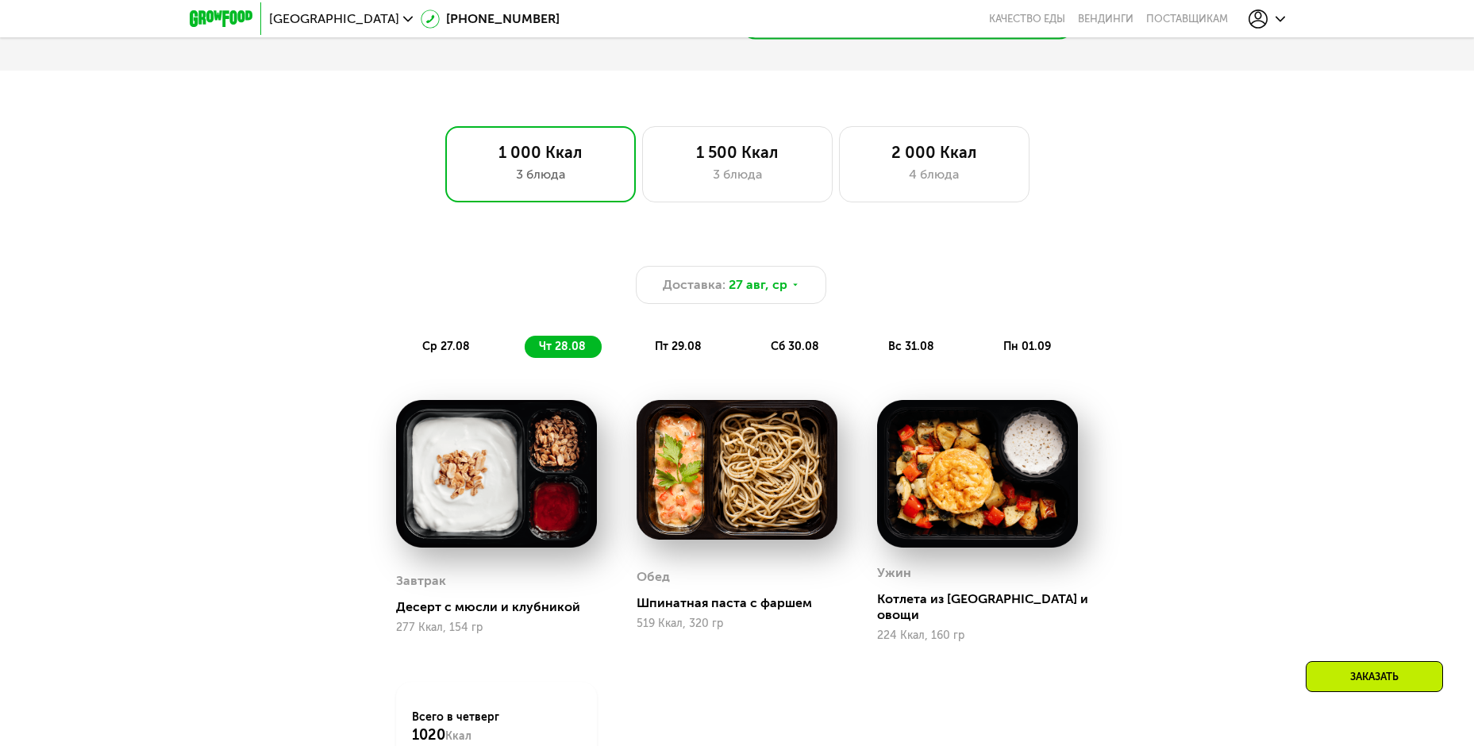
scroll to position [873, 0]
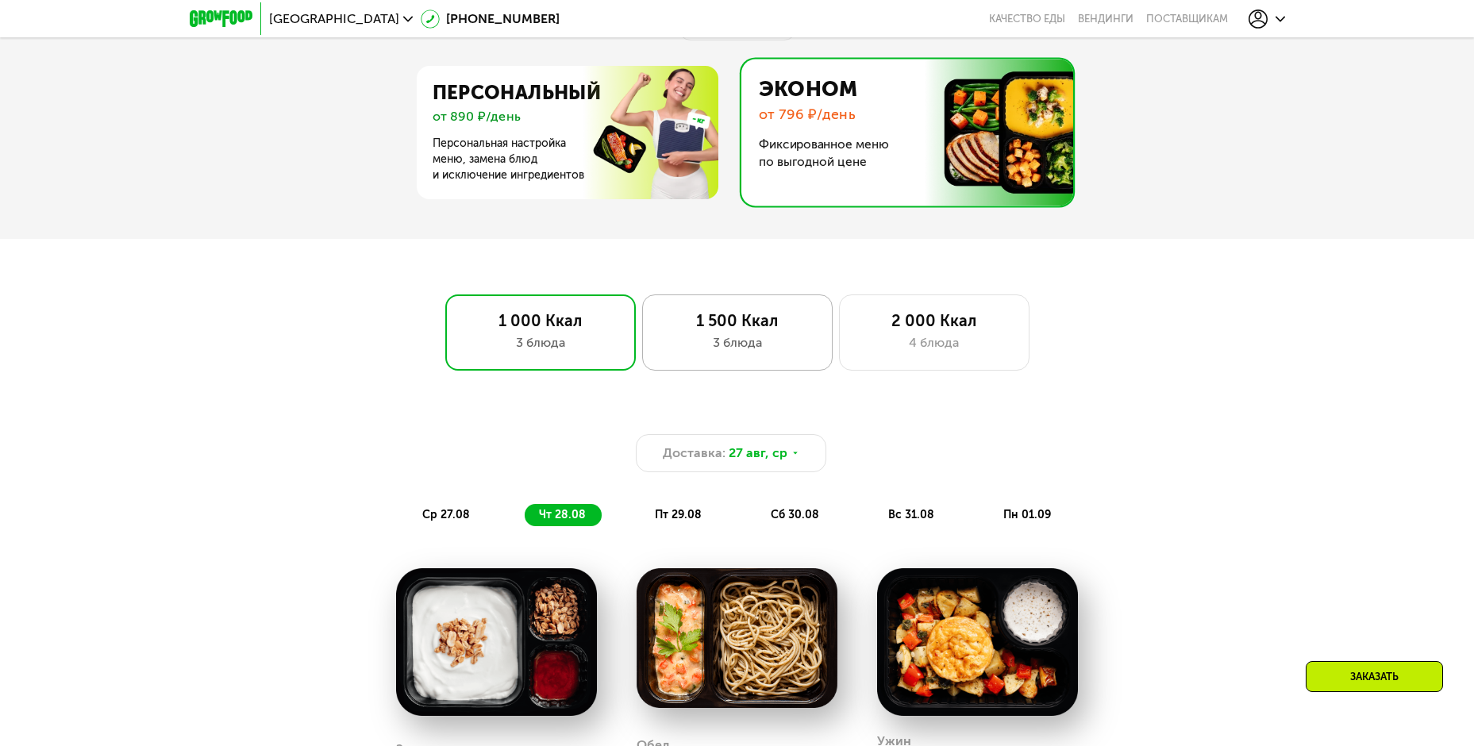
click at [745, 341] on div "3 блюда" at bounding box center [737, 342] width 157 height 19
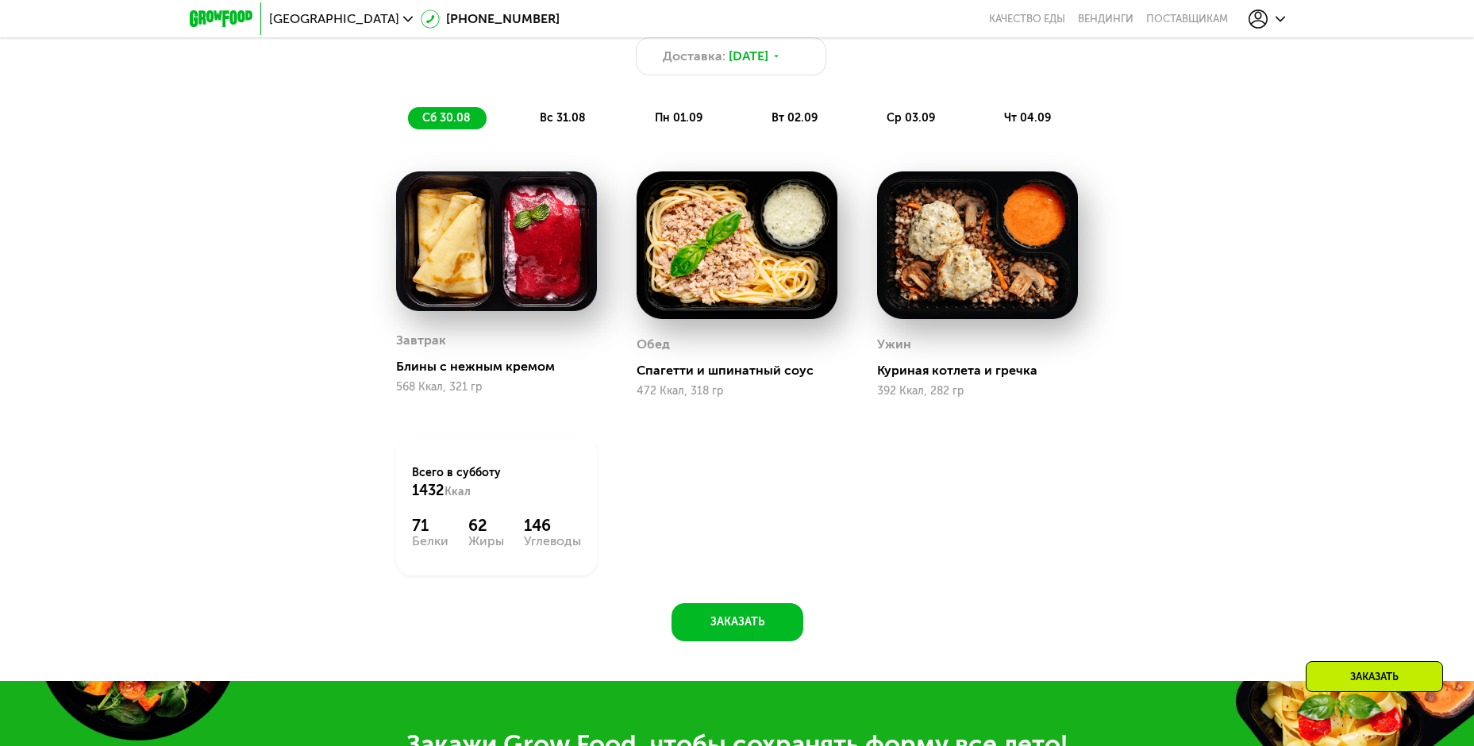
scroll to position [1032, 0]
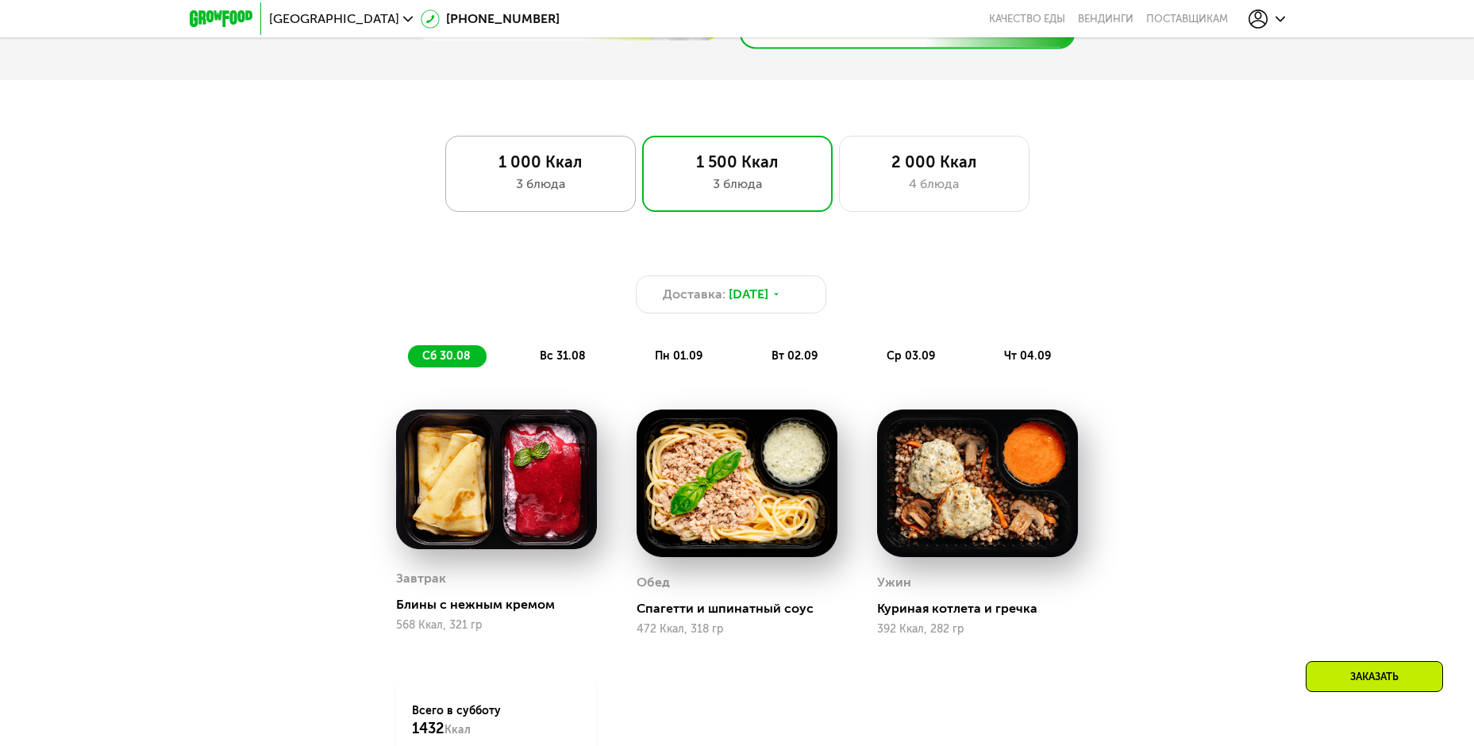
click at [578, 162] on div "1 000 Ккал" at bounding box center [540, 161] width 157 height 19
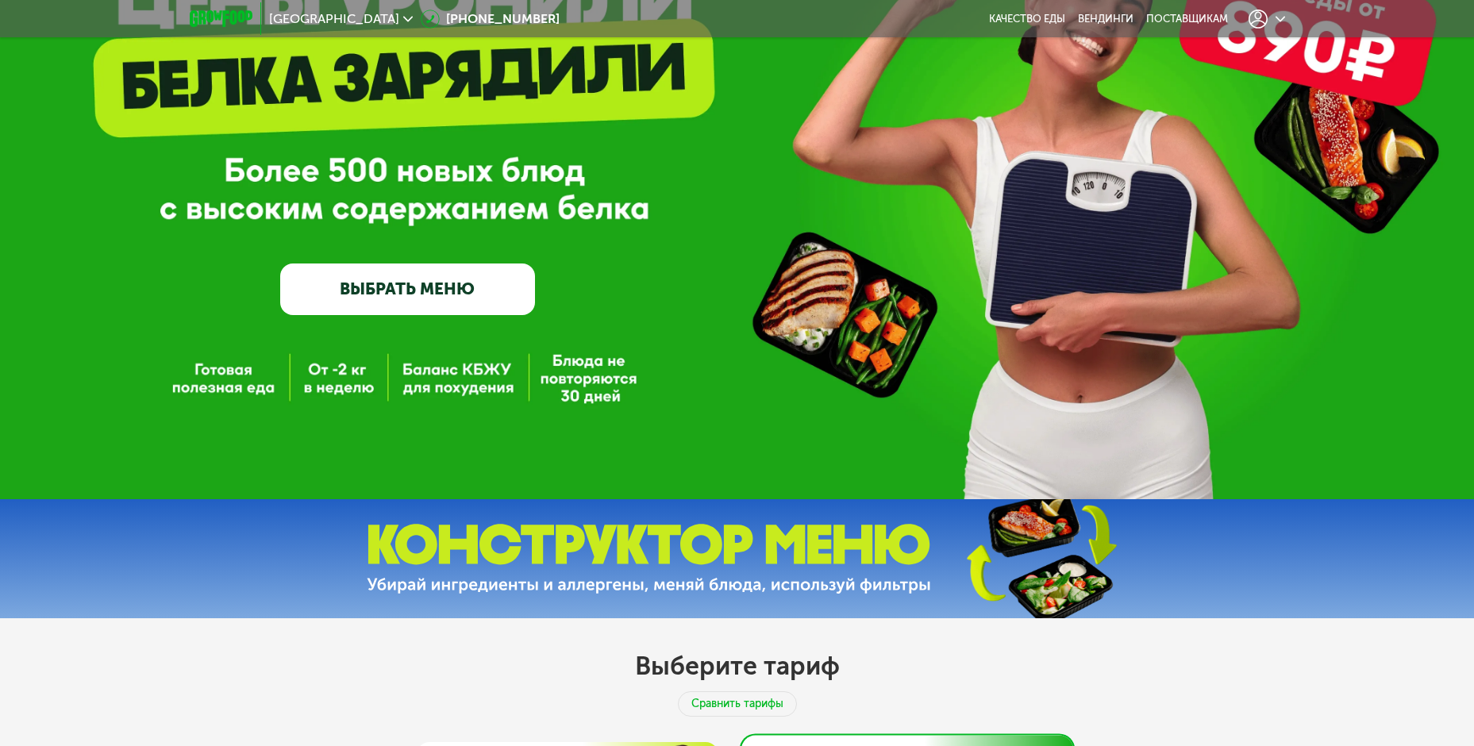
scroll to position [0, 0]
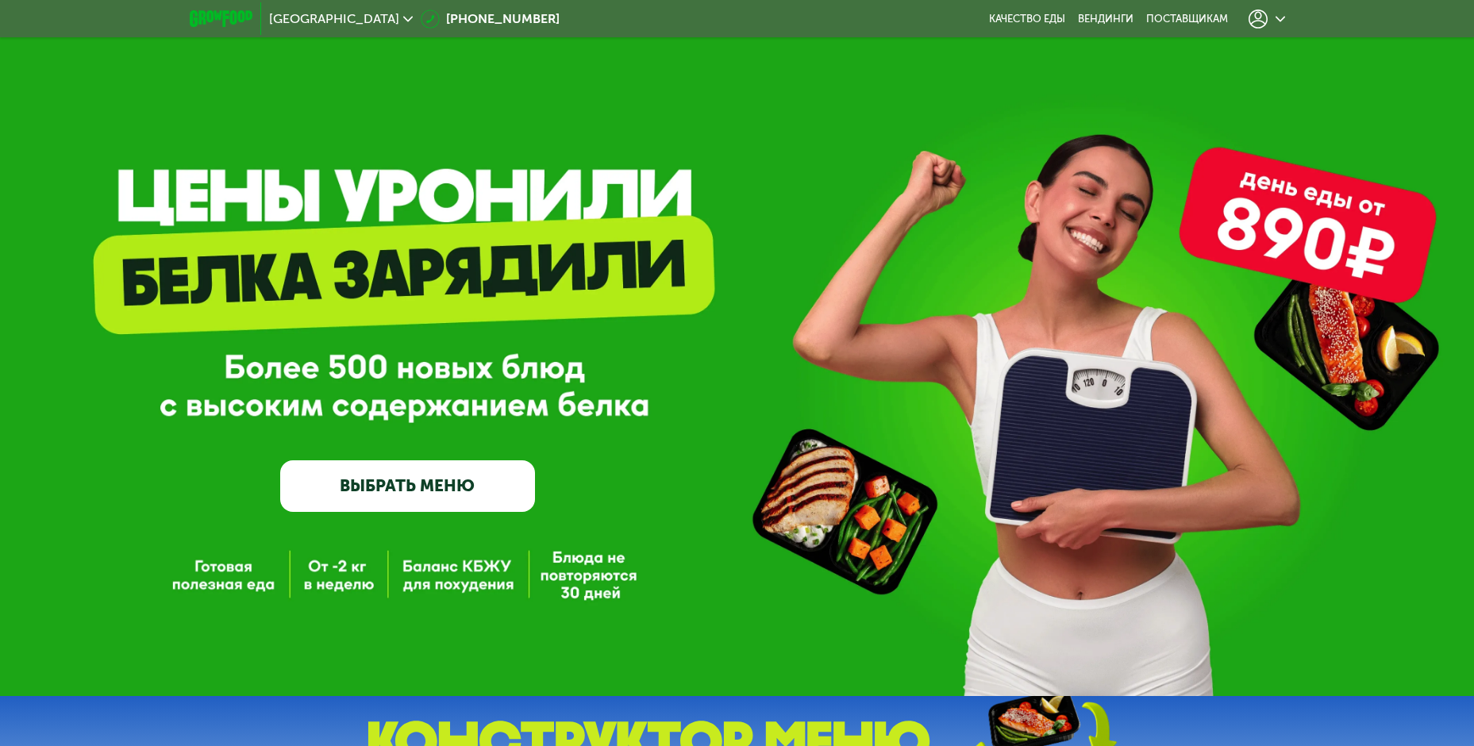
click at [1277, 17] on use at bounding box center [1281, 19] width 10 height 6
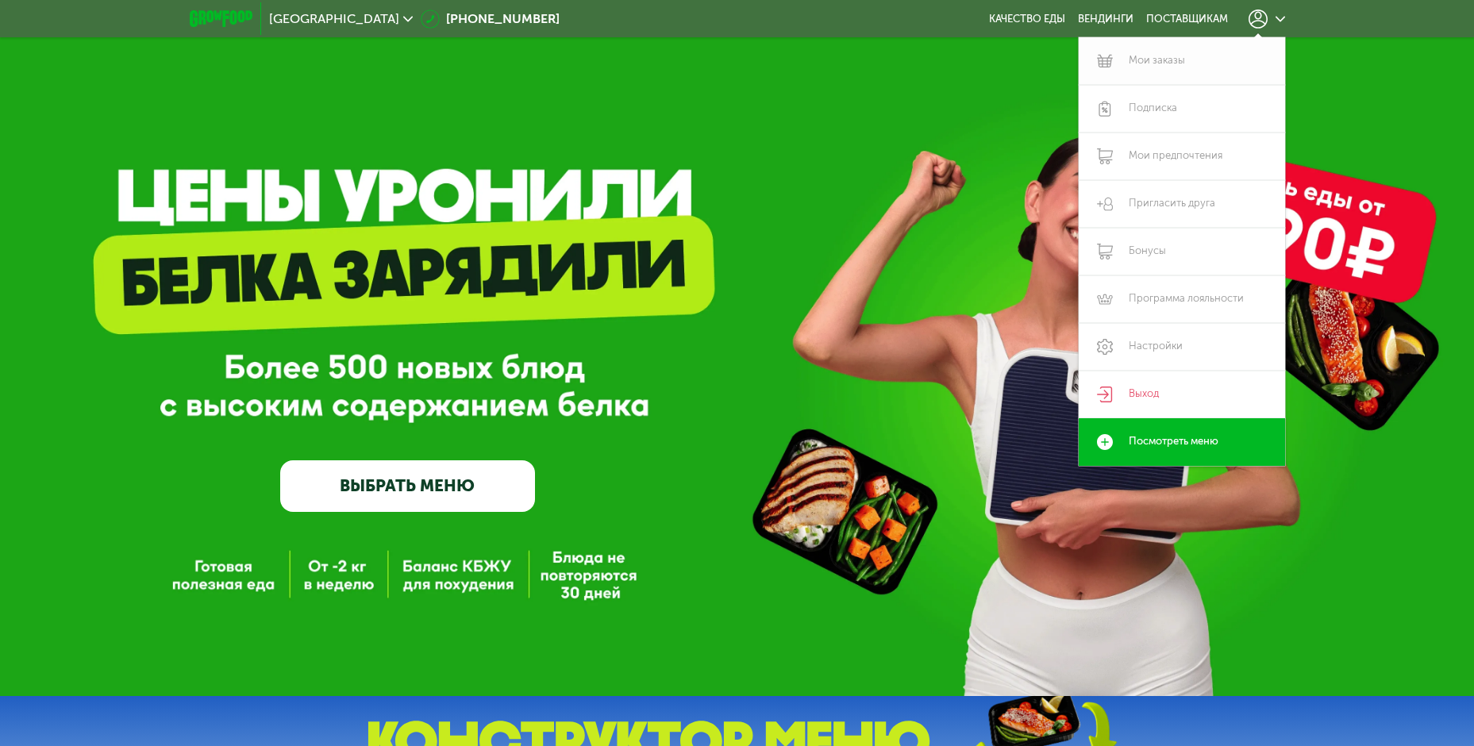
click at [1159, 58] on link "Мои заказы" at bounding box center [1182, 61] width 206 height 48
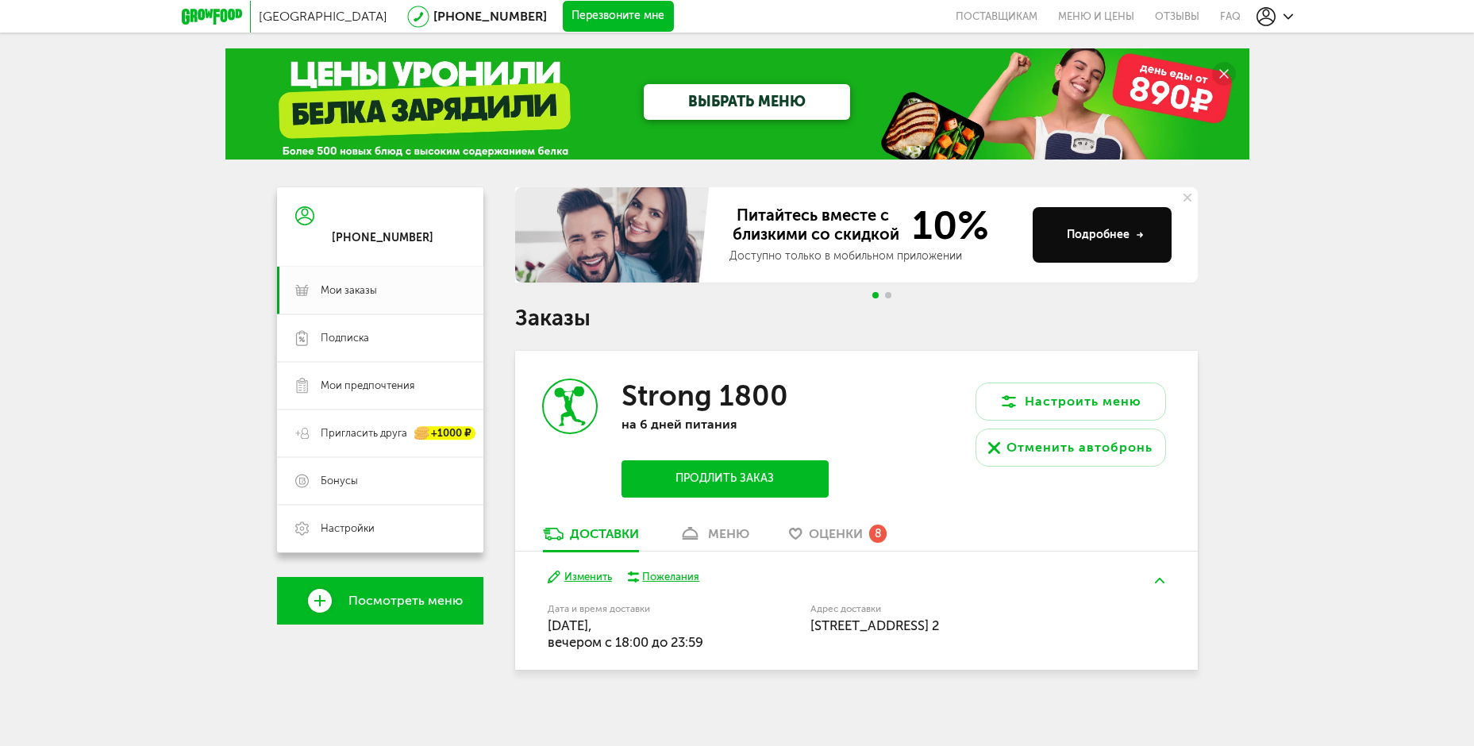
click at [888, 295] on span "Go to slide 2" at bounding box center [888, 295] width 6 height 6
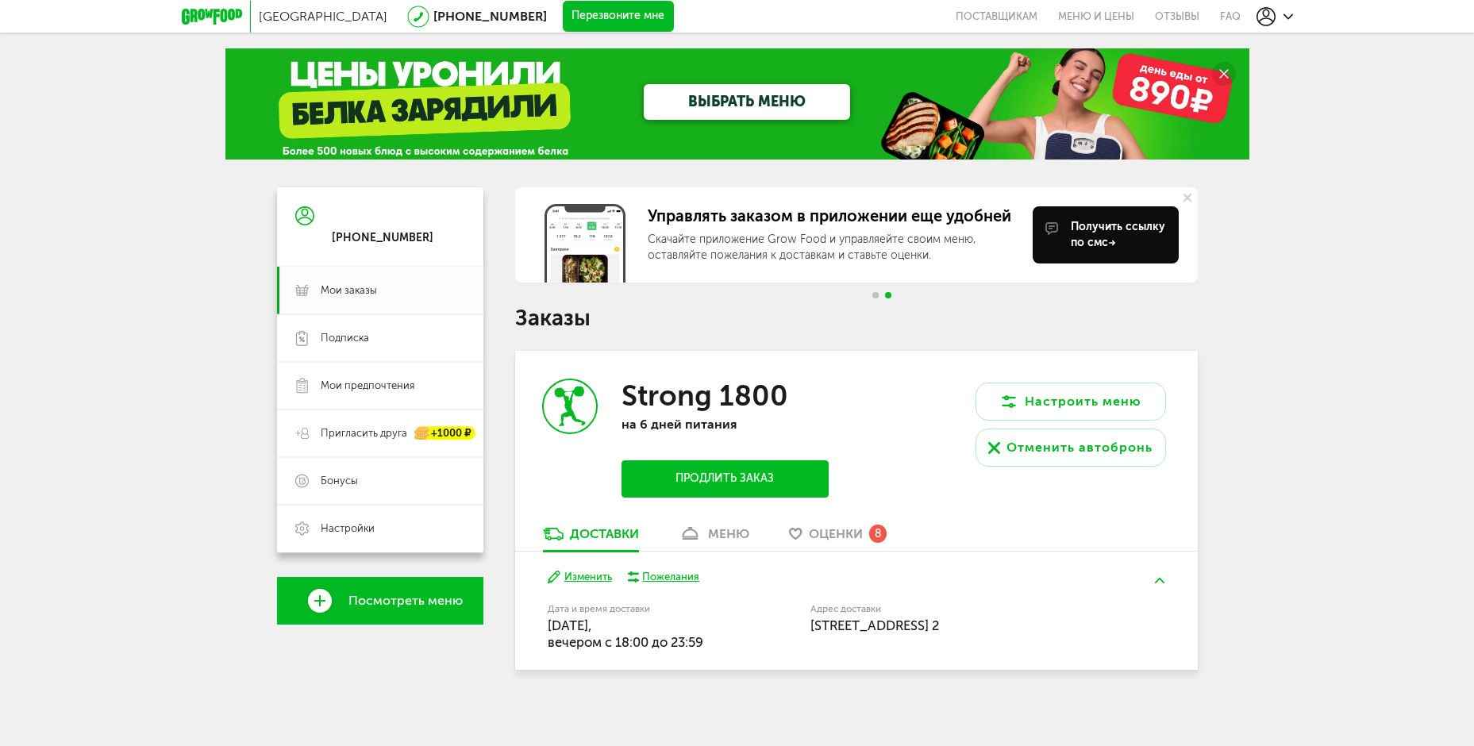
click at [870, 295] on div at bounding box center [881, 295] width 25 height 6
click at [874, 295] on span "Go to slide 1" at bounding box center [876, 295] width 6 height 6
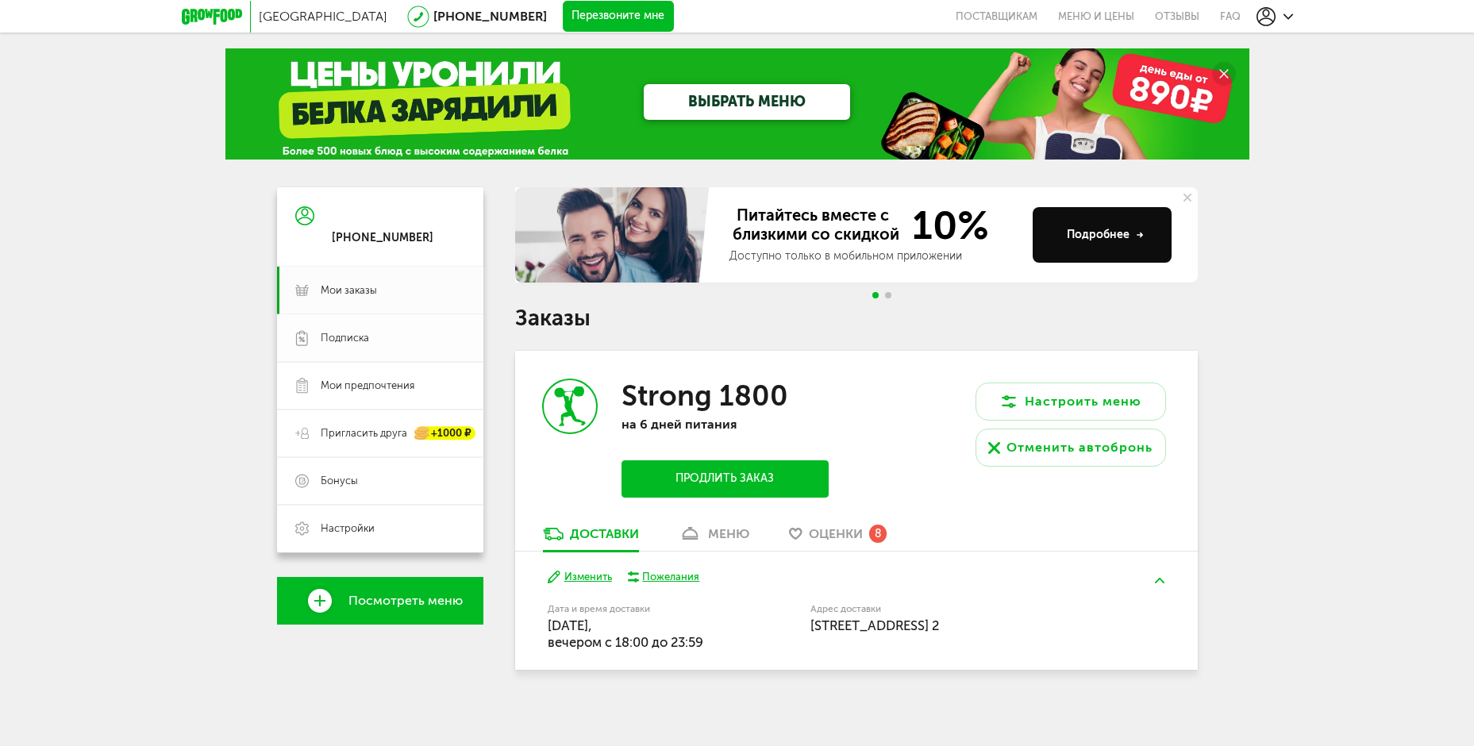
click at [356, 339] on span "Подписка" at bounding box center [345, 338] width 48 height 14
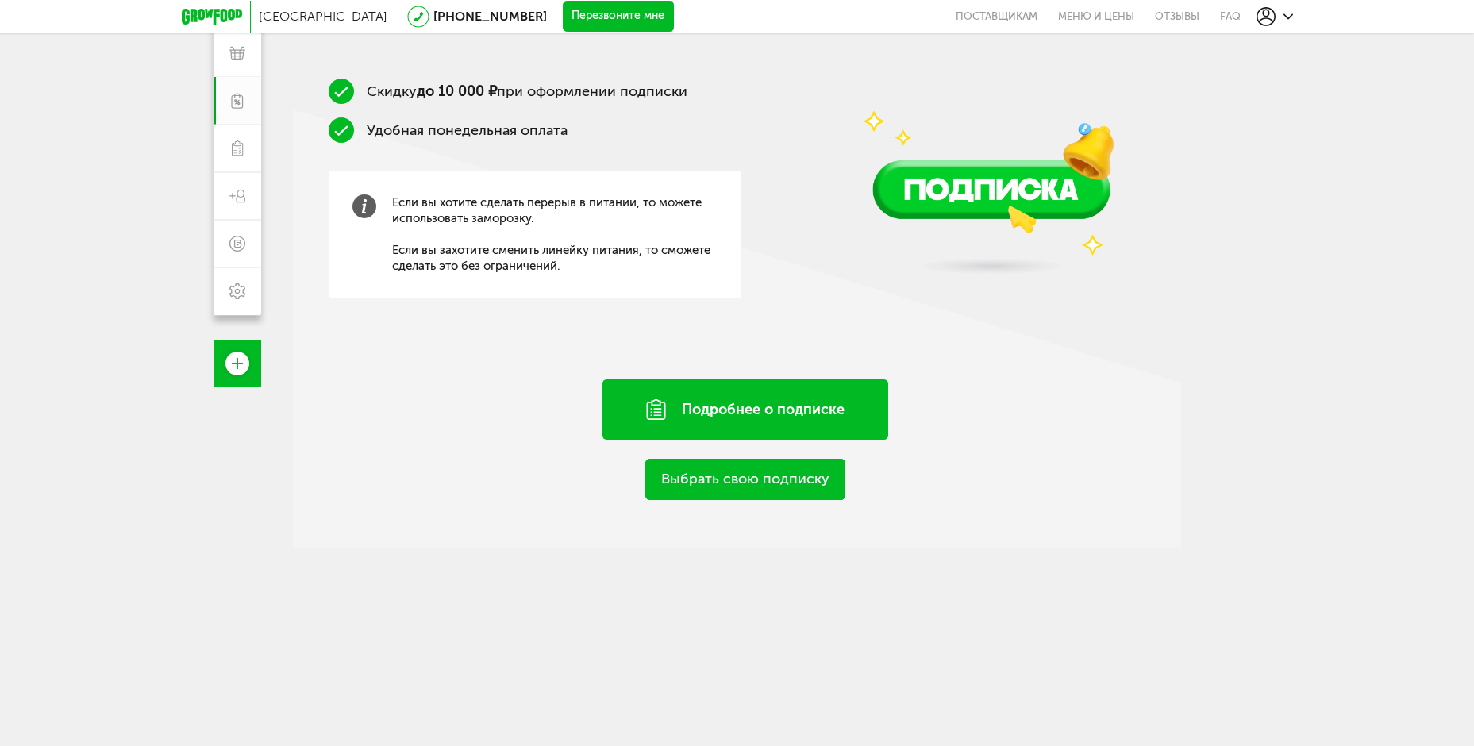
scroll to position [238, 0]
click at [753, 413] on div "Подробнее о подписке" at bounding box center [746, 409] width 286 height 60
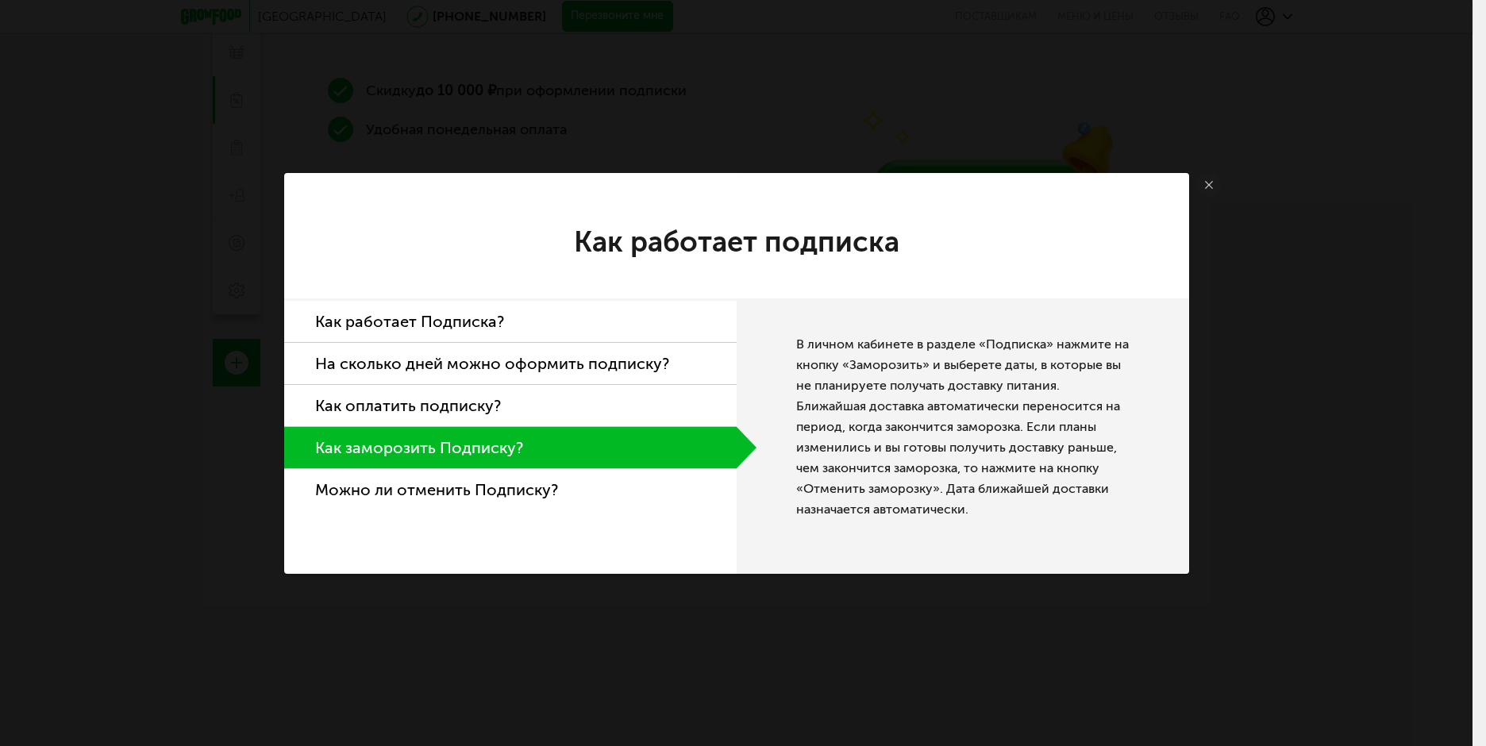
click at [470, 316] on li "Как работает Подписка?" at bounding box center [510, 322] width 453 height 42
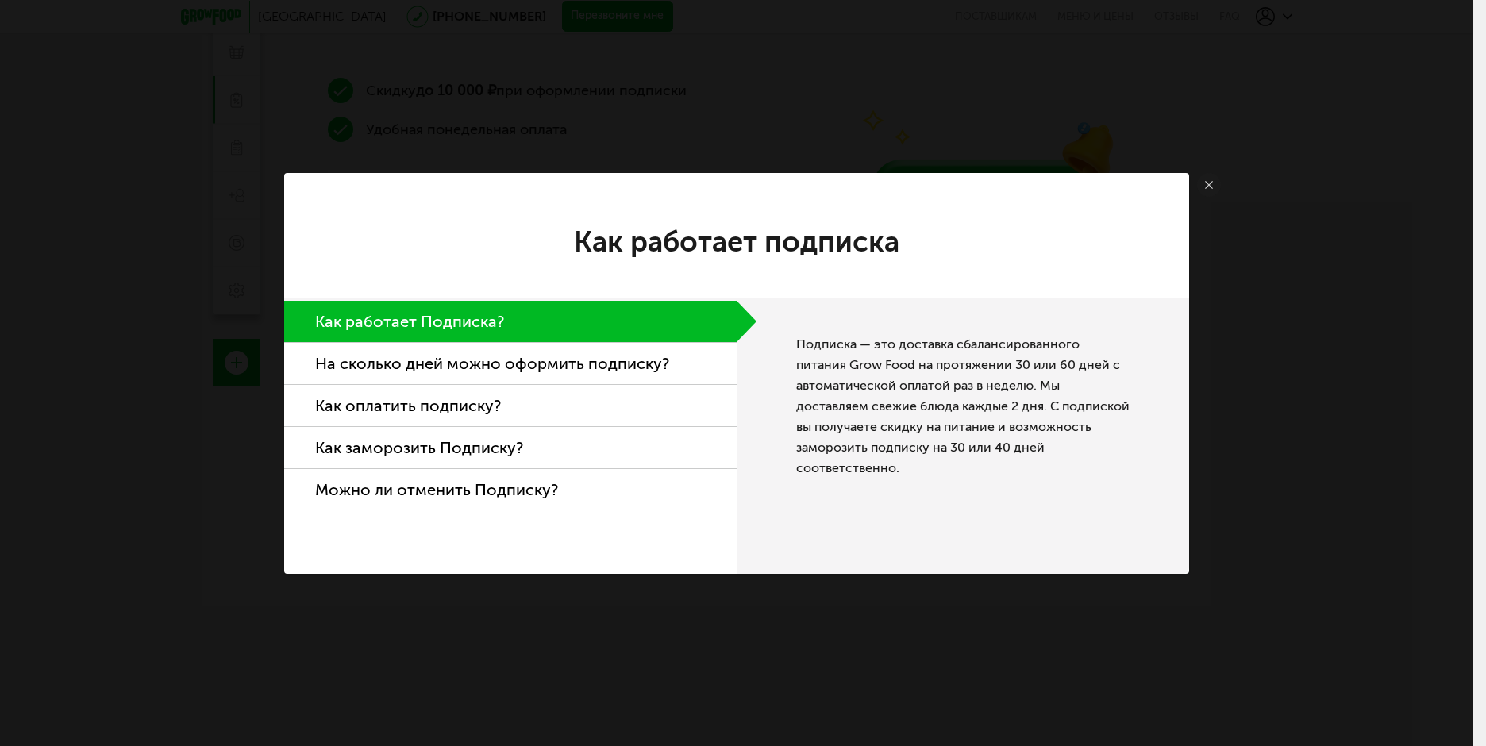
click at [518, 357] on li "На сколько дней можно оформить подписку?" at bounding box center [510, 364] width 453 height 42
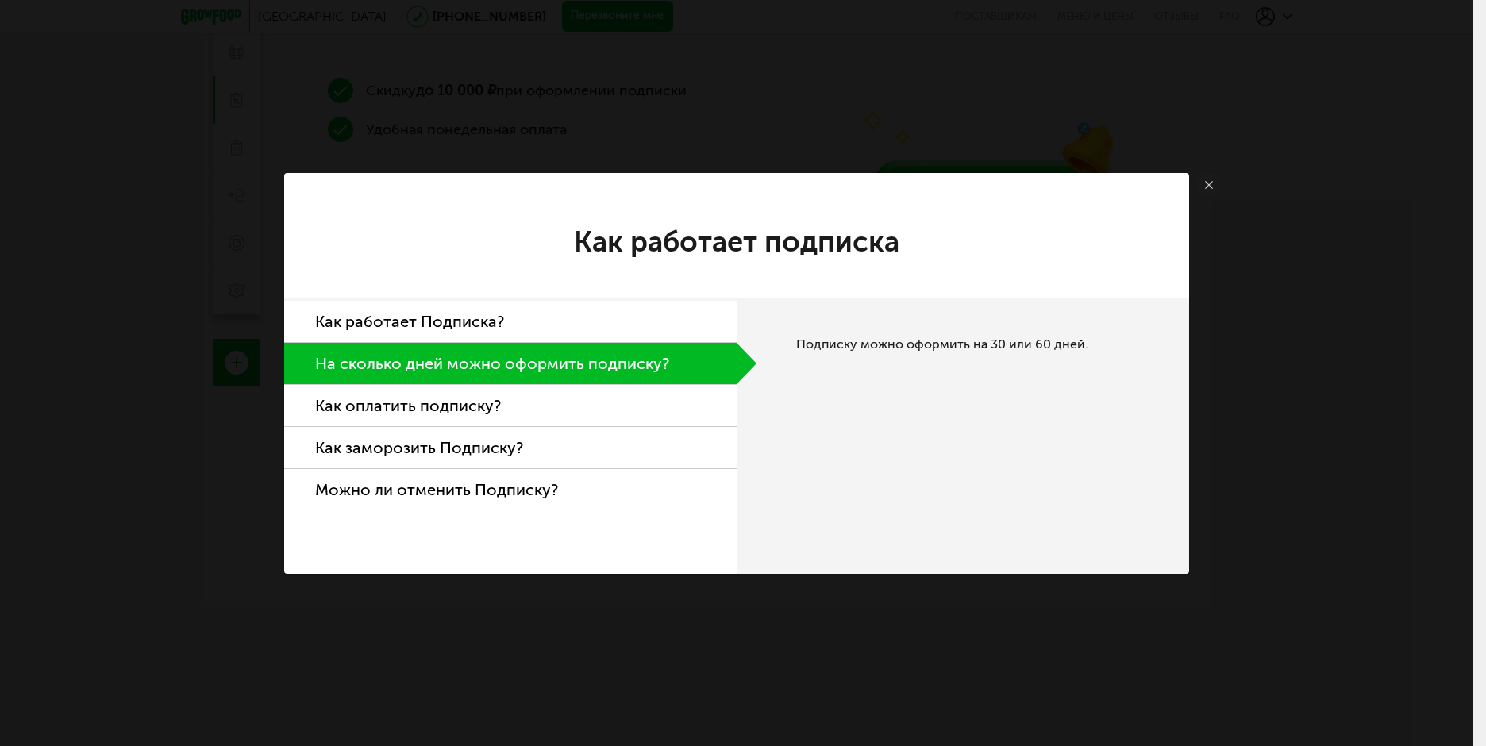
click at [384, 401] on li "Как оплатить подписку?" at bounding box center [510, 406] width 453 height 42
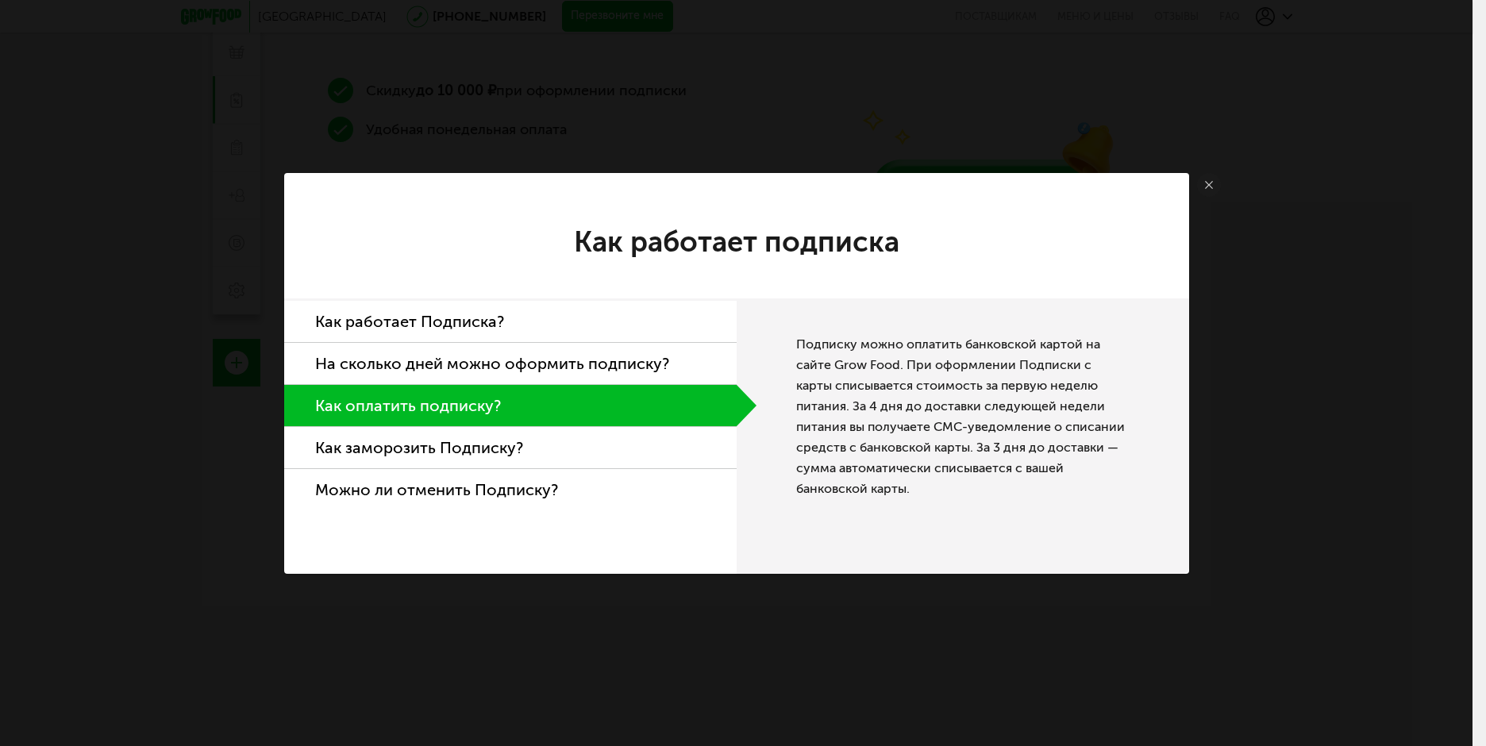
click at [466, 452] on li "Как заморозить Подписку?" at bounding box center [510, 448] width 453 height 42
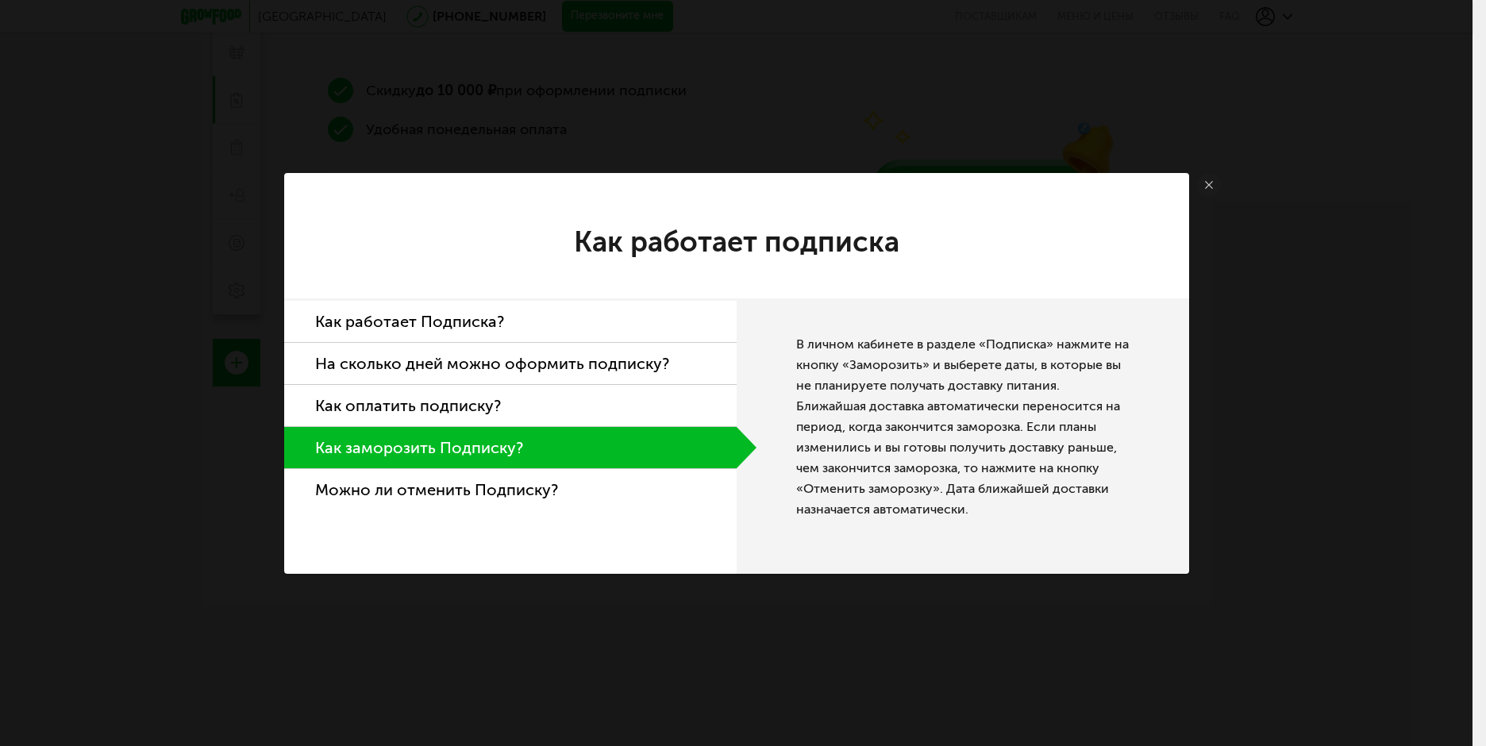
click at [430, 495] on li "Можно ли отменить Подписку?" at bounding box center [510, 489] width 453 height 41
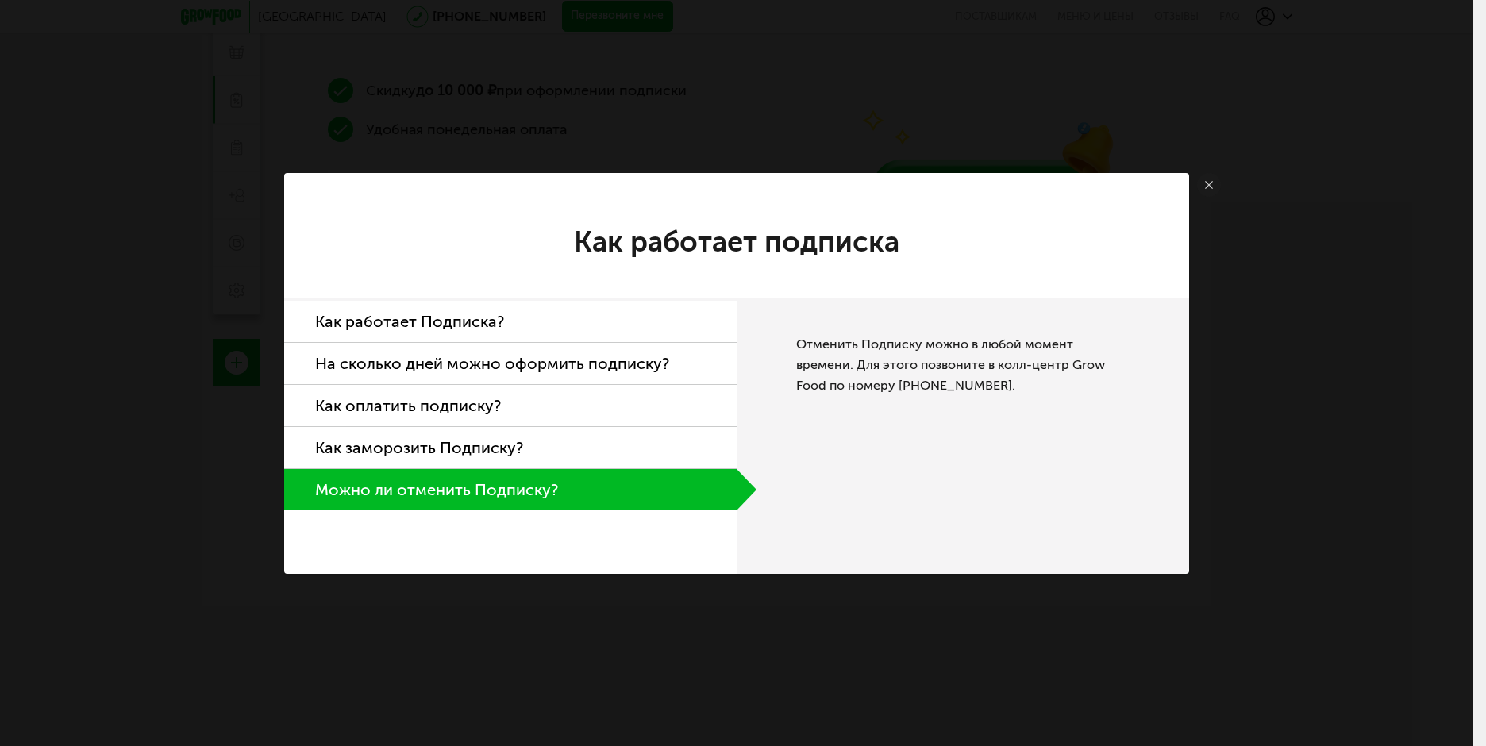
click at [1205, 187] on icon at bounding box center [1209, 185] width 8 height 8
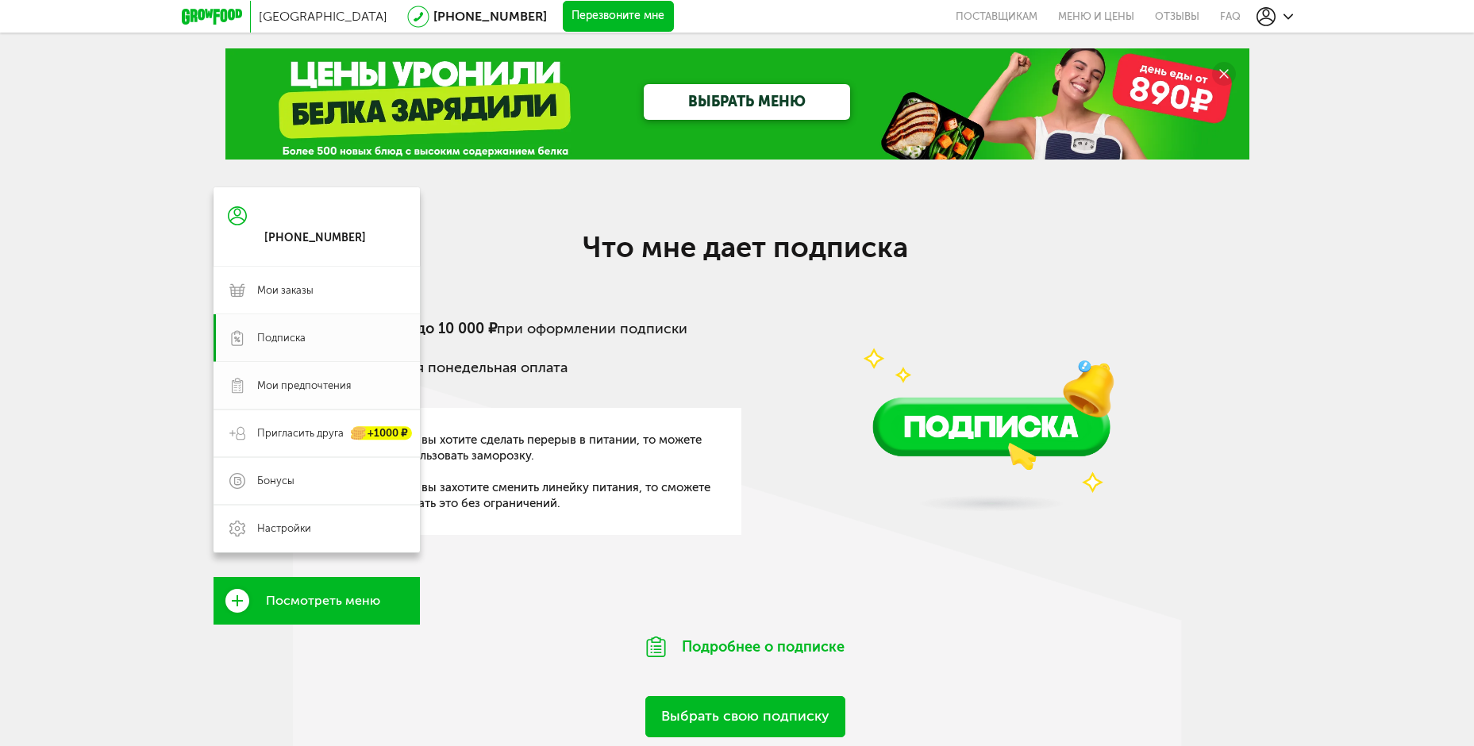
click at [328, 384] on span "Мои предпочтения" at bounding box center [304, 386] width 94 height 14
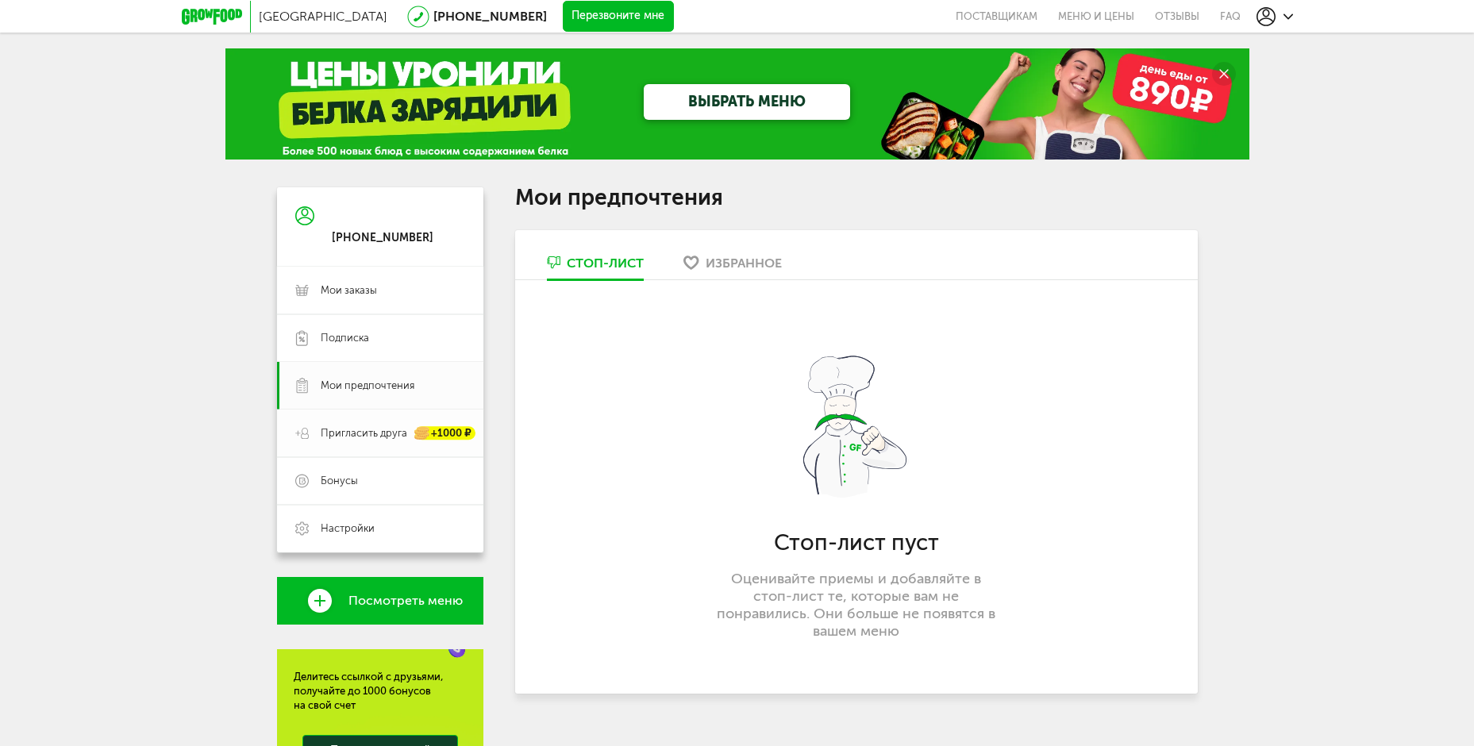
click at [331, 435] on span "Пригласить друга" at bounding box center [364, 433] width 87 height 14
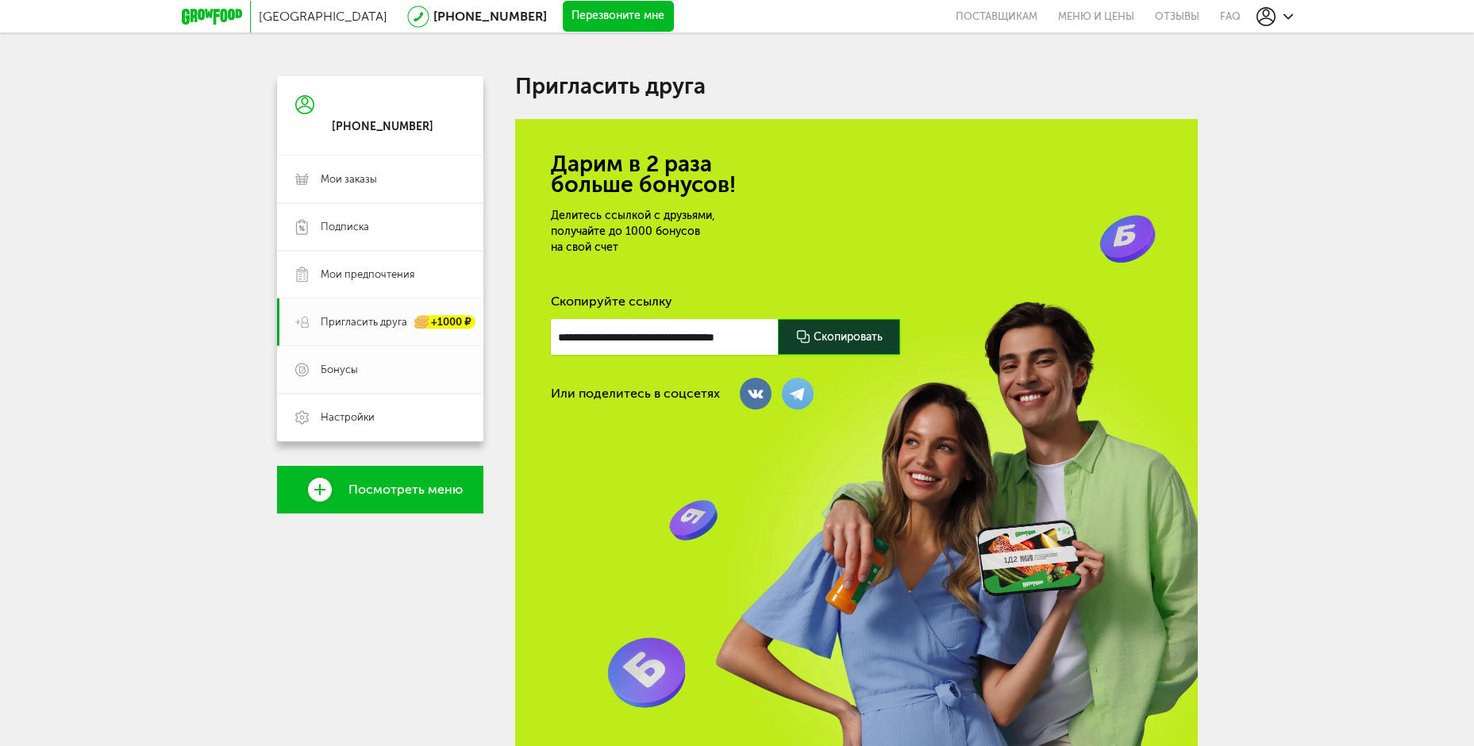
click at [419, 375] on span "Бонусы" at bounding box center [393, 370] width 144 height 14
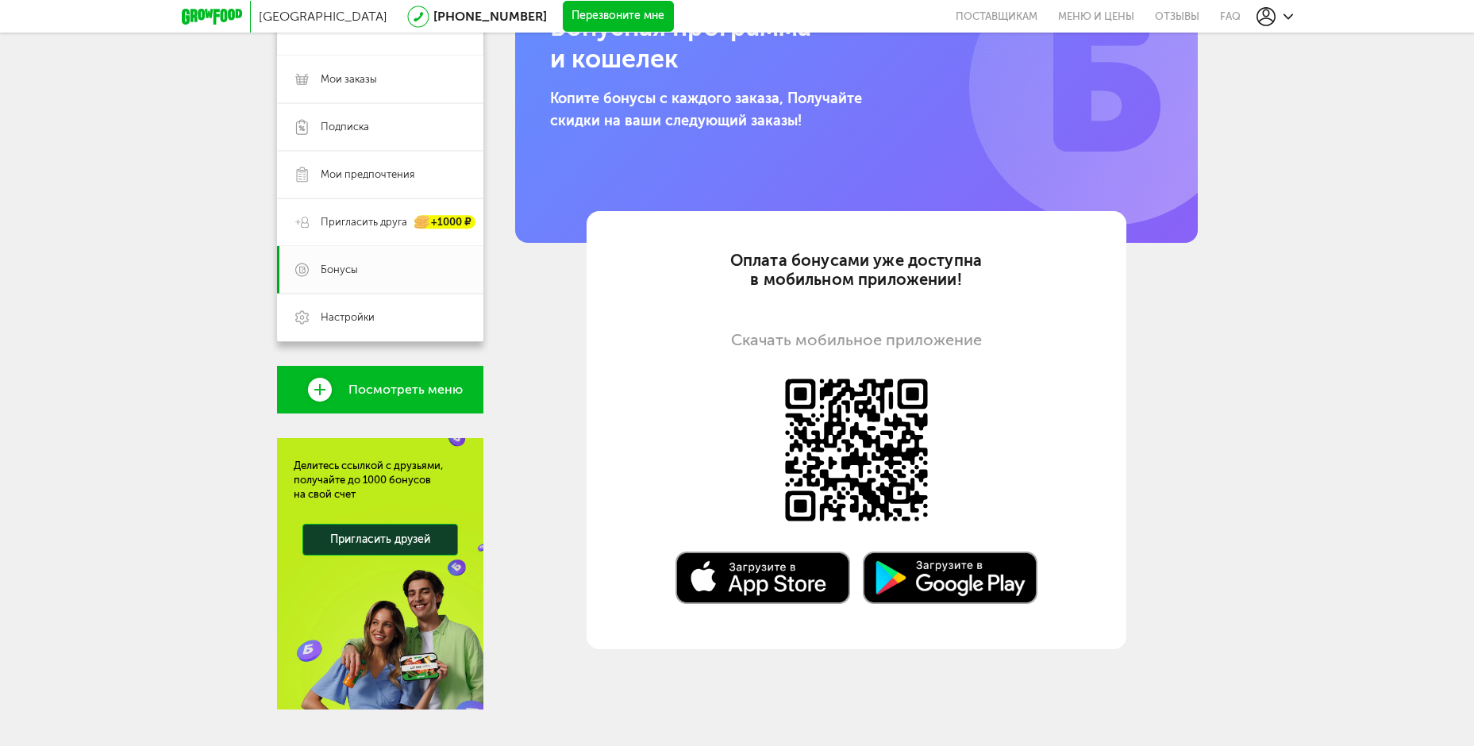
scroll to position [238, 0]
